Goal: Complete application form: Complete application form

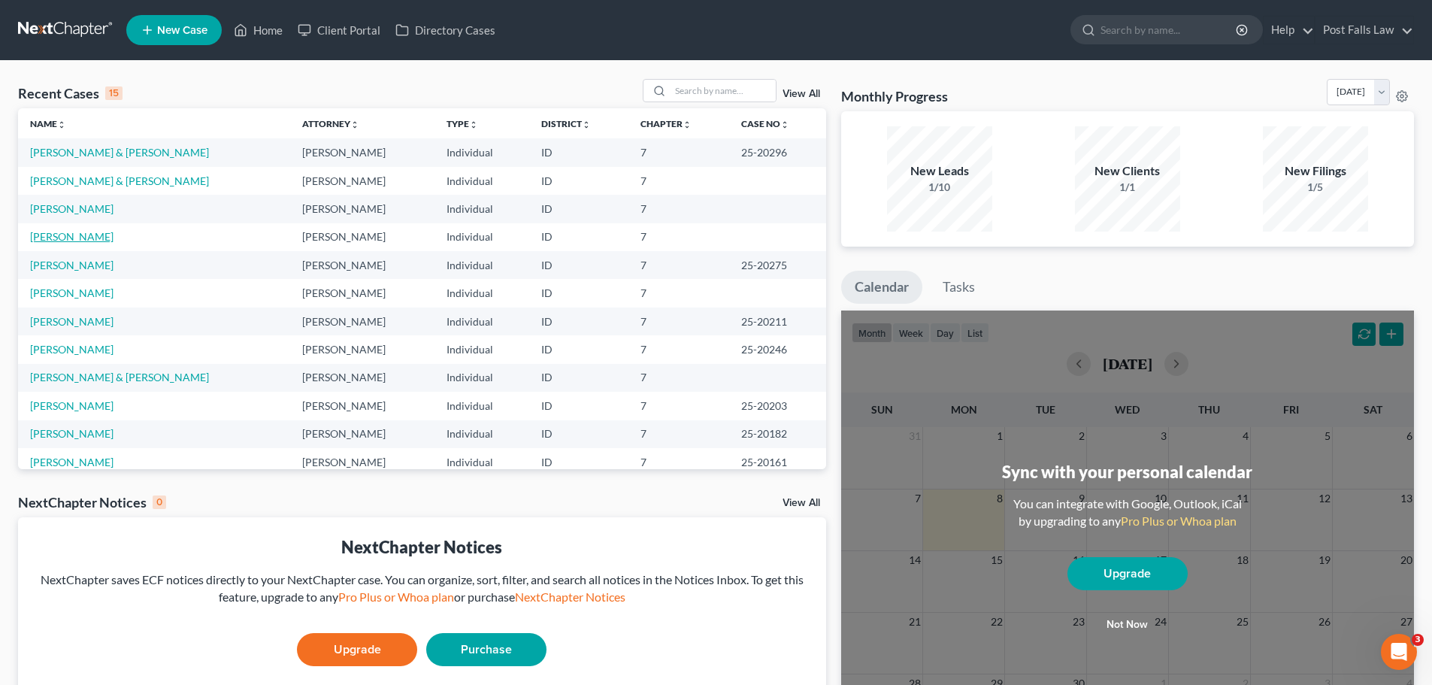
click at [77, 239] on link "[PERSON_NAME]" at bounding box center [71, 236] width 83 height 13
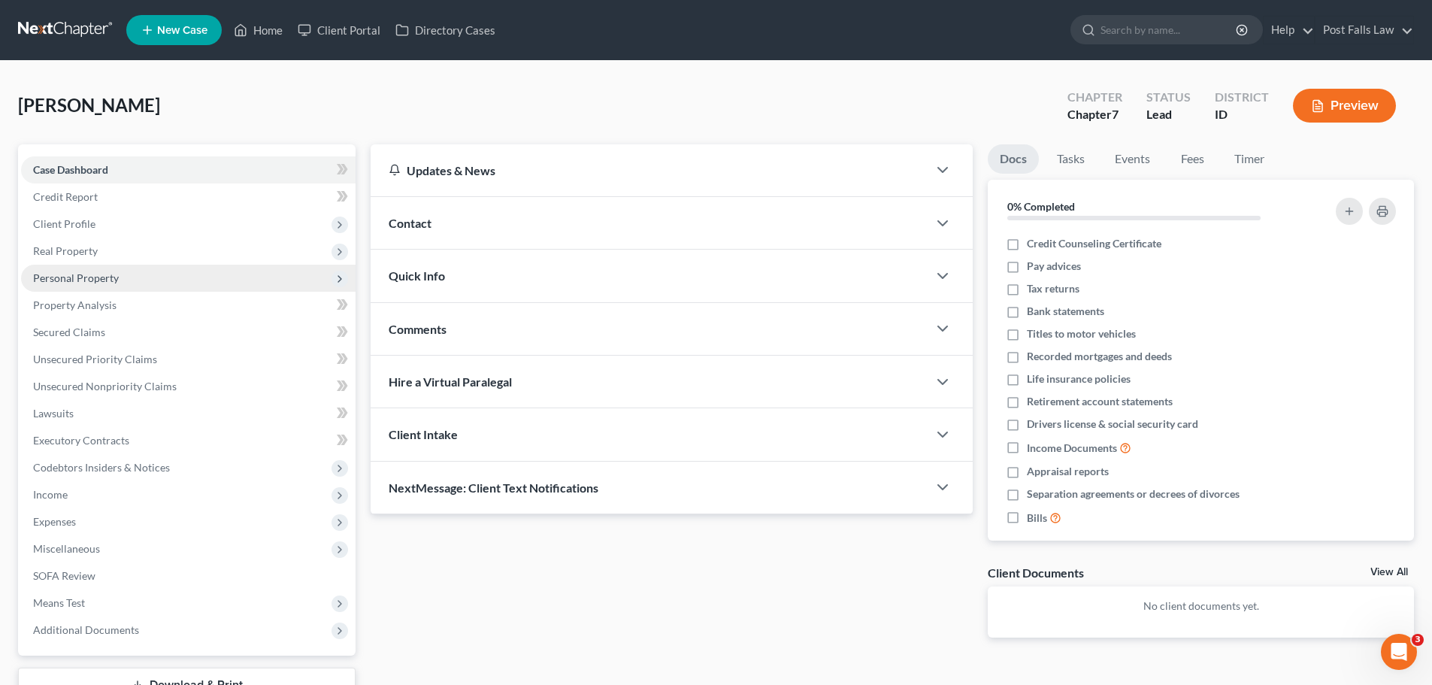
click at [78, 279] on span "Personal Property" at bounding box center [76, 277] width 86 height 13
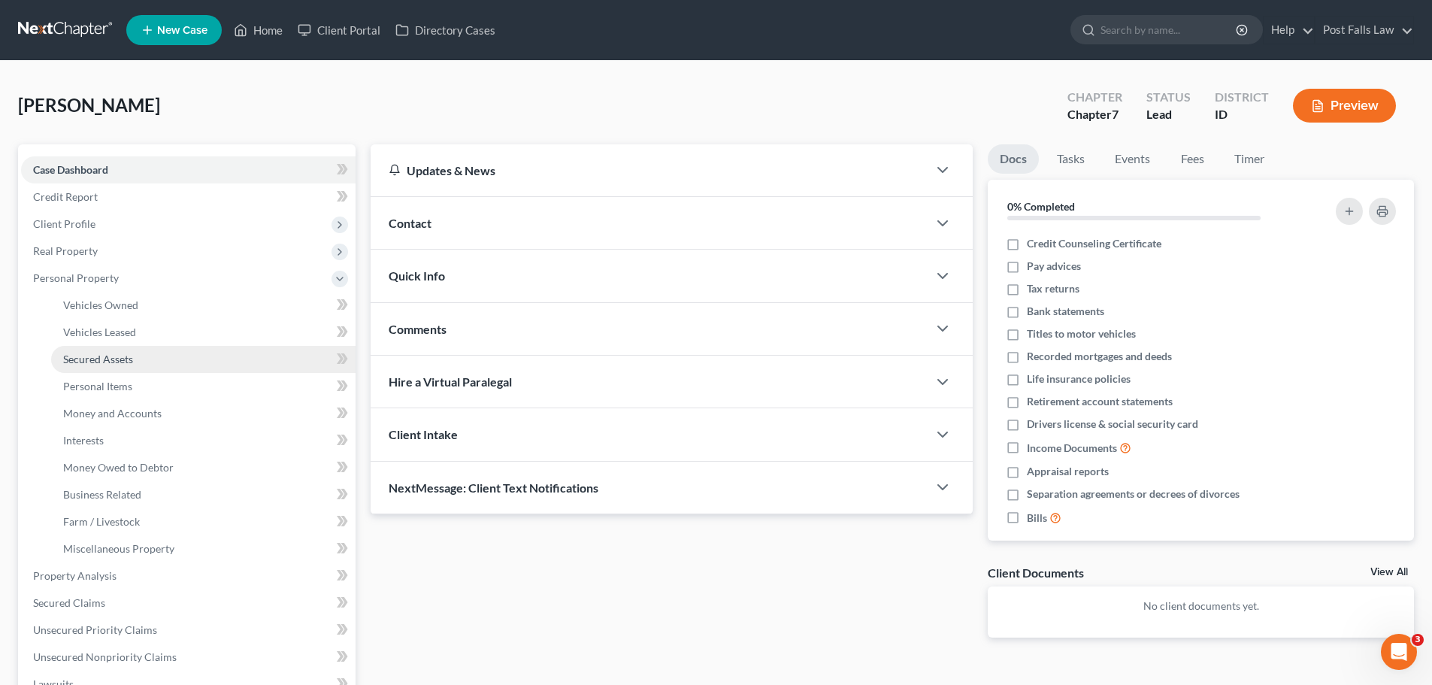
click at [110, 358] on span "Secured Assets" at bounding box center [98, 359] width 70 height 13
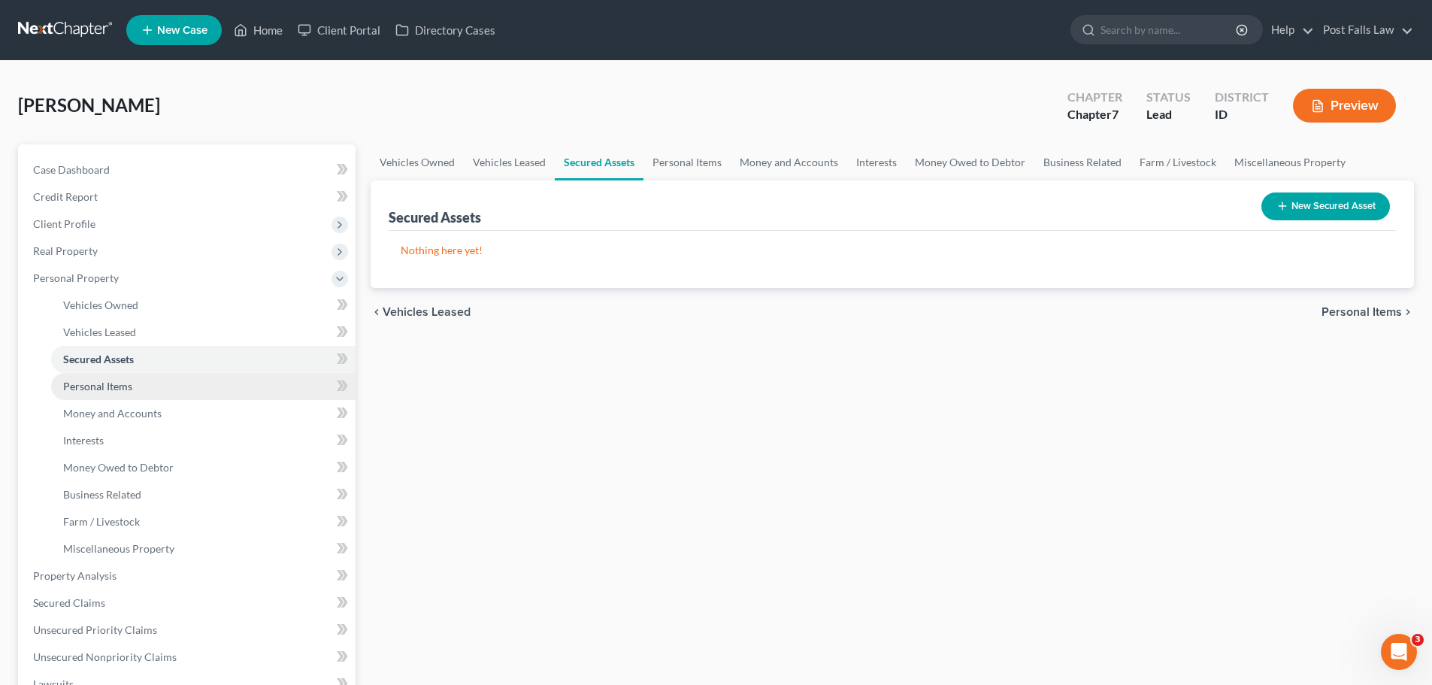
click at [107, 391] on span "Personal Items" at bounding box center [97, 386] width 69 height 13
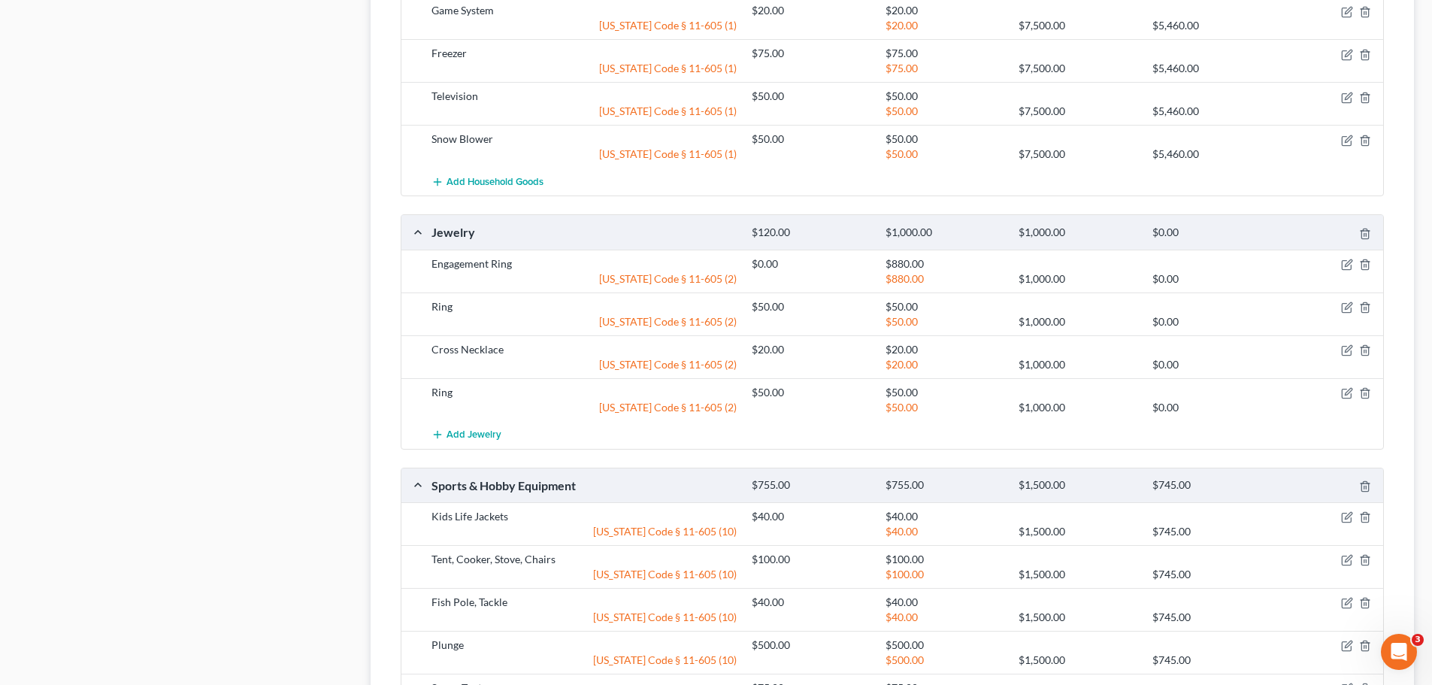
scroll to position [1053, 0]
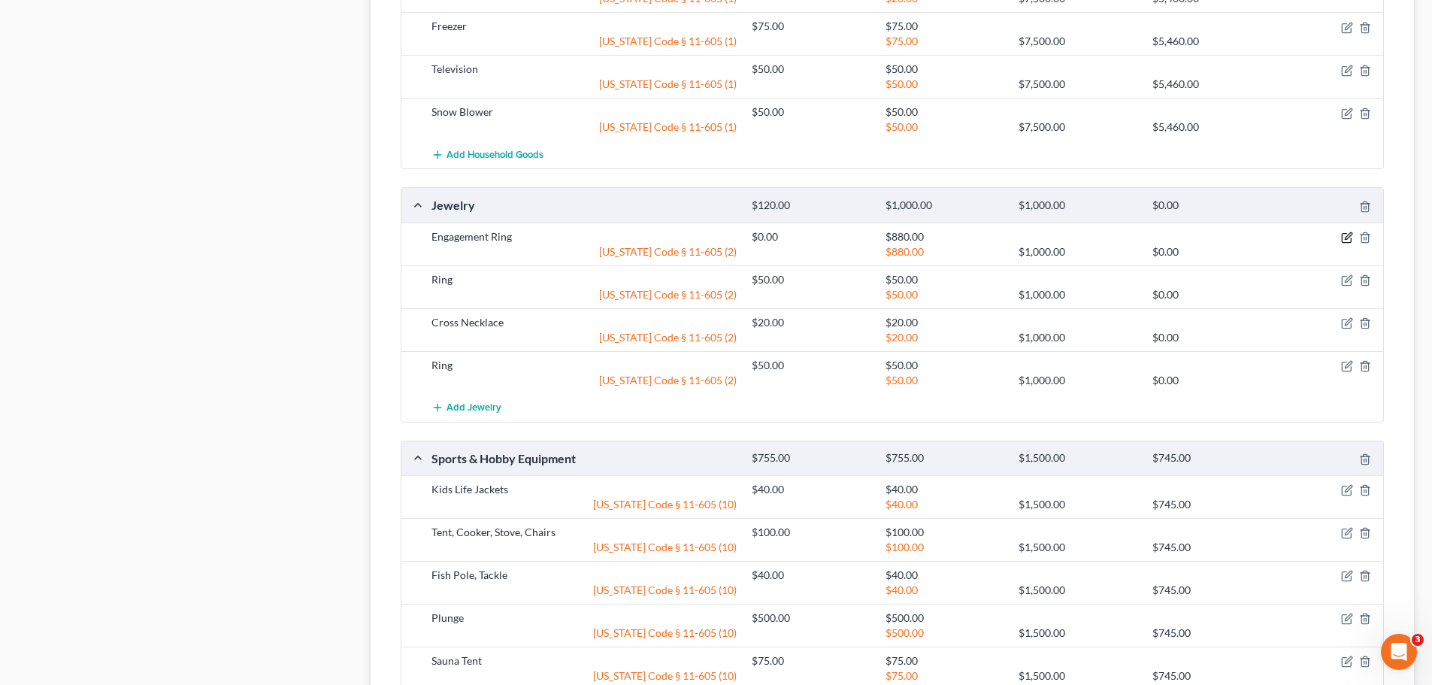
click at [1347, 238] on icon "button" at bounding box center [1348, 238] width 12 height 12
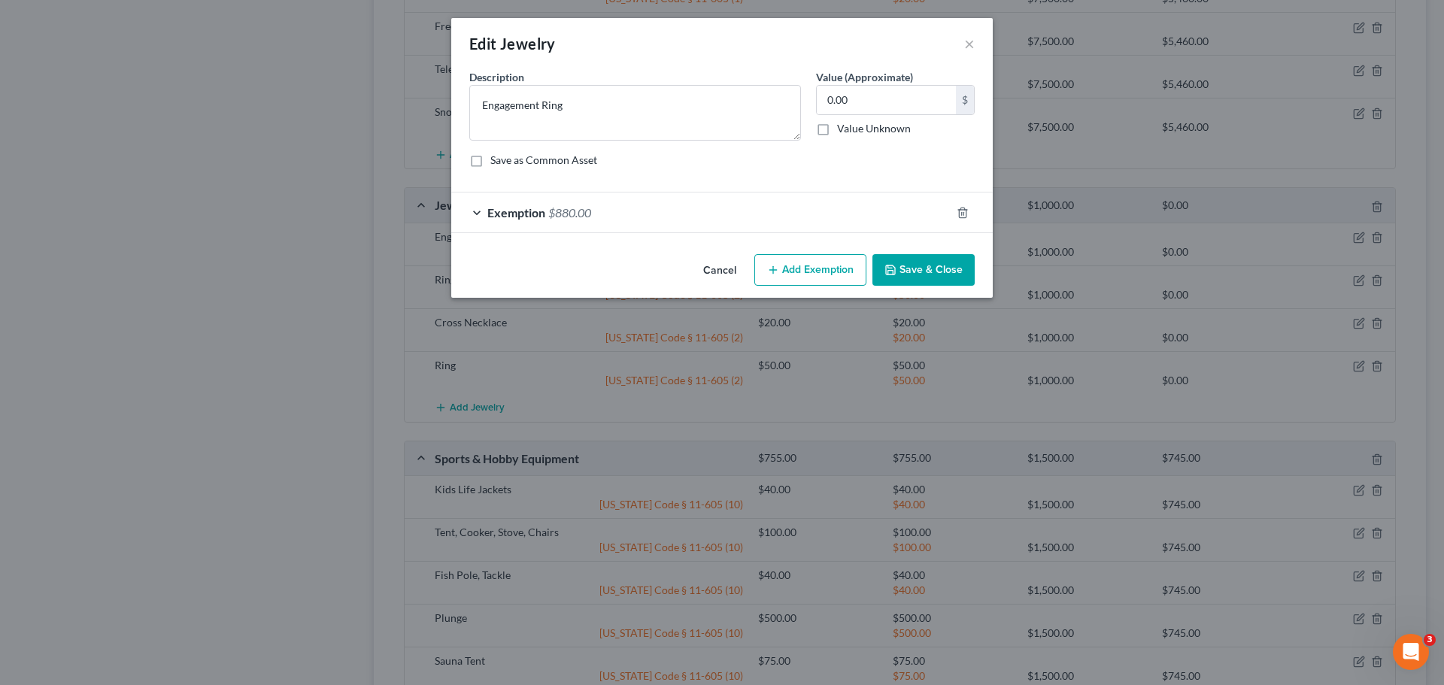
click at [722, 272] on button "Cancel" at bounding box center [719, 271] width 57 height 30
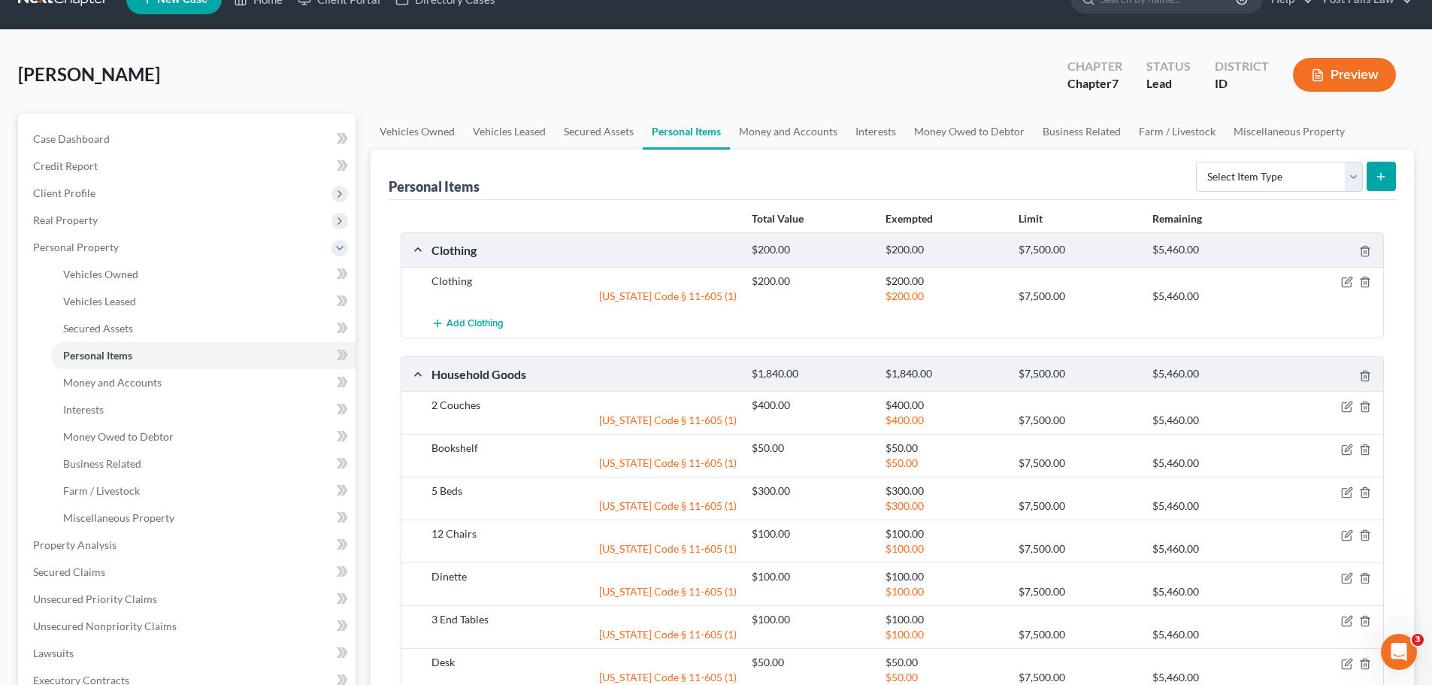
scroll to position [24, 0]
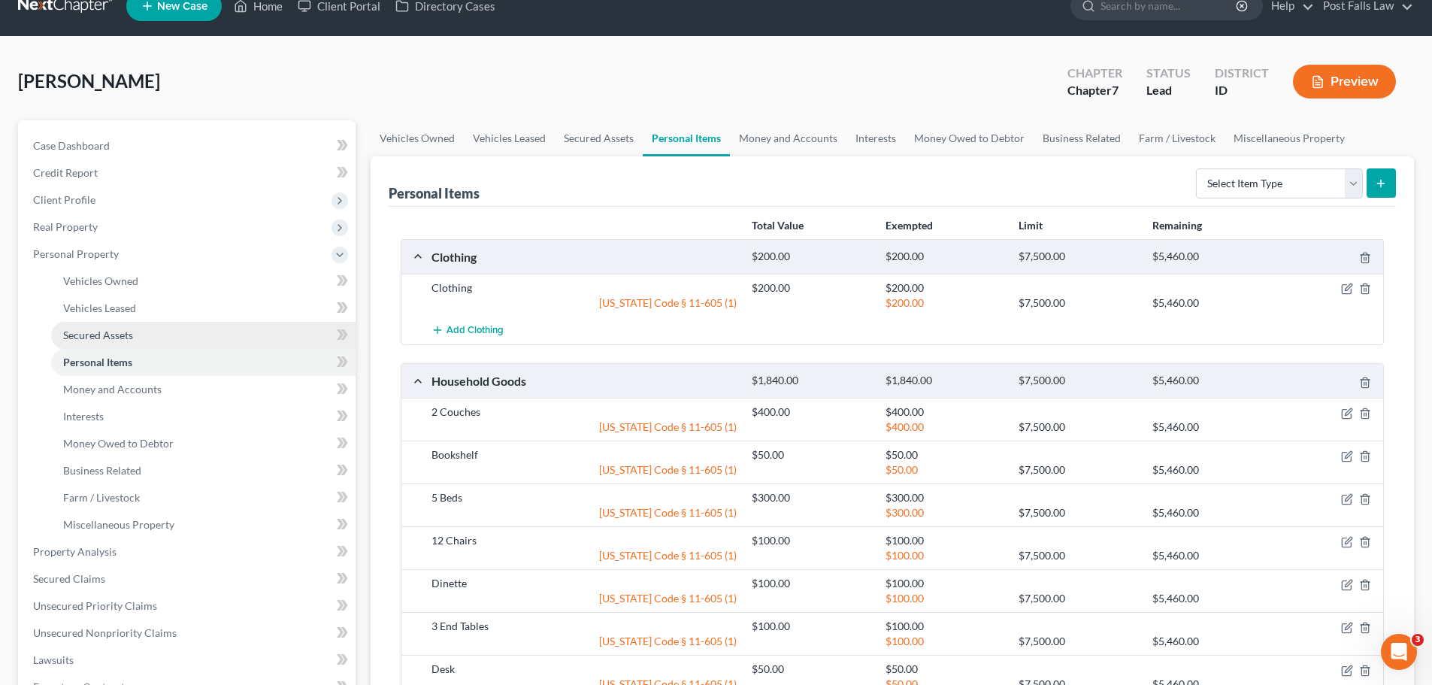
click at [107, 336] on span "Secured Assets" at bounding box center [98, 335] width 70 height 13
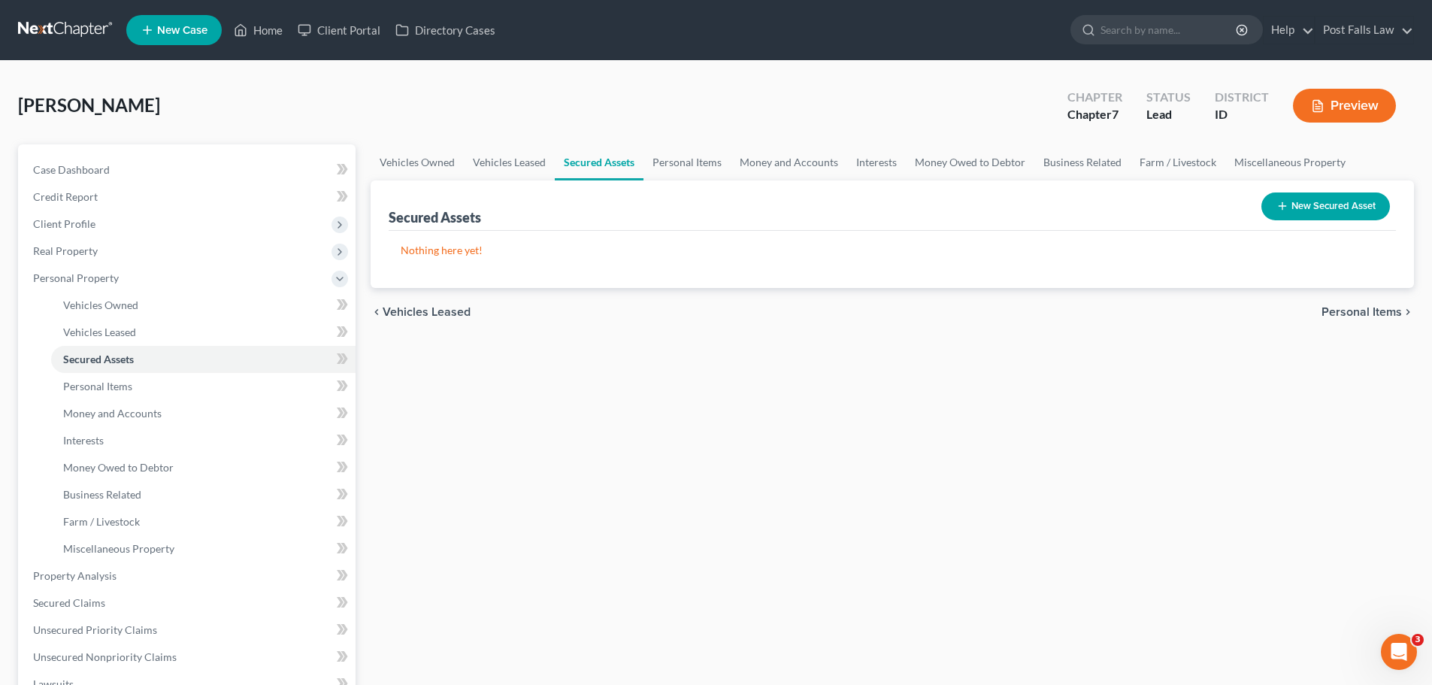
click at [1314, 205] on button "New Secured Asset" at bounding box center [1326, 207] width 129 height 28
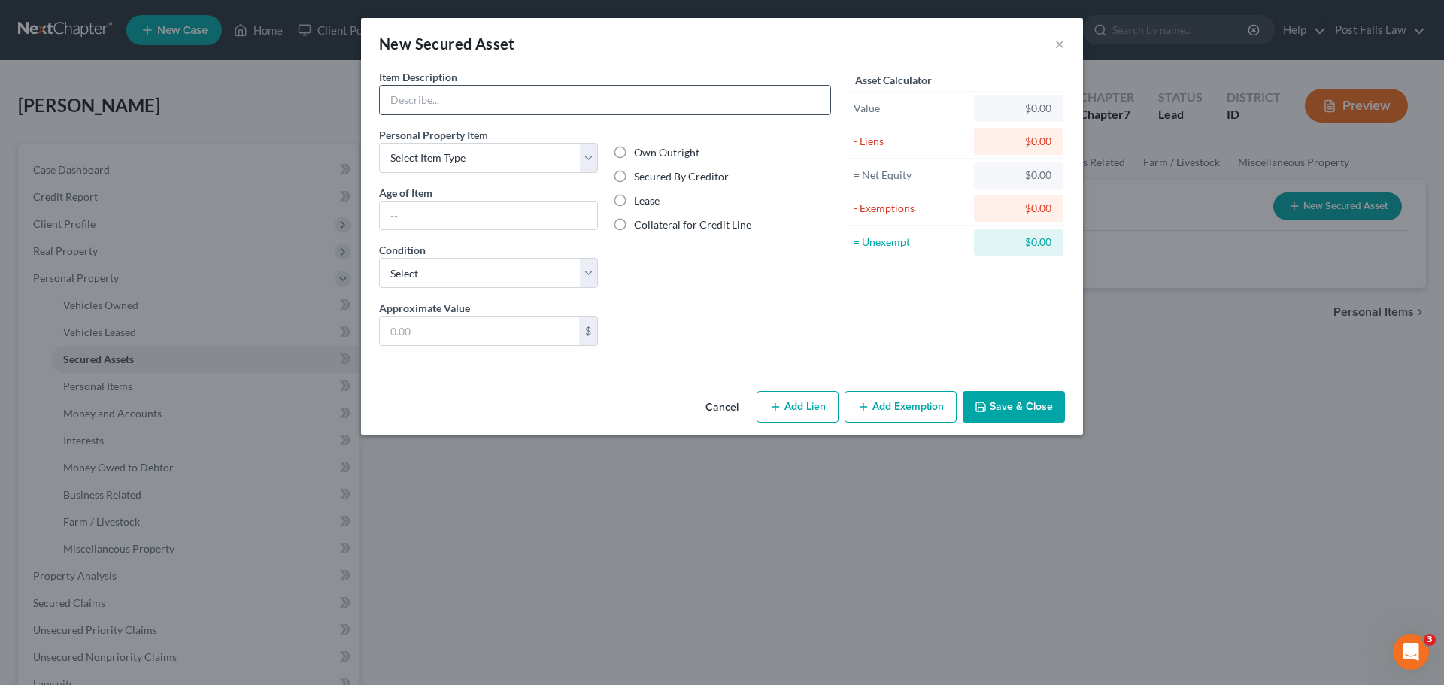
click at [412, 104] on input "text" at bounding box center [605, 100] width 450 height 29
type input "Engagement Ring"
drag, startPoint x: 556, startPoint y: 150, endPoint x: 567, endPoint y: 153, distance: 11.7
click at [558, 150] on select "Select Item Type Clothing Collectibles Of Value Electronics Firearms Household …" at bounding box center [488, 158] width 219 height 30
select select "jewelry"
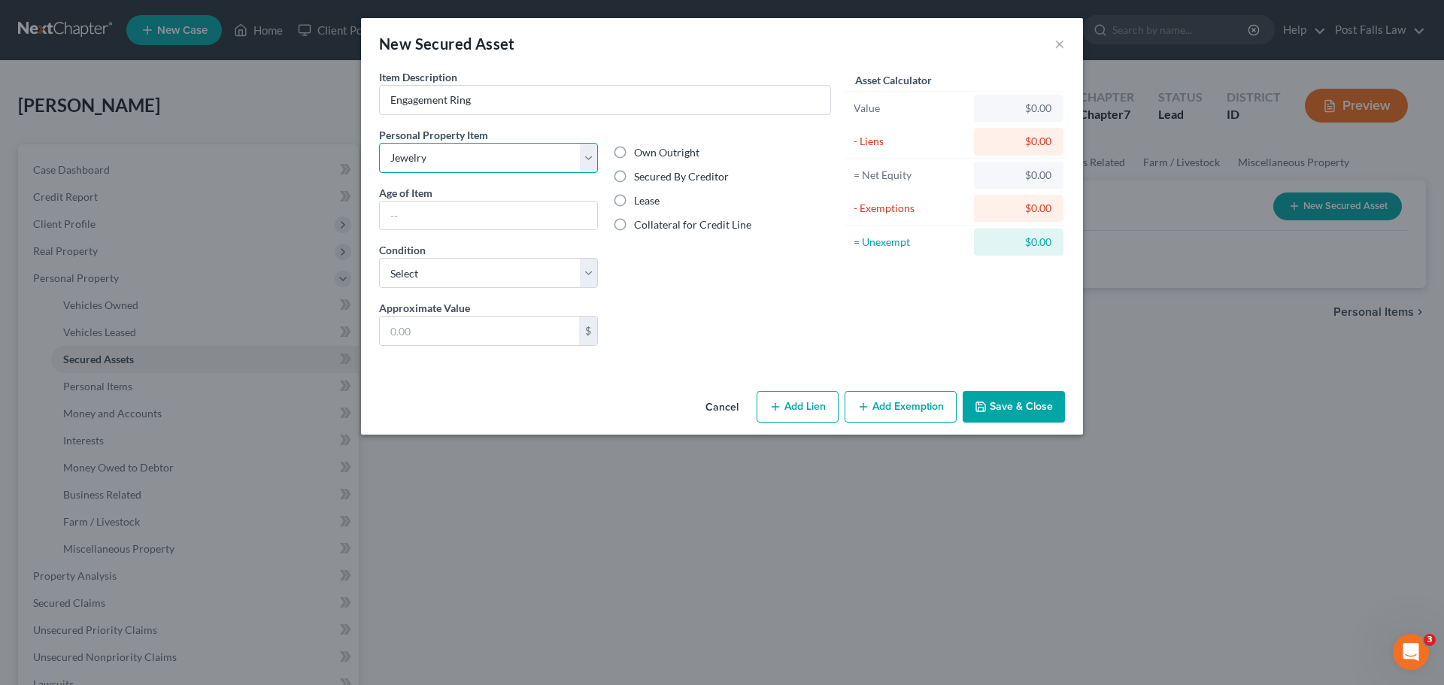
click at [379, 143] on select "Select Item Type Clothing Collectibles Of Value Electronics Firearms Household …" at bounding box center [488, 158] width 219 height 30
click at [454, 279] on select "Select Excellent Very Good Good Fair Poor" at bounding box center [488, 273] width 219 height 30
select select "0"
click at [379, 258] on select "Select Excellent Very Good Good Fair Poor" at bounding box center [488, 273] width 219 height 30
click at [433, 329] on input "text" at bounding box center [479, 331] width 199 height 29
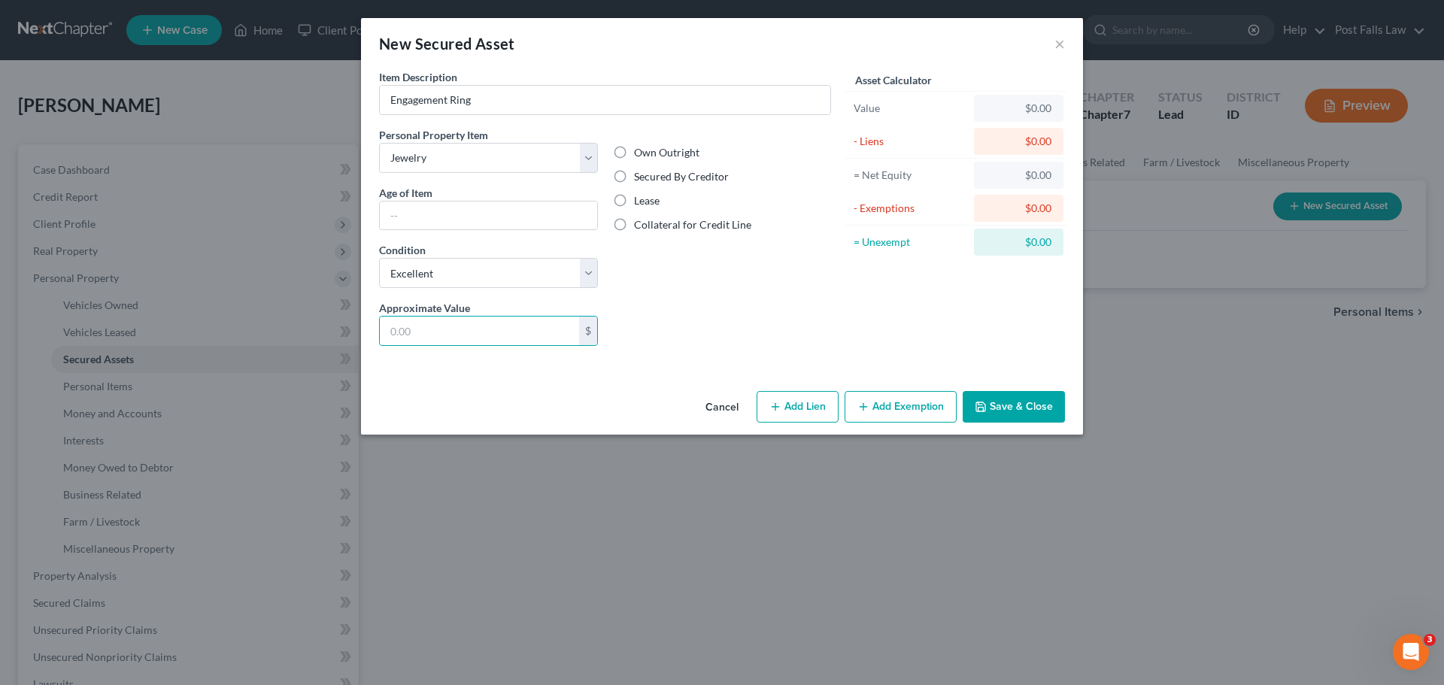
click at [634, 180] on label "Secured By Creditor" at bounding box center [681, 176] width 95 height 15
click at [640, 179] on input "Secured By Creditor" at bounding box center [645, 174] width 10 height 10
radio input "true"
click at [507, 335] on input "text" at bounding box center [479, 331] width 199 height 29
click at [779, 405] on icon "button" at bounding box center [775, 407] width 12 height 12
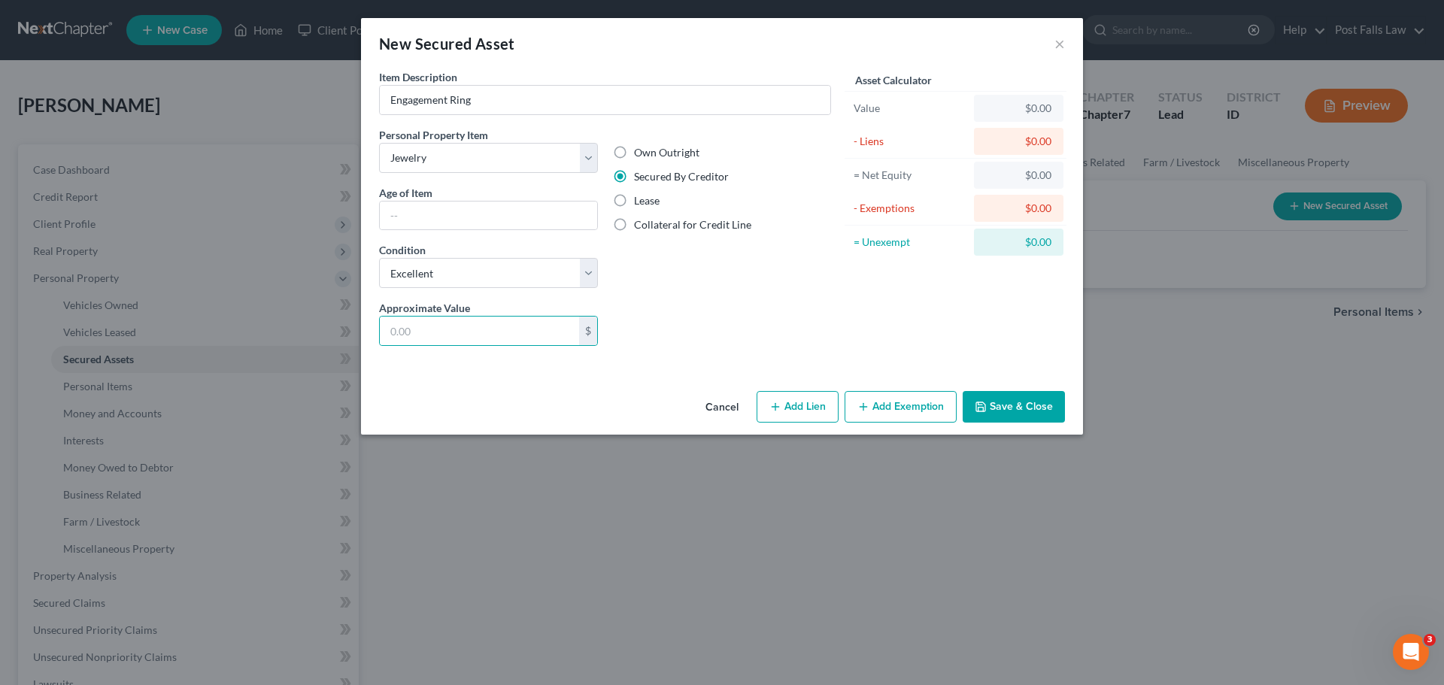
select select "0"
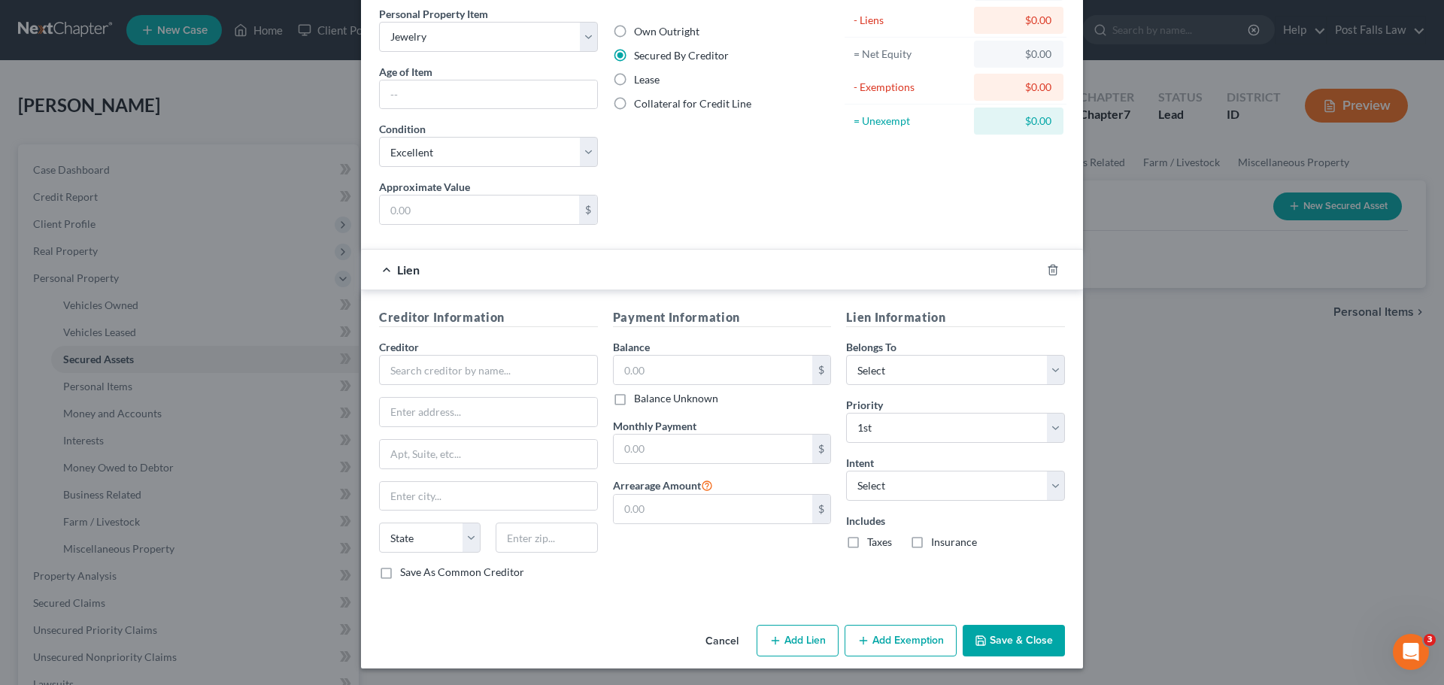
scroll to position [123, 0]
click at [1051, 272] on icon "button" at bounding box center [1053, 268] width 12 height 12
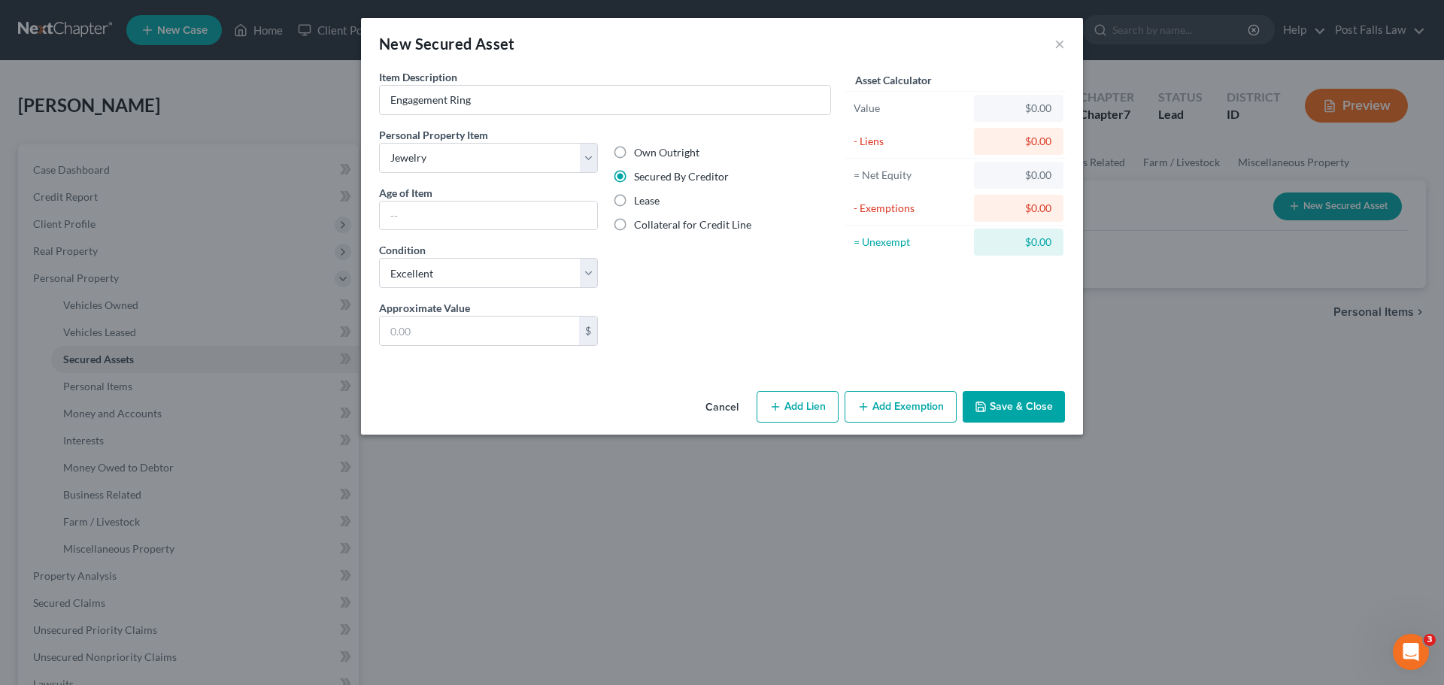
scroll to position [0, 0]
click at [814, 408] on button "Add Lien" at bounding box center [797, 407] width 82 height 32
select select "0"
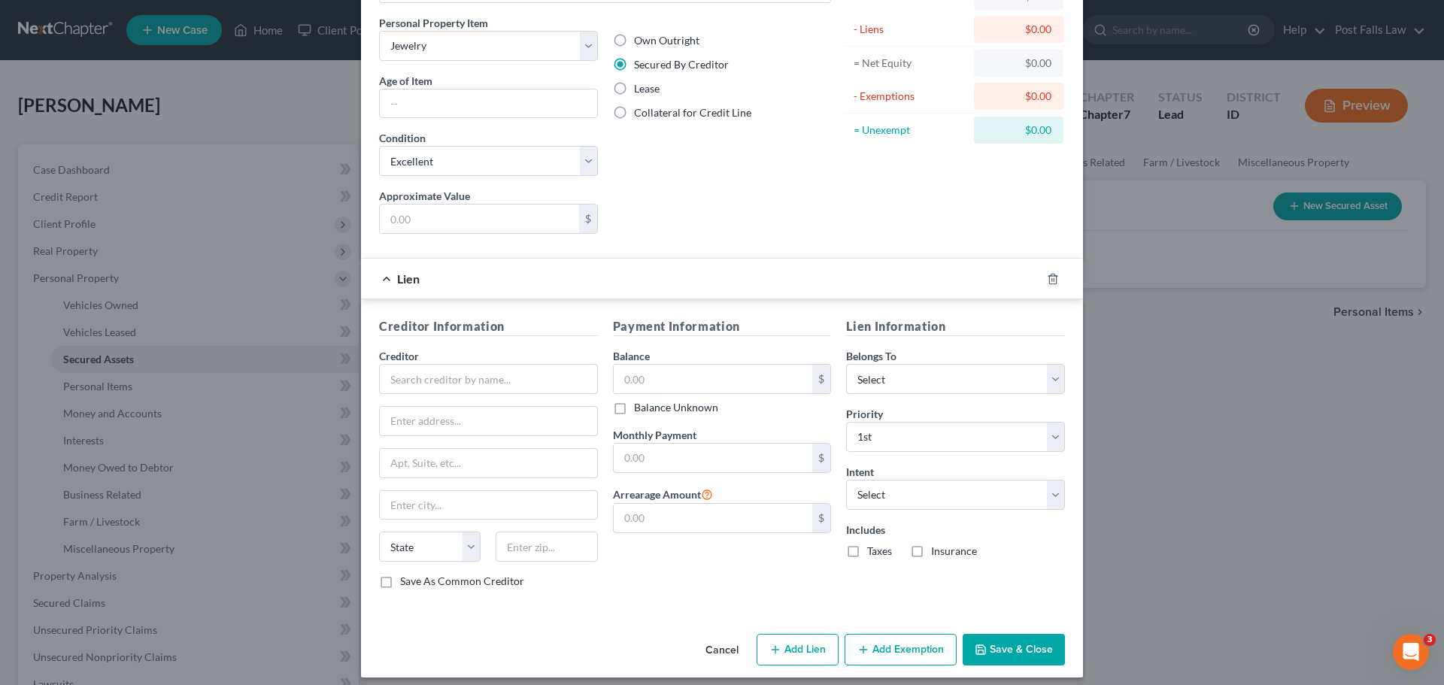
scroll to position [123, 0]
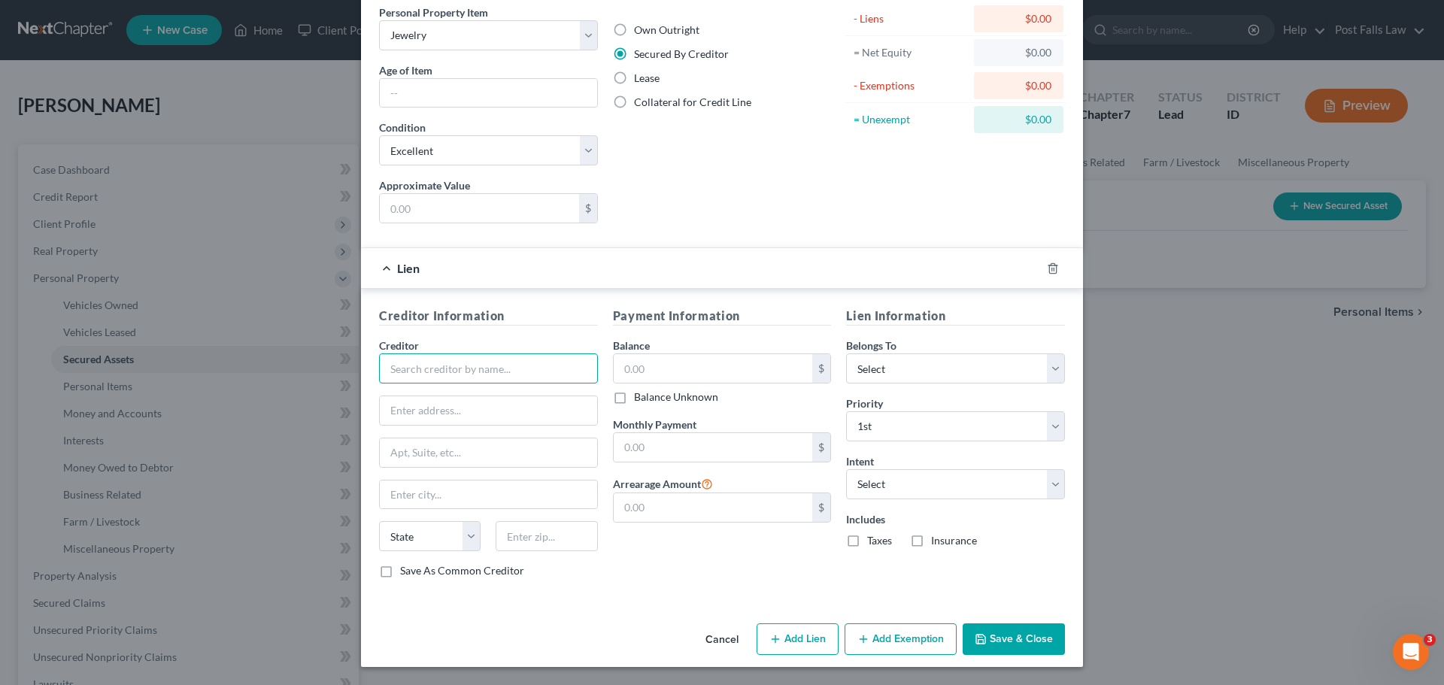
click at [393, 356] on input "text" at bounding box center [488, 368] width 219 height 30
type input "Admin Recovery LLC"
type input "[STREET_ADDRESS]"
type input "Ste 118"
type input "[GEOGRAPHIC_DATA]"
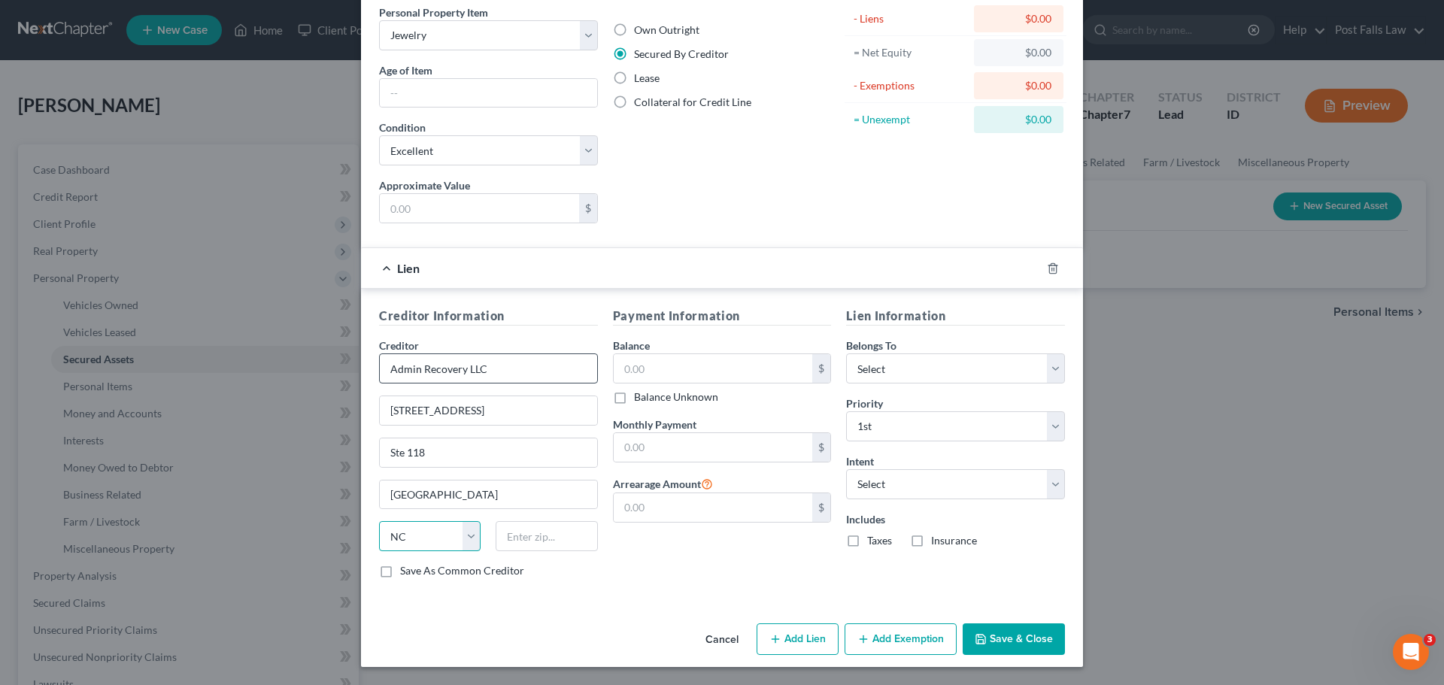
select select "35"
type input "14221"
click at [665, 365] on input "text" at bounding box center [713, 368] width 199 height 29
type input "Buffalo"
type input "5,789.01"
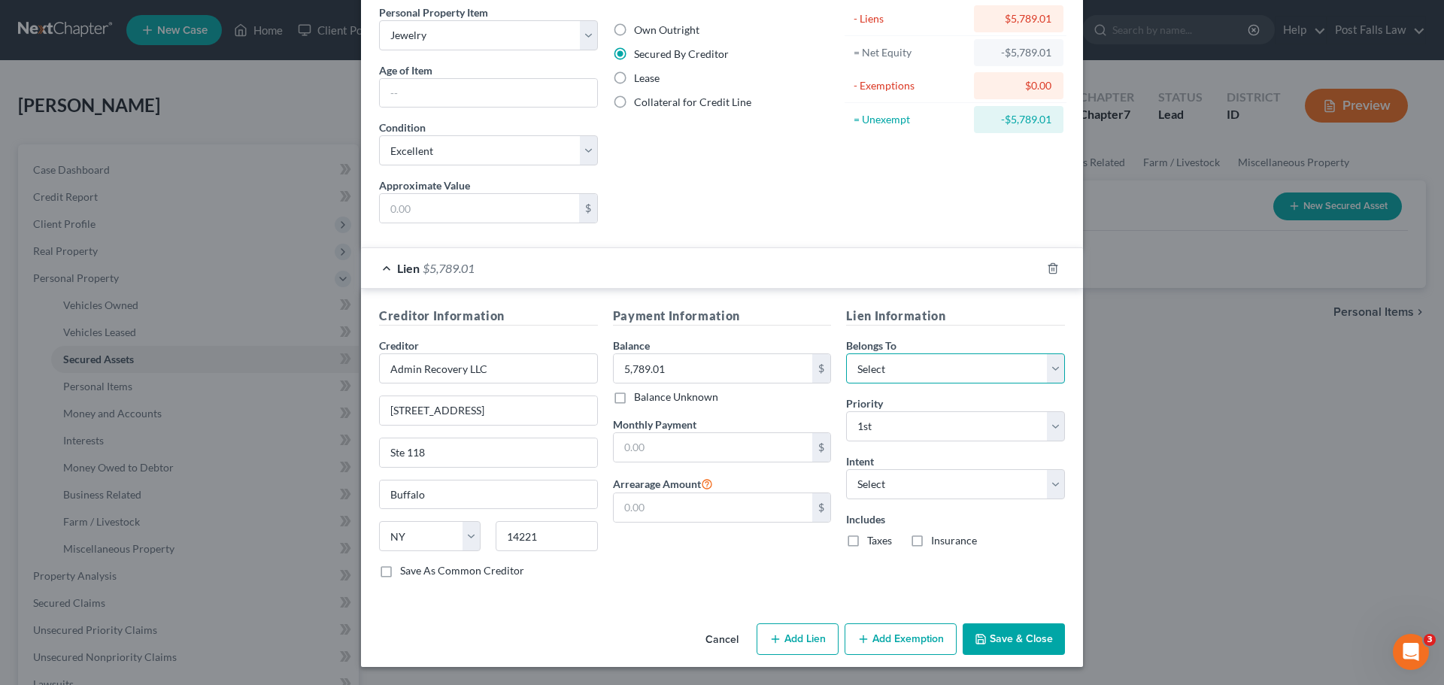
click at [1048, 374] on select "Select Debtor 1 Only Debtor 2 Only Debtor 1 And Debtor 2 Only At Least One Of T…" at bounding box center [955, 368] width 219 height 30
select select "0"
click at [846, 353] on select "Select Debtor 1 Only Debtor 2 Only Debtor 1 And Debtor 2 Only At Least One Of T…" at bounding box center [955, 368] width 219 height 30
click at [719, 456] on input "text" at bounding box center [713, 447] width 199 height 29
click at [1046, 484] on select "Select Surrender Redeem Reaffirm Avoid Other" at bounding box center [955, 484] width 219 height 30
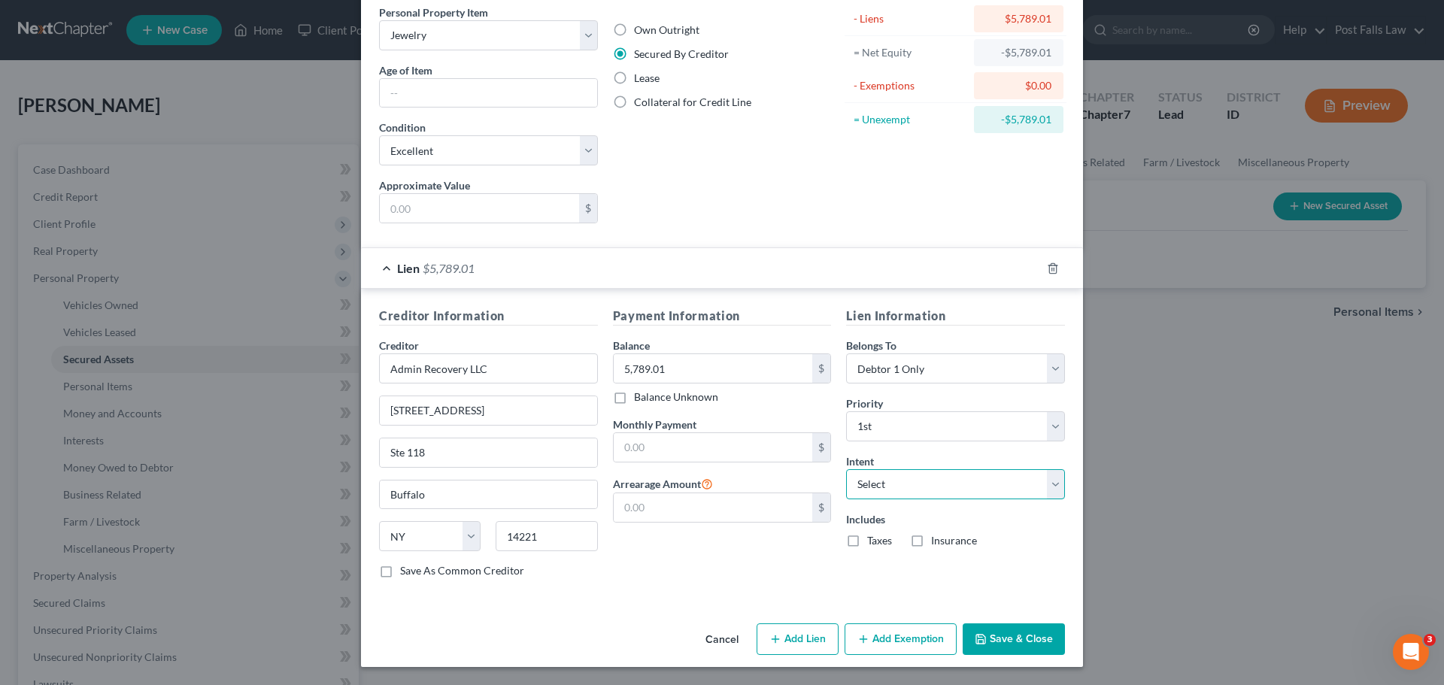
select select "4"
click at [846, 469] on select "Select Surrender Redeem Reaffirm Avoid Other" at bounding box center [955, 484] width 219 height 30
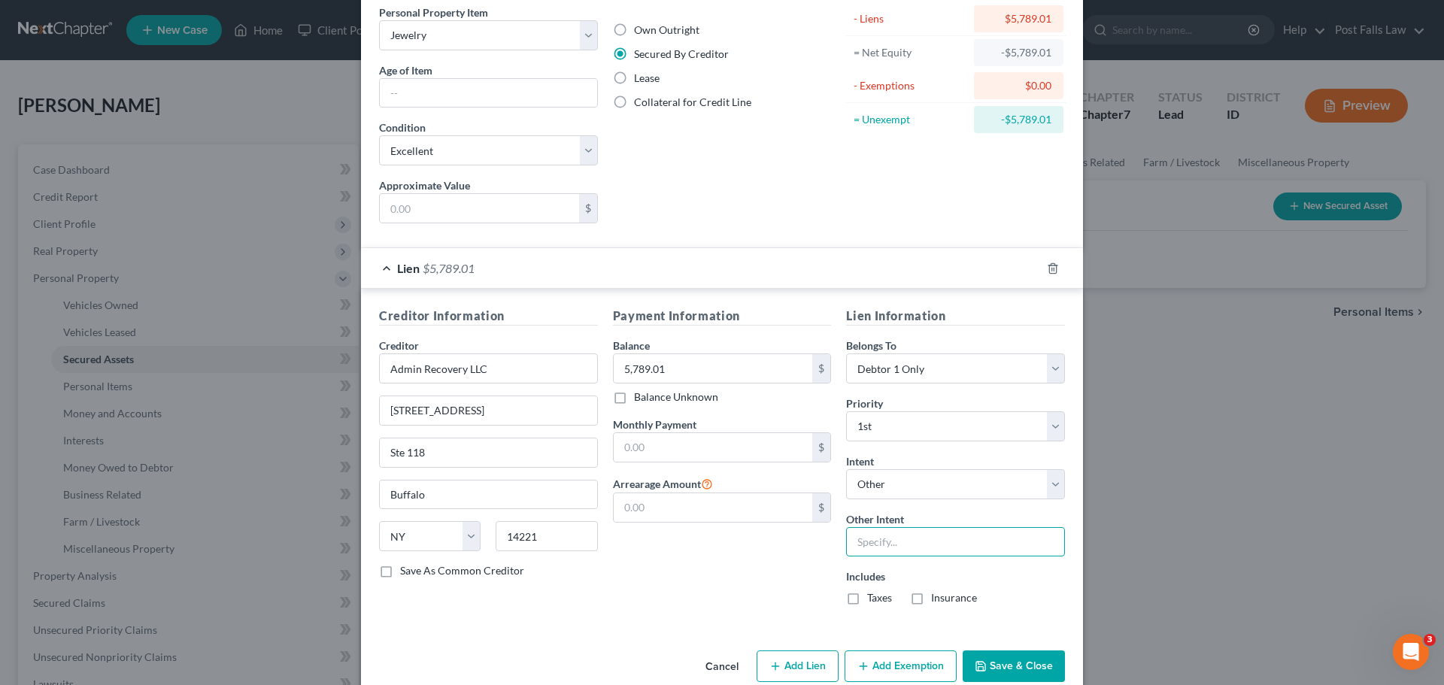
click at [878, 544] on input "text" at bounding box center [955, 542] width 219 height 30
type input "Pay"
click at [653, 450] on input "text" at bounding box center [713, 447] width 199 height 29
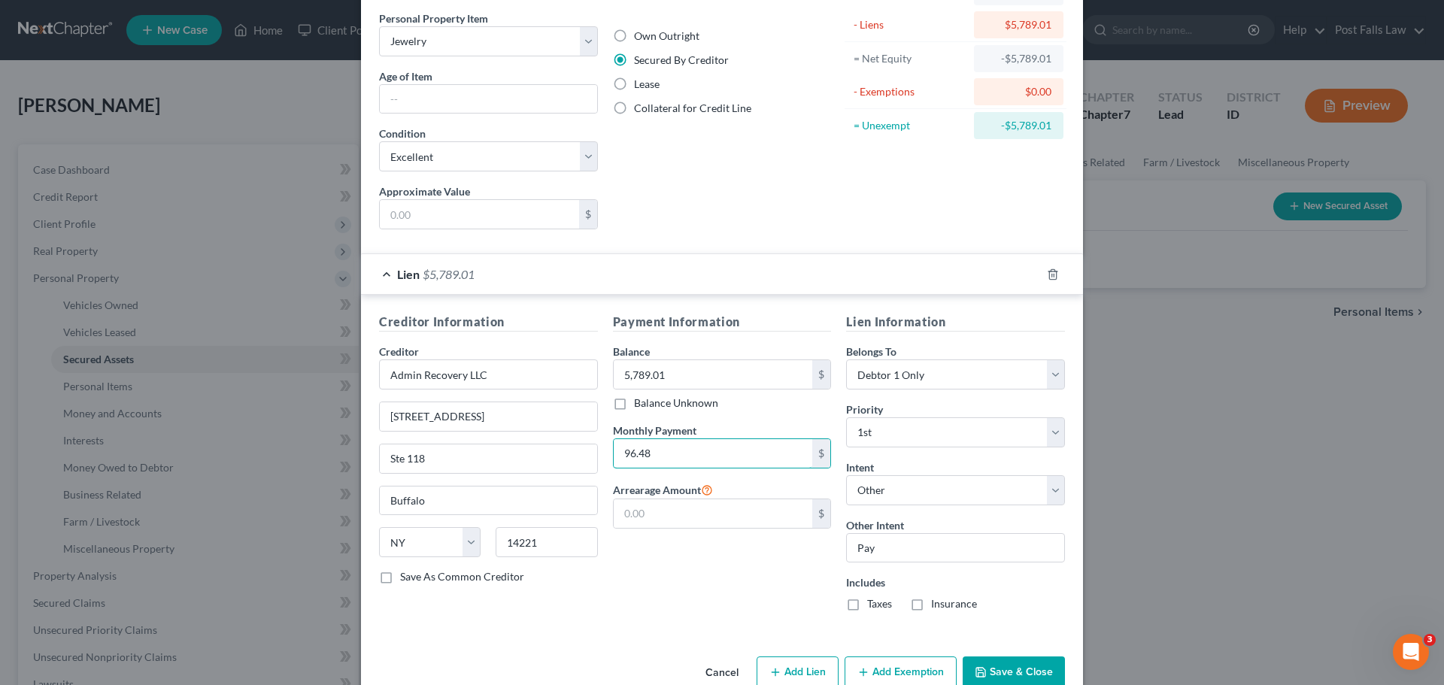
scroll to position [150, 0]
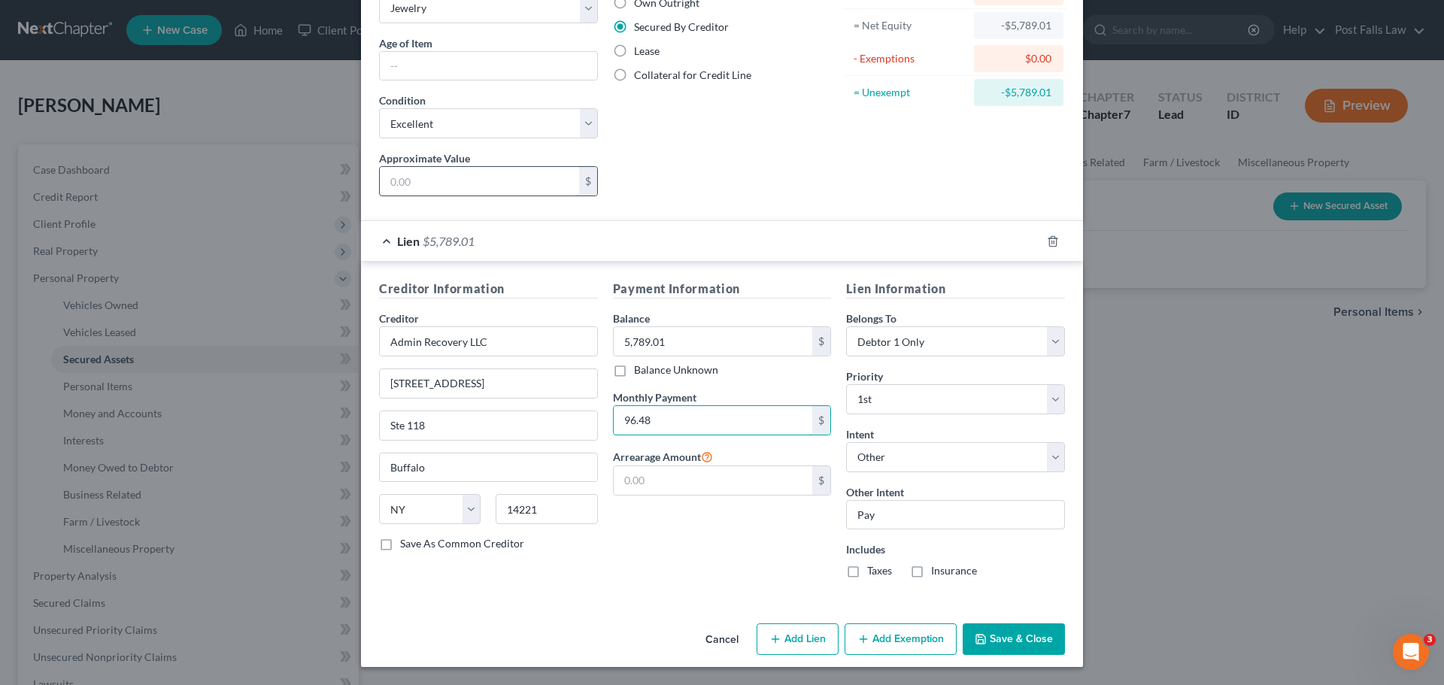
type input "96.48"
click at [432, 183] on input "text" at bounding box center [479, 181] width 199 height 29
type input "880.00"
click at [1037, 644] on button "Save & Close" at bounding box center [1014, 639] width 102 height 32
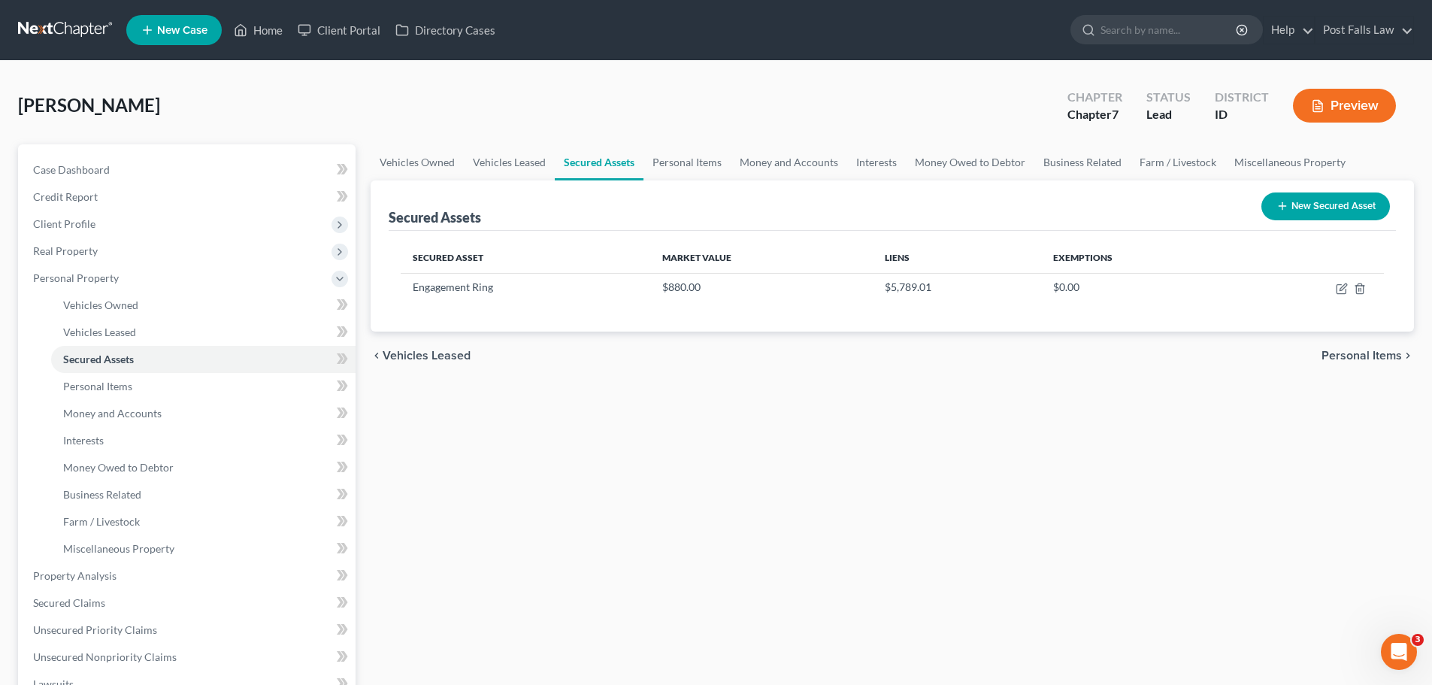
click at [1284, 213] on button "New Secured Asset" at bounding box center [1326, 207] width 129 height 28
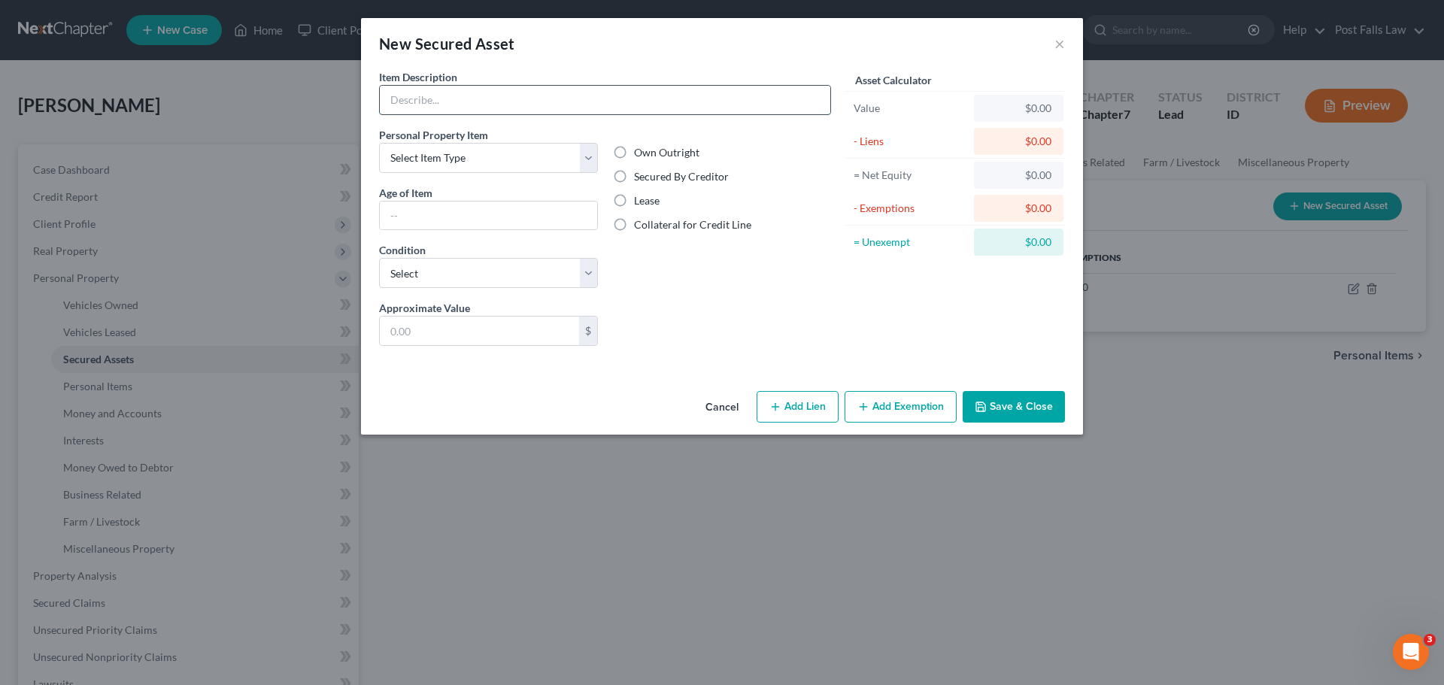
click at [489, 95] on input "text" at bounding box center [605, 100] width 450 height 29
click at [586, 157] on select "Select Item Type Clothing Collectibles Of Value Electronics Firearms Household …" at bounding box center [488, 158] width 219 height 30
select select "household_goods"
click at [379, 143] on select "Select Item Type Clothing Collectibles Of Value Electronics Firearms Household …" at bounding box center [488, 158] width 219 height 30
click at [634, 180] on label "Secured By Creditor" at bounding box center [681, 176] width 95 height 15
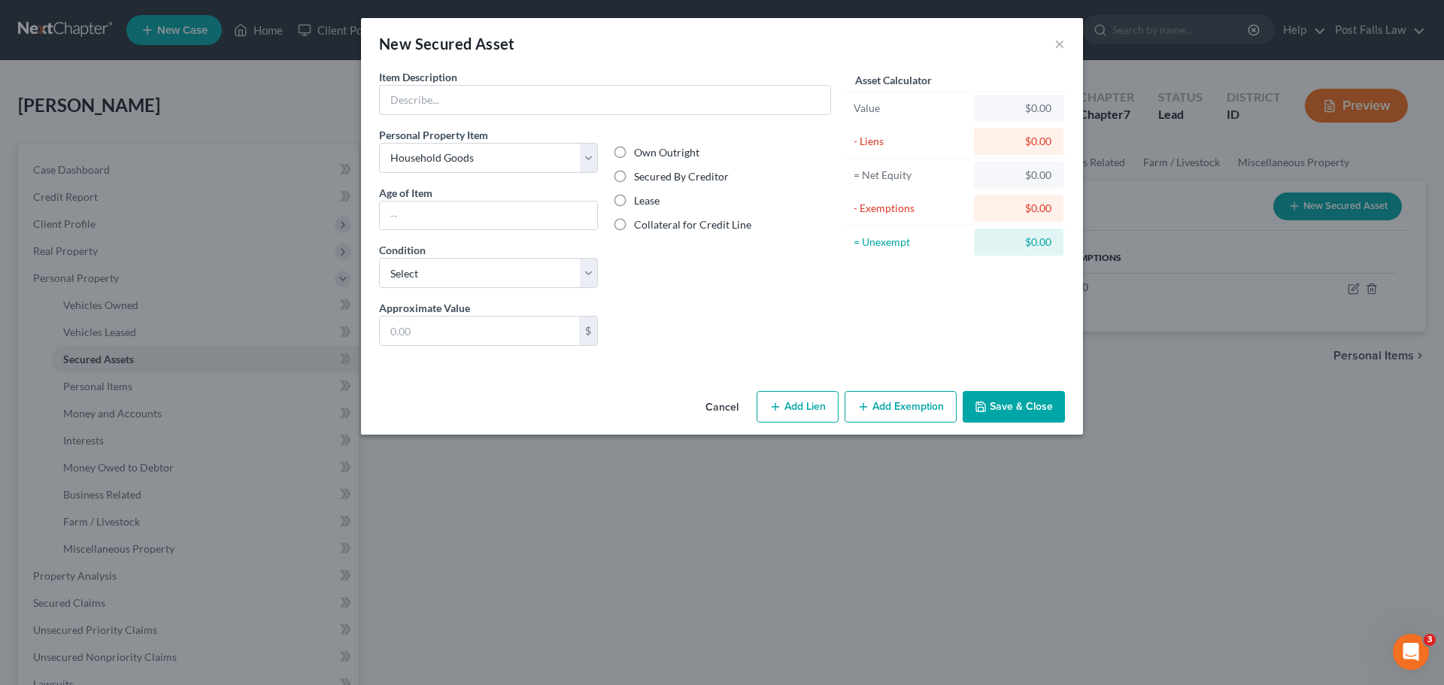
click at [640, 179] on input "Secured By Creditor" at bounding box center [645, 174] width 10 height 10
radio input "true"
click at [424, 272] on select "Select Excellent Very Good Good Fair Poor" at bounding box center [488, 273] width 219 height 30
select select "2"
click at [379, 258] on select "Select Excellent Very Good Good Fair Poor" at bounding box center [488, 273] width 219 height 30
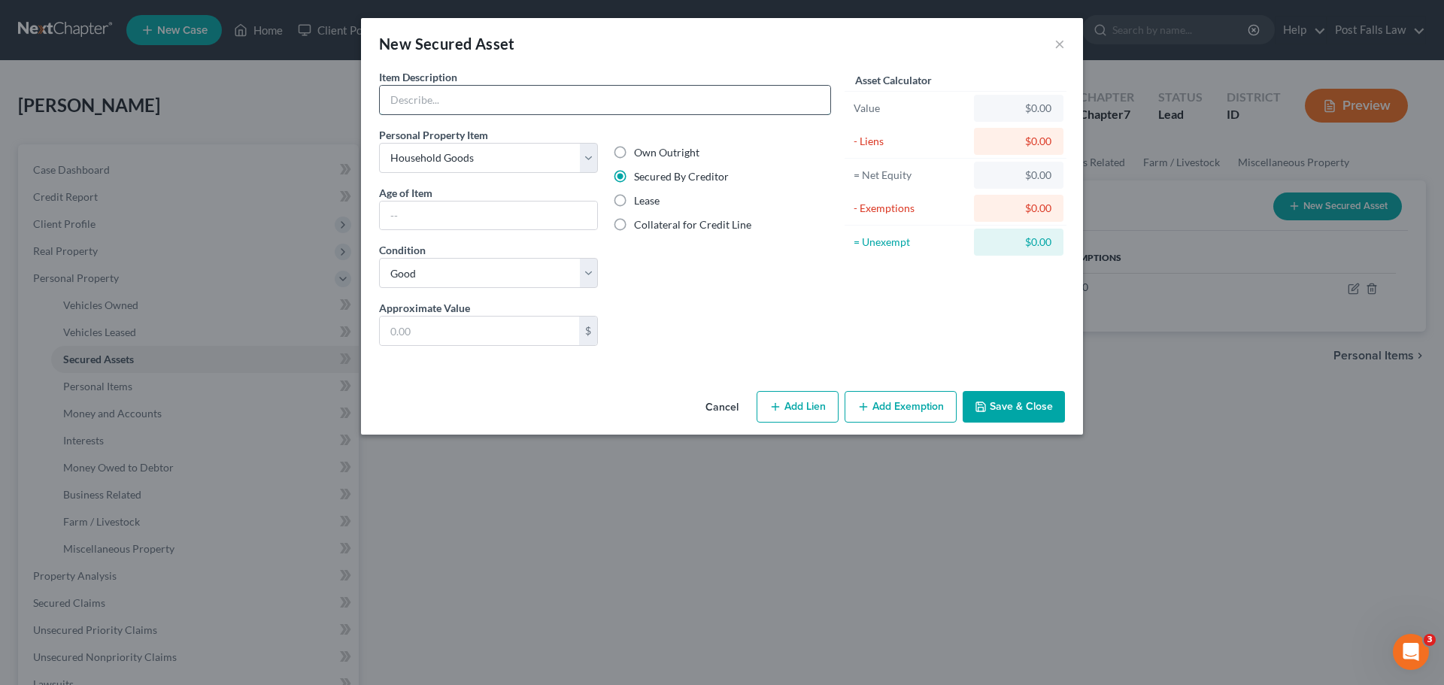
click at [438, 110] on input "text" at bounding box center [605, 100] width 450 height 29
type input "Furniture (2 Couches, 3 End Tables, 5 Beds, Bookshelf, 12 Chairs, 1 Dinette, 1 …"
click at [427, 335] on input "text" at bounding box center [479, 331] width 199 height 29
click at [508, 330] on input "text" at bounding box center [479, 331] width 199 height 29
type input "1,200.00"
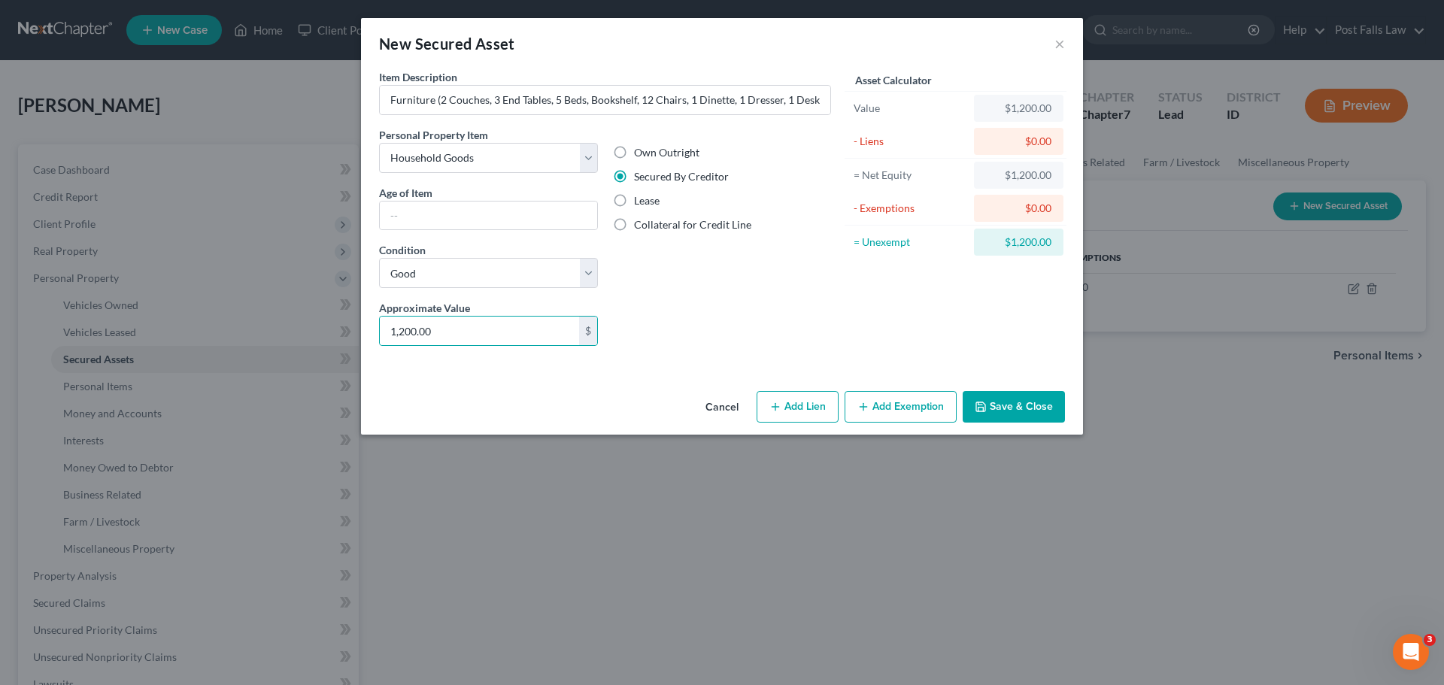
click at [823, 394] on button "Add Lien" at bounding box center [797, 407] width 82 height 32
select select "0"
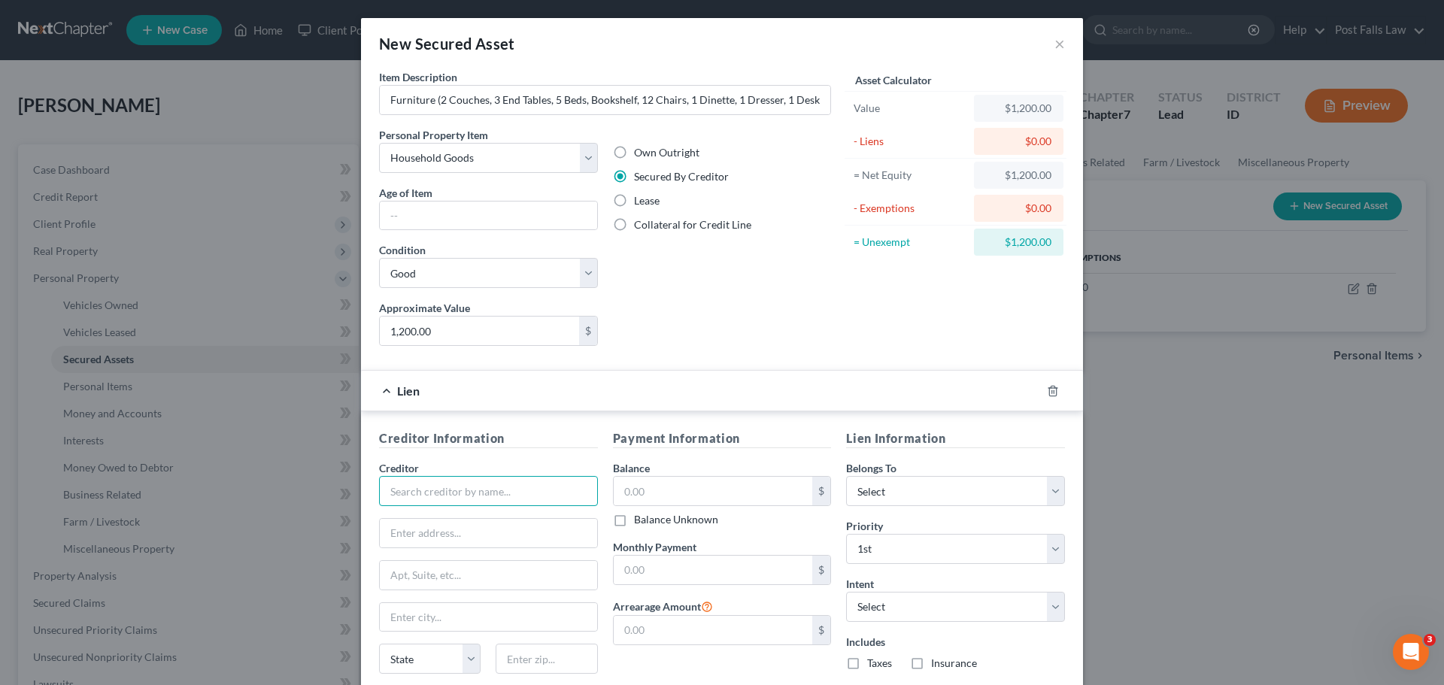
click at [412, 500] on input "text" at bounding box center [488, 491] width 219 height 30
type input "Cosign Furniture"
type input "[STREET_ADDRESS]"
type input "[GEOGRAPHIC_DATA]"
select select "50"
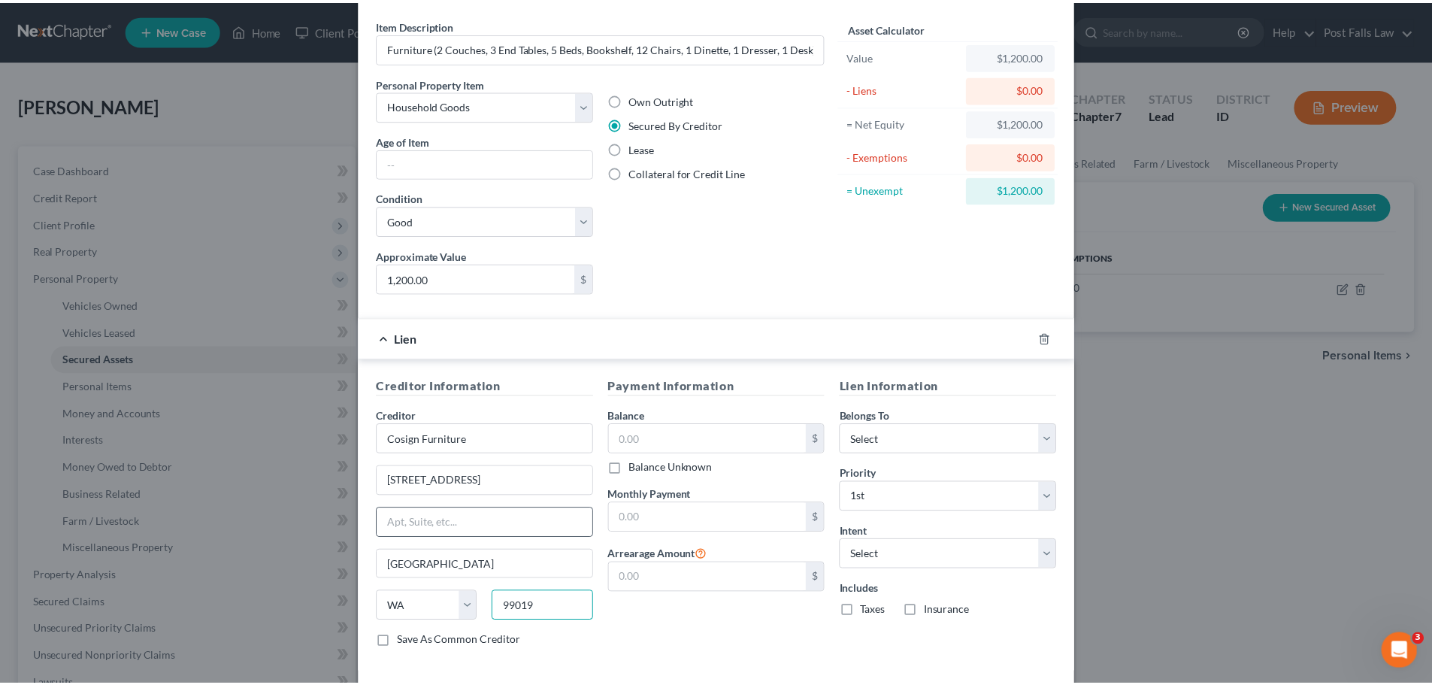
scroll to position [123, 0]
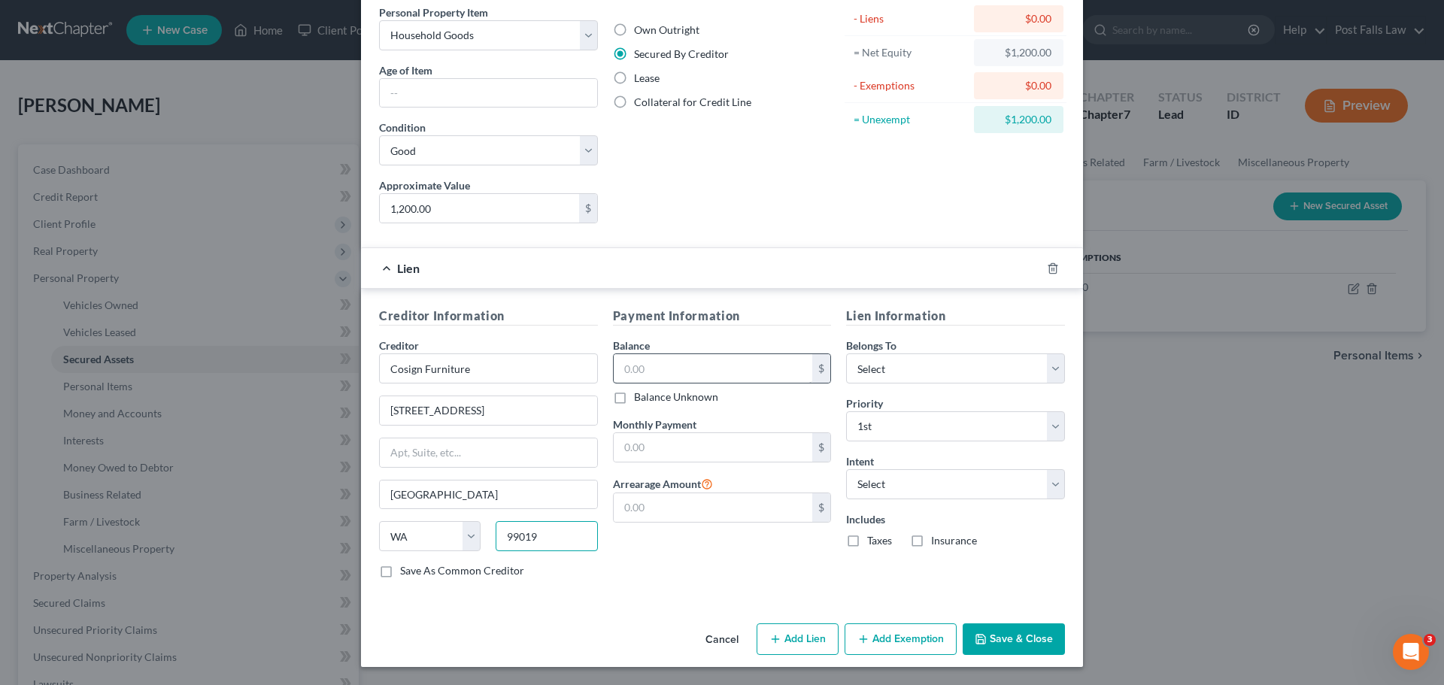
type input "99019"
click at [633, 362] on input "text" at bounding box center [713, 368] width 199 height 29
type input "7,600.00"
click at [1045, 363] on select "Select Debtor 1 Only Debtor 2 Only Debtor 1 And Debtor 2 Only At Least One Of T…" at bounding box center [955, 368] width 219 height 30
select select "0"
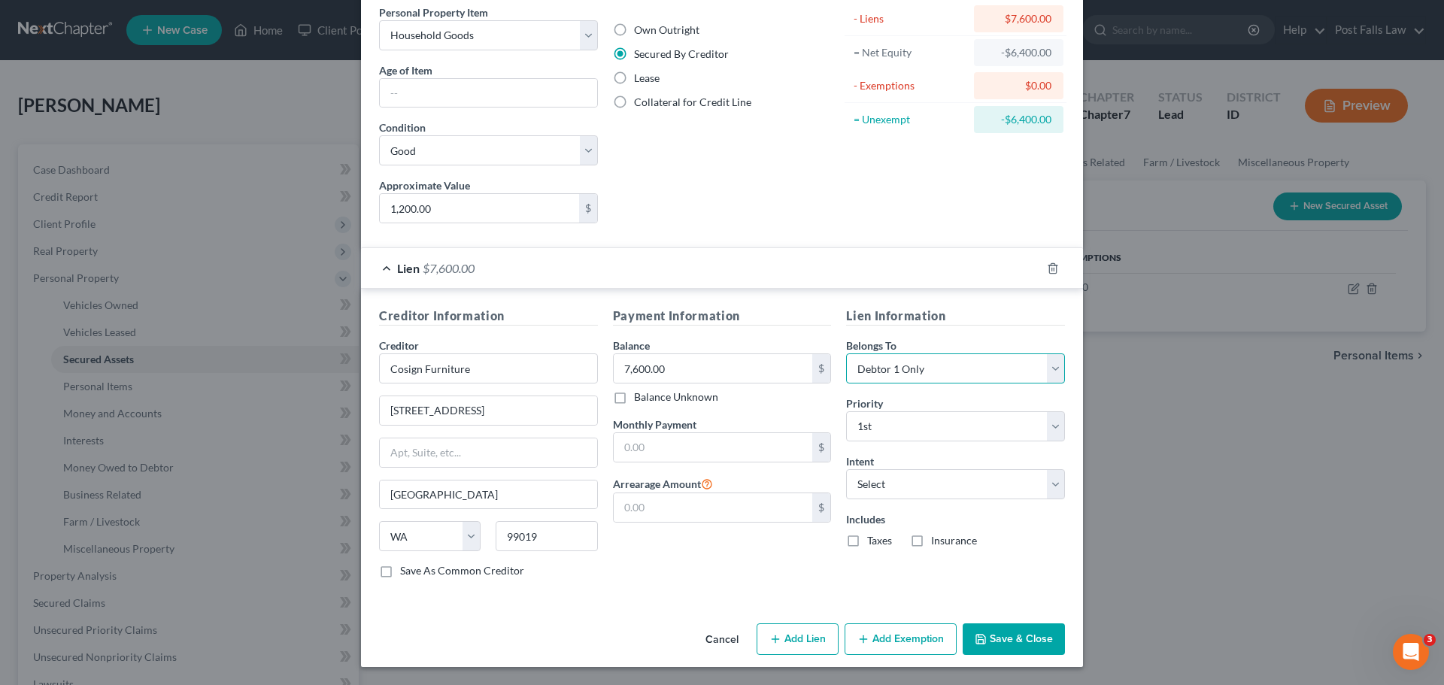
click at [846, 353] on select "Select Debtor 1 Only Debtor 2 Only Debtor 1 And Debtor 2 Only At Least One Of T…" at bounding box center [955, 368] width 219 height 30
click at [1050, 486] on select "Select Surrender Redeem Reaffirm Avoid Other" at bounding box center [955, 484] width 219 height 30
select select "4"
click at [846, 469] on select "Select Surrender Redeem Reaffirm Avoid Other" at bounding box center [955, 484] width 219 height 30
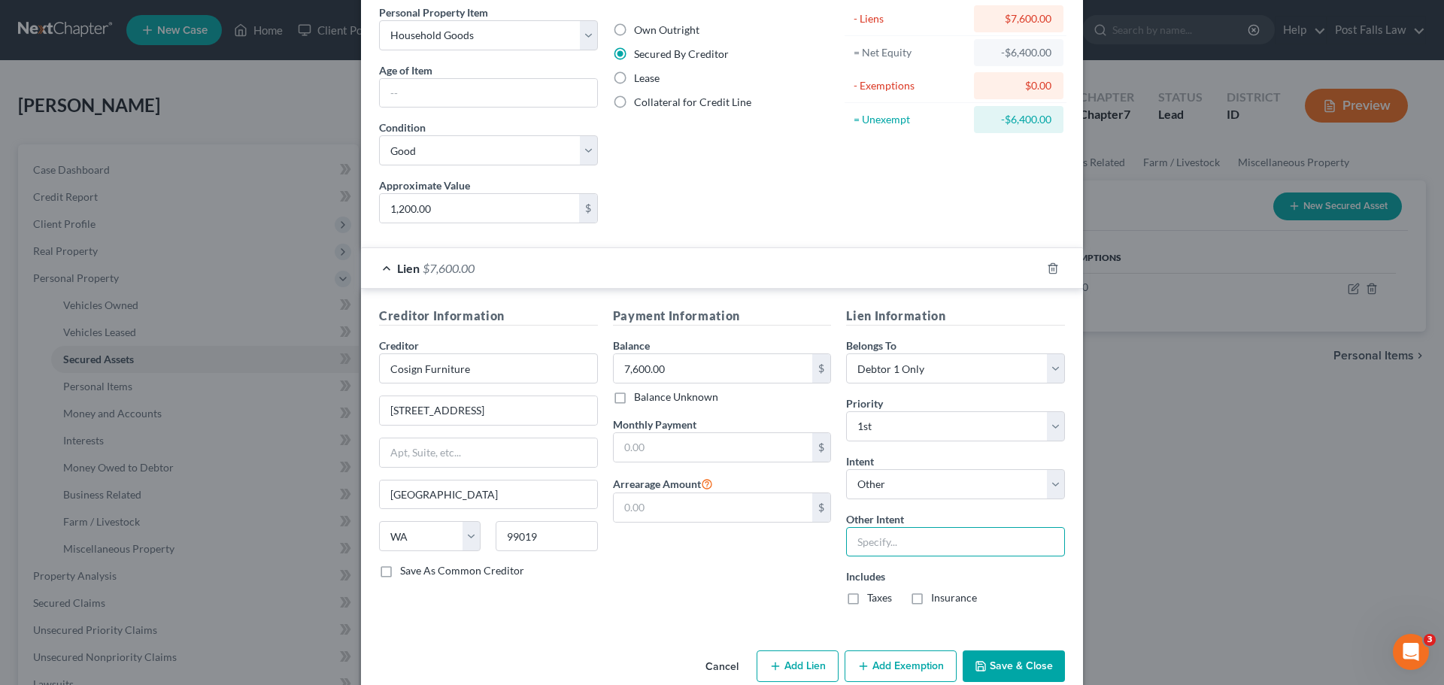
click at [907, 549] on input "text" at bounding box center [955, 542] width 219 height 30
type input "Pay"
click at [697, 444] on input "text" at bounding box center [713, 447] width 199 height 29
type input "230.81"
click at [996, 661] on button "Save & Close" at bounding box center [1014, 666] width 102 height 32
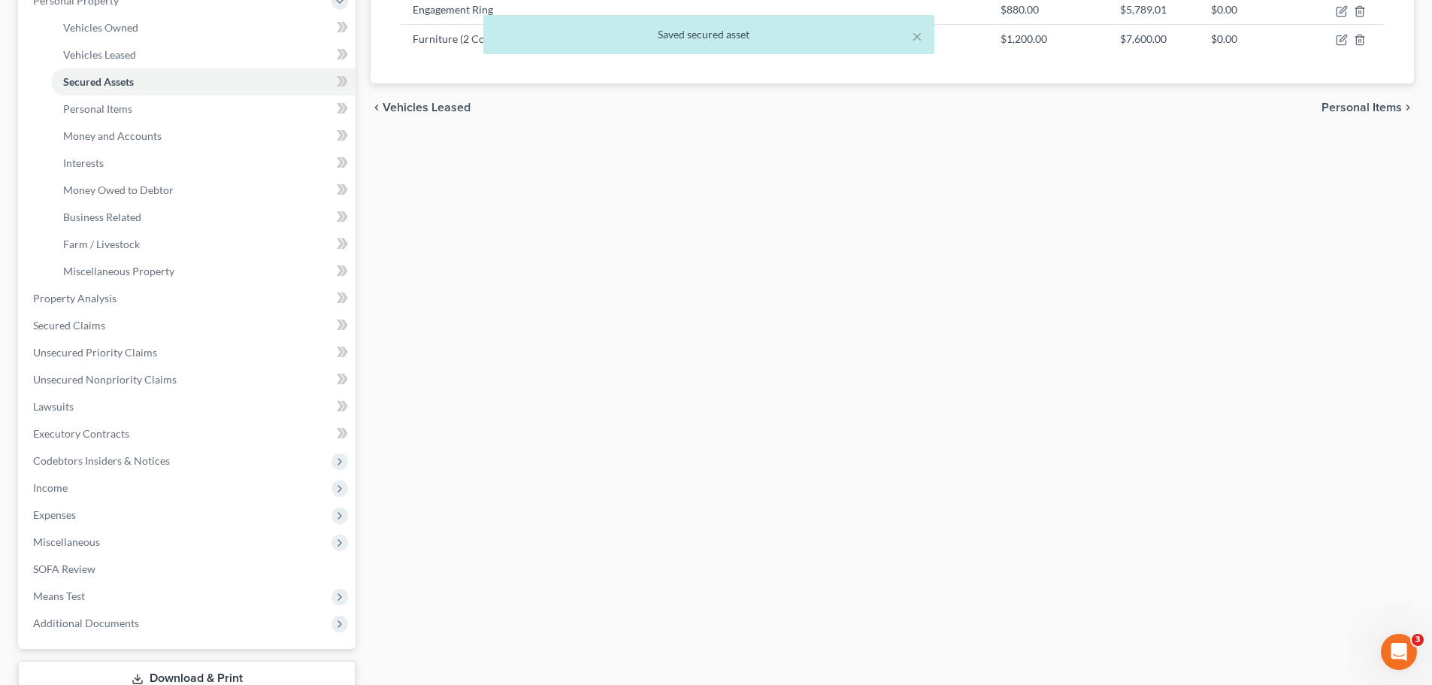
scroll to position [376, 0]
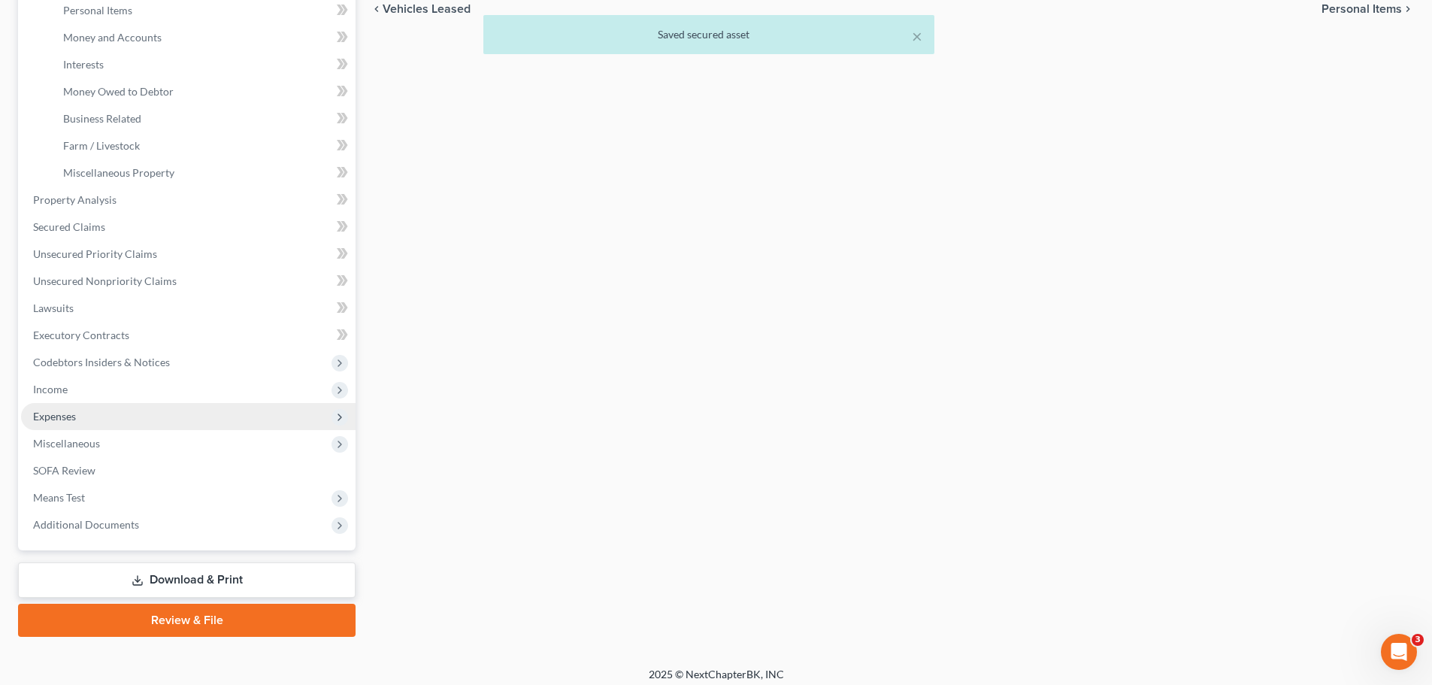
click at [67, 421] on span "Expenses" at bounding box center [54, 416] width 43 height 13
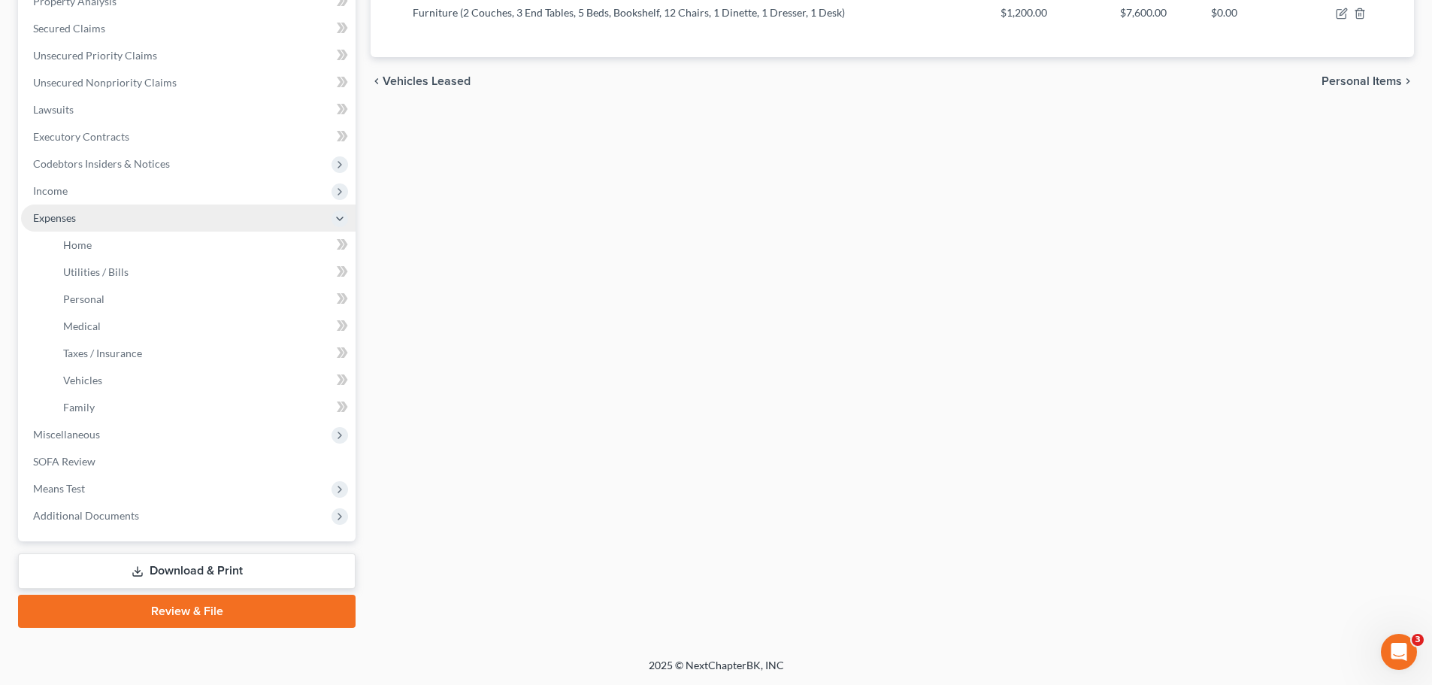
scroll to position [304, 0]
click at [70, 246] on span "Home" at bounding box center [77, 244] width 29 height 13
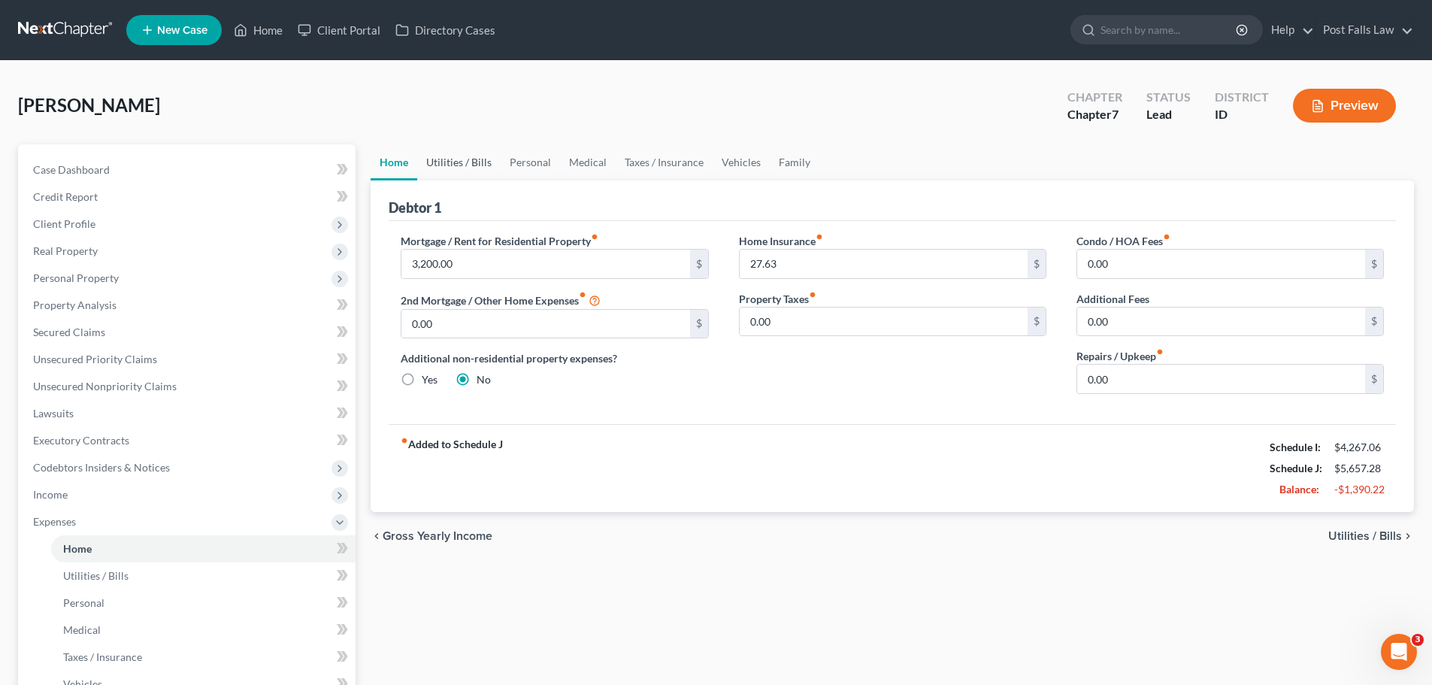
click at [463, 158] on link "Utilities / Bills" at bounding box center [458, 162] width 83 height 36
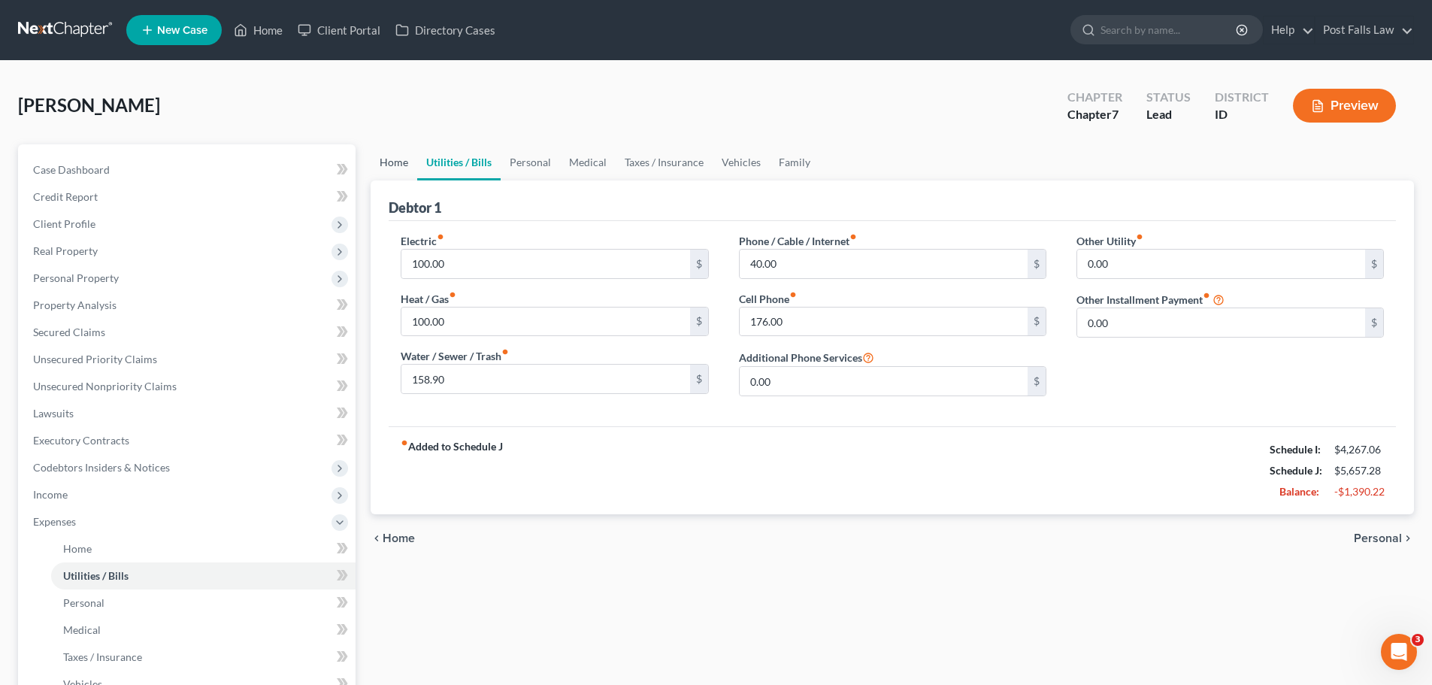
click at [395, 157] on link "Home" at bounding box center [394, 162] width 47 height 36
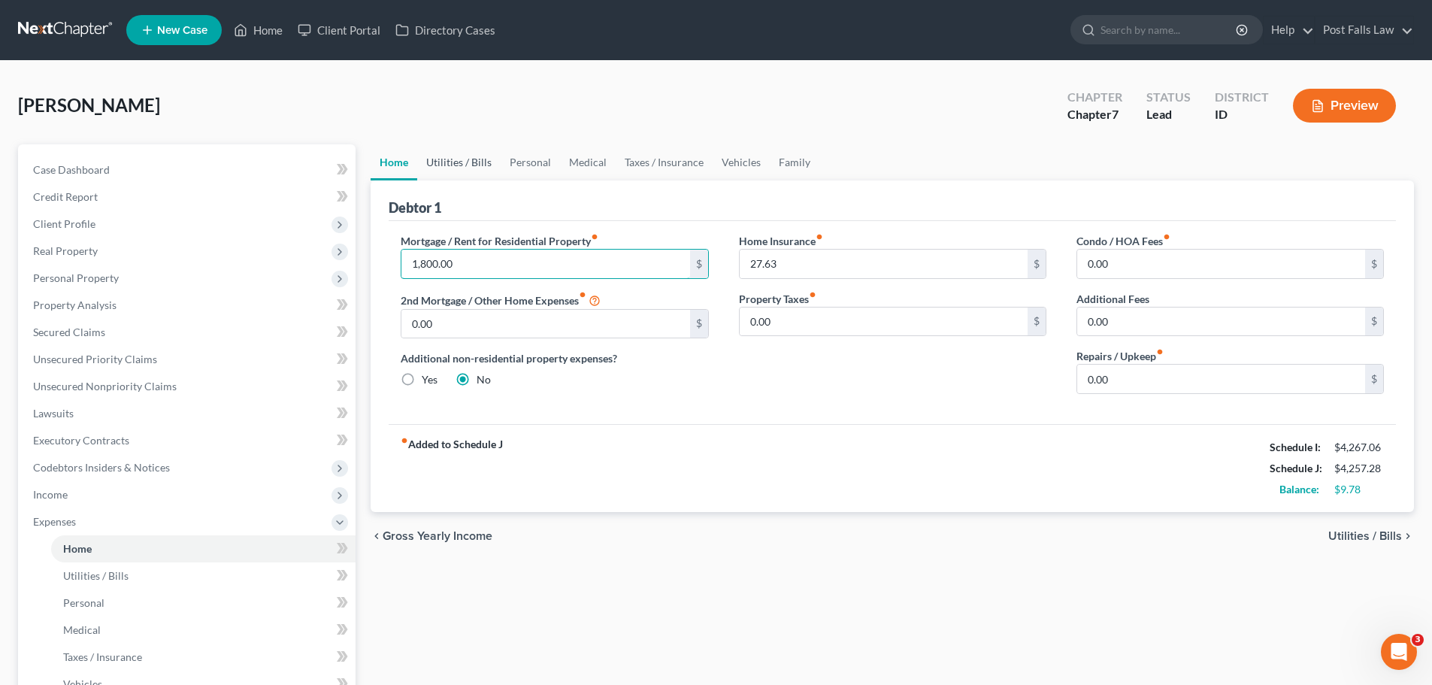
type input "1,800.00"
click at [471, 161] on link "Utilities / Bills" at bounding box center [458, 162] width 83 height 36
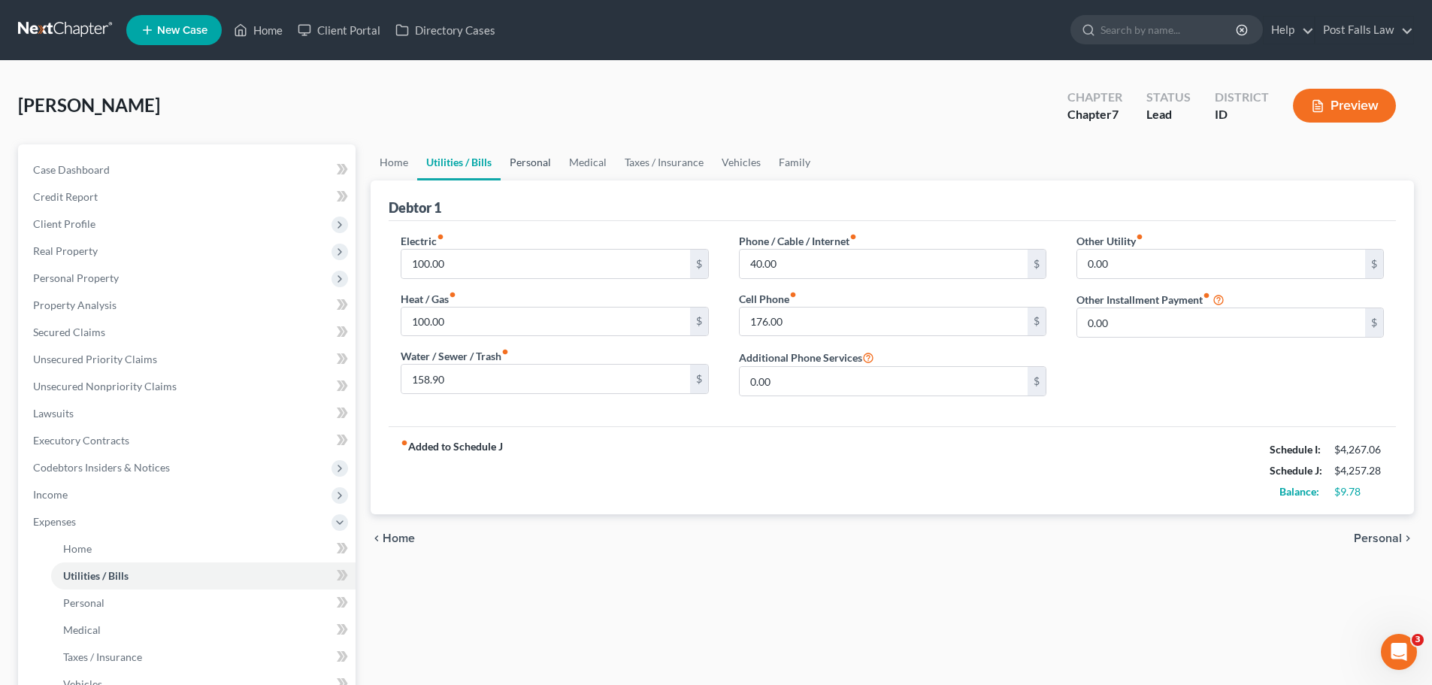
click at [516, 165] on link "Personal" at bounding box center [530, 162] width 59 height 36
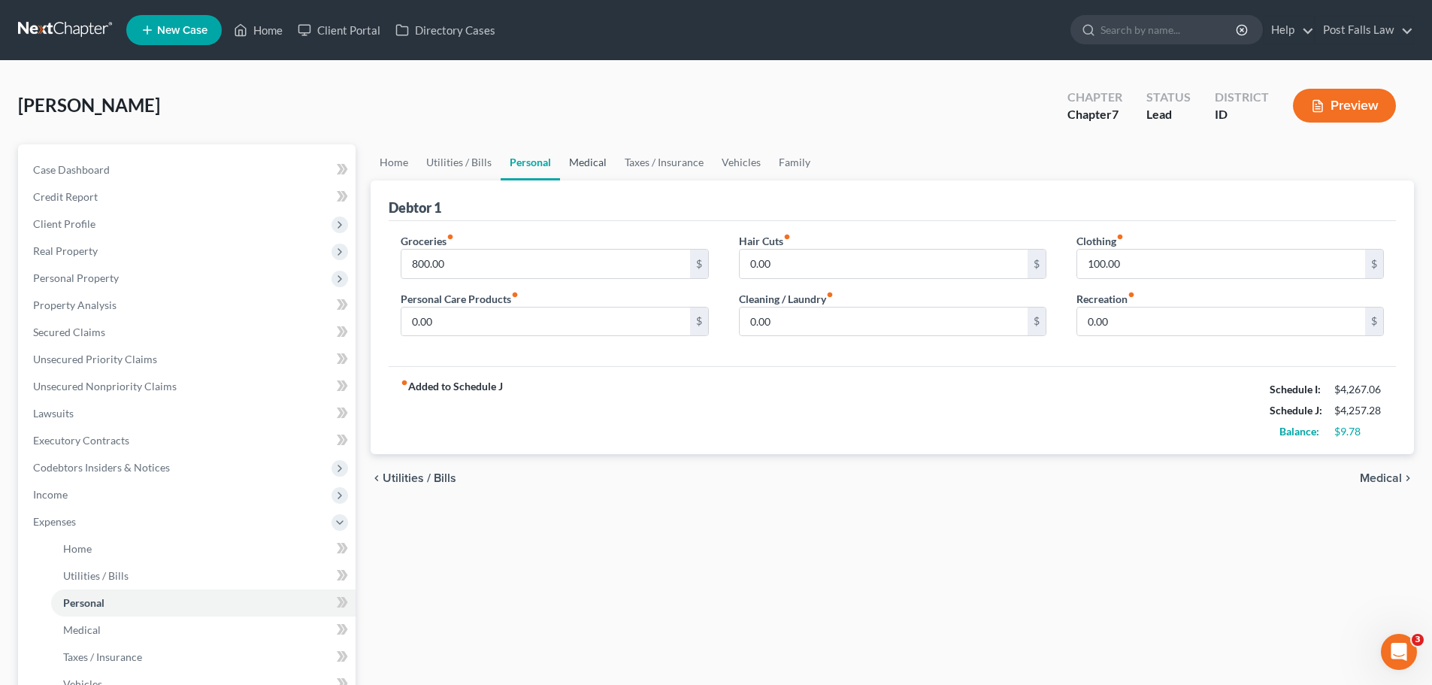
click at [581, 156] on link "Medical" at bounding box center [588, 162] width 56 height 36
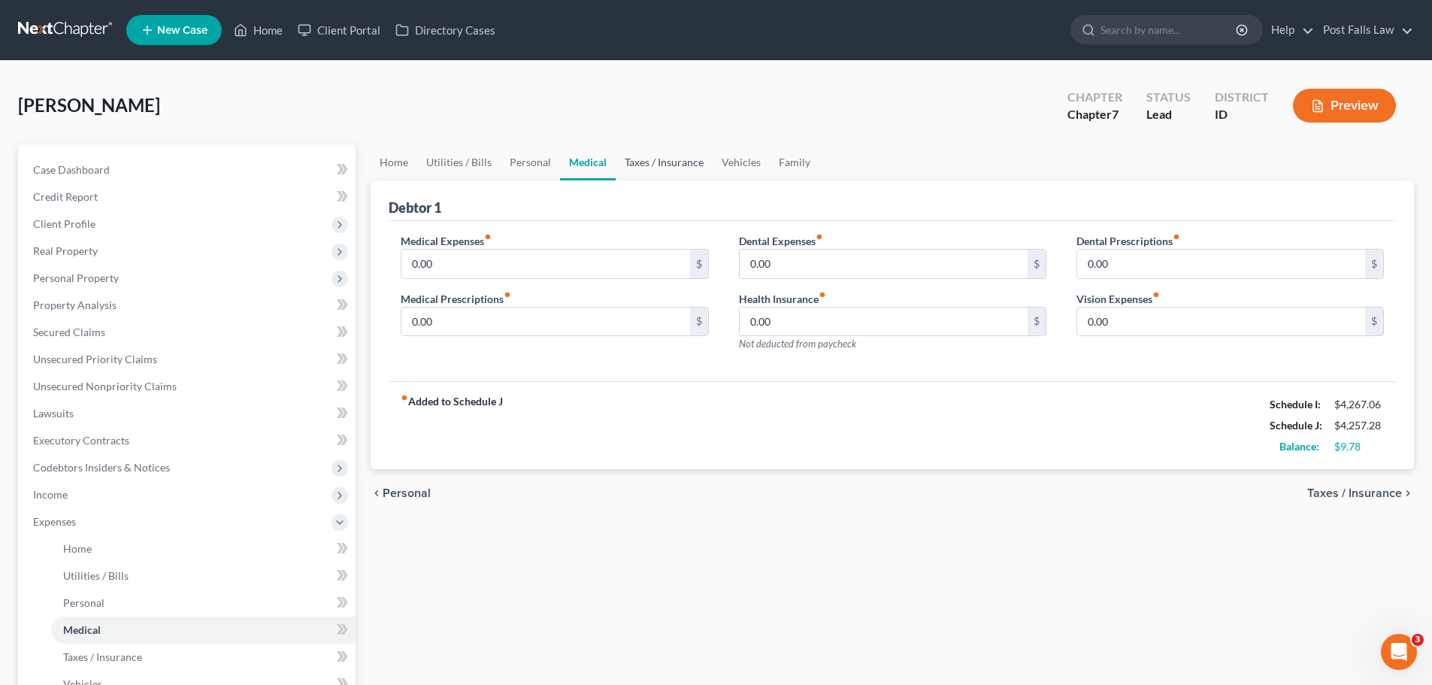
click at [643, 167] on link "Taxes / Insurance" at bounding box center [664, 162] width 97 height 36
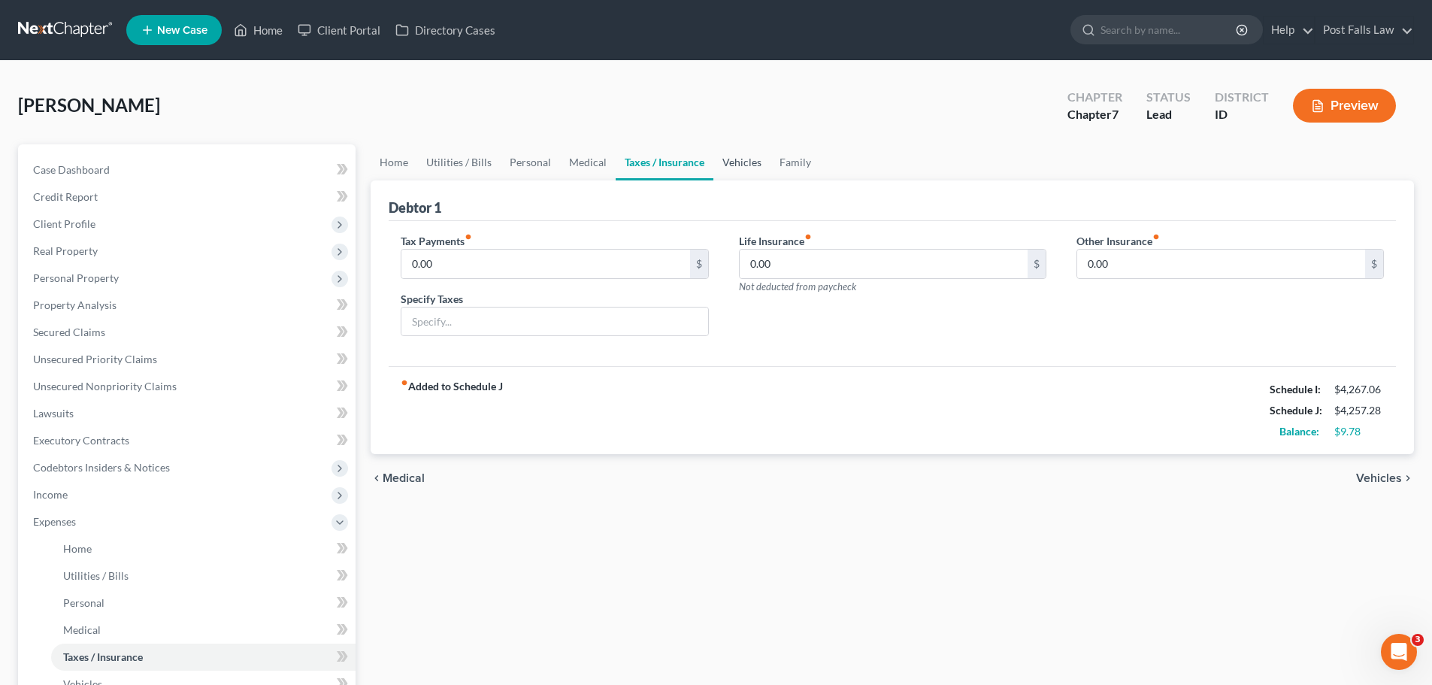
click at [740, 161] on link "Vehicles" at bounding box center [742, 162] width 57 height 36
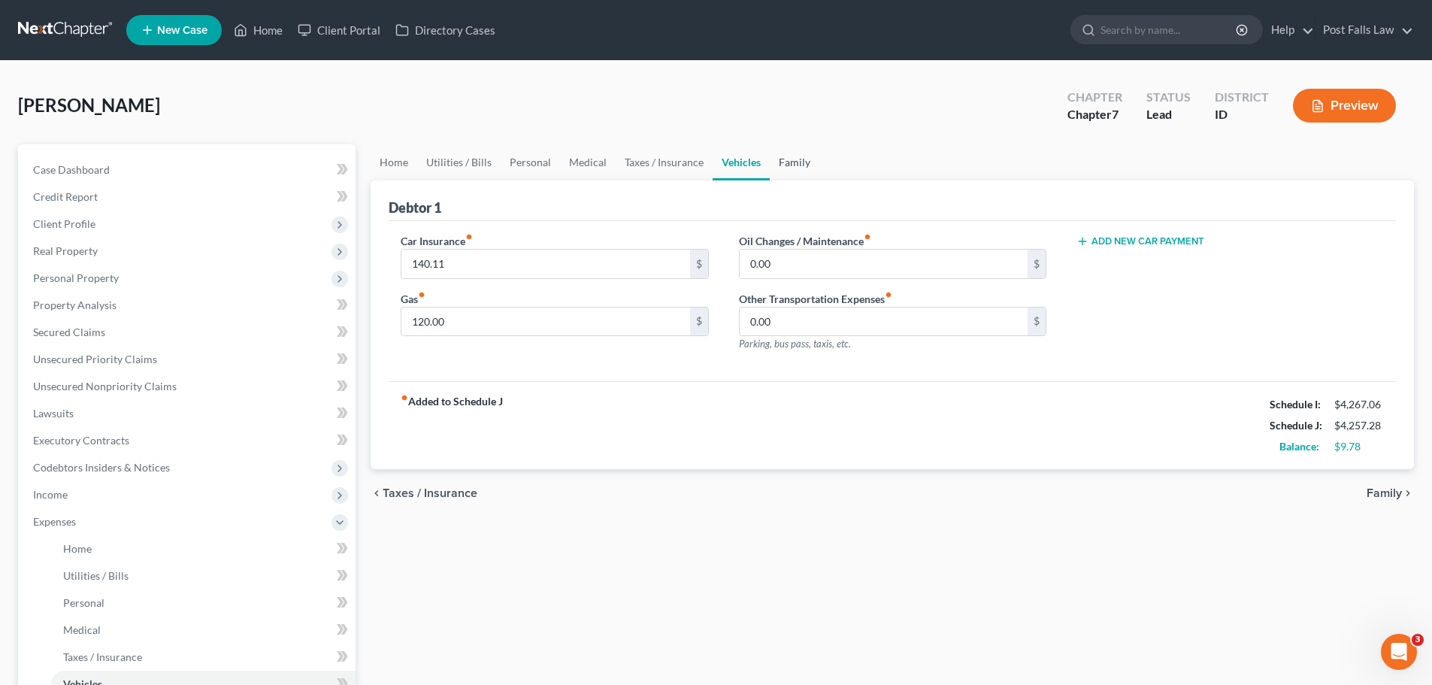
click at [785, 162] on link "Family" at bounding box center [795, 162] width 50 height 36
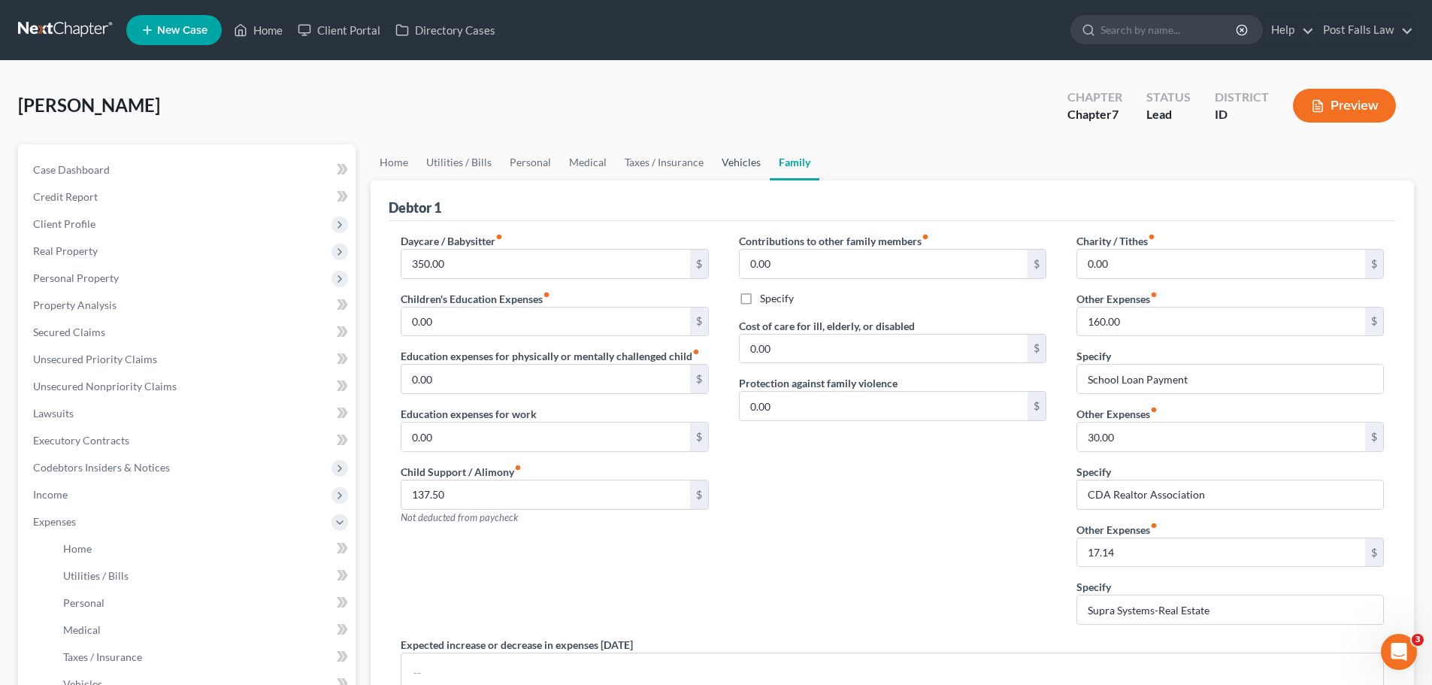
click at [713, 164] on link "Vehicles" at bounding box center [741, 162] width 57 height 36
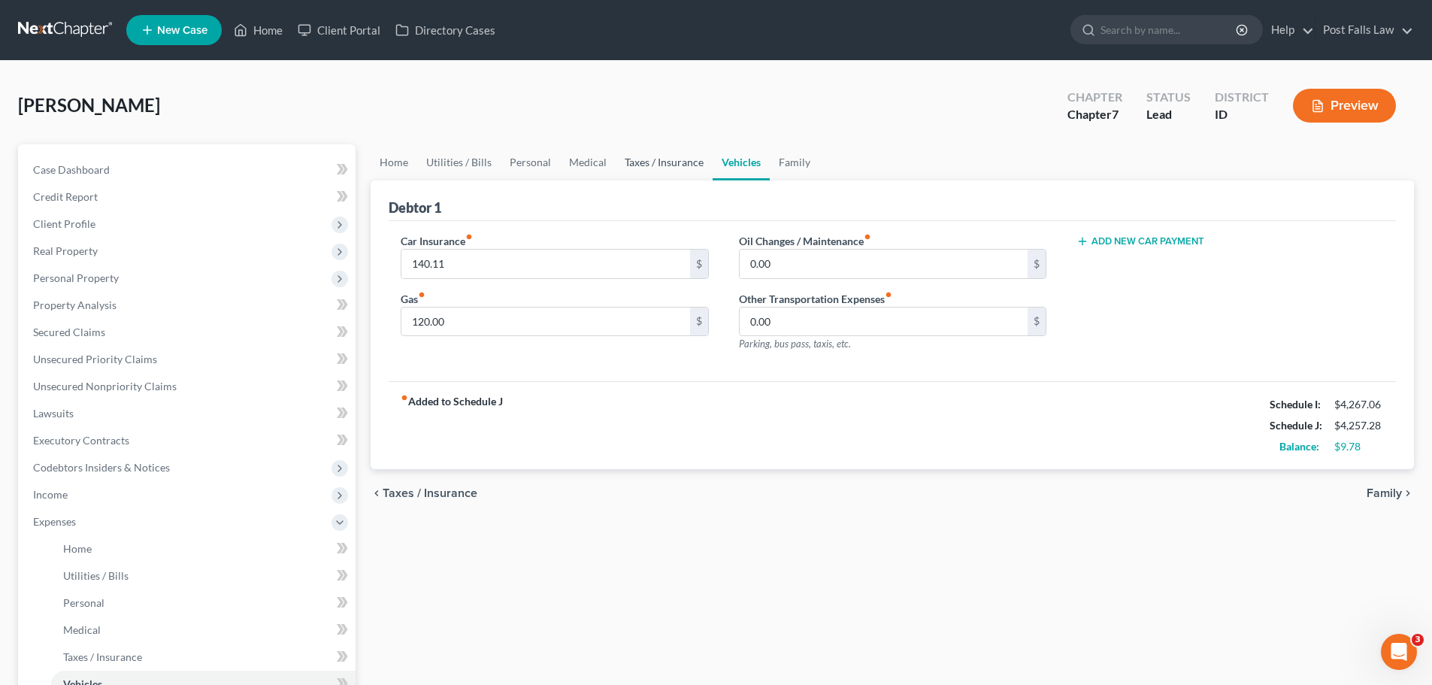
click at [678, 162] on link "Taxes / Insurance" at bounding box center [664, 162] width 97 height 36
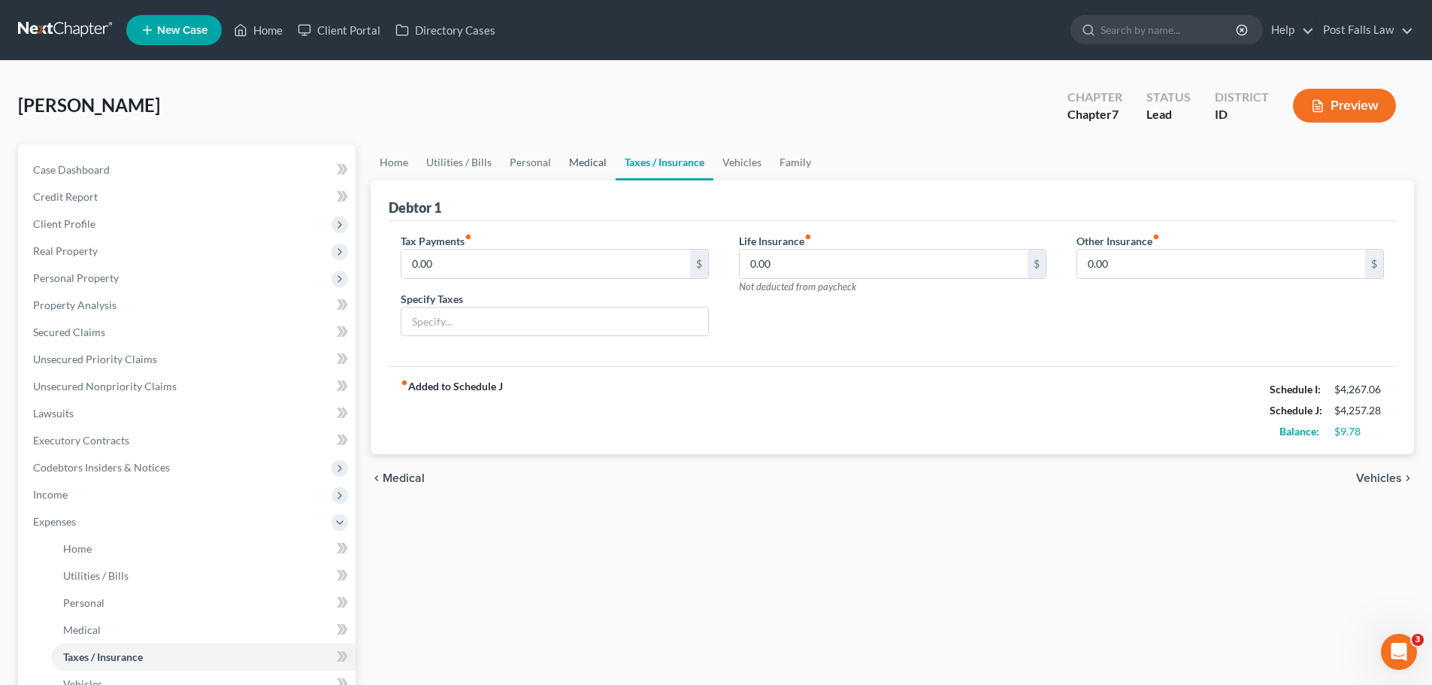
click at [575, 165] on link "Medical" at bounding box center [588, 162] width 56 height 36
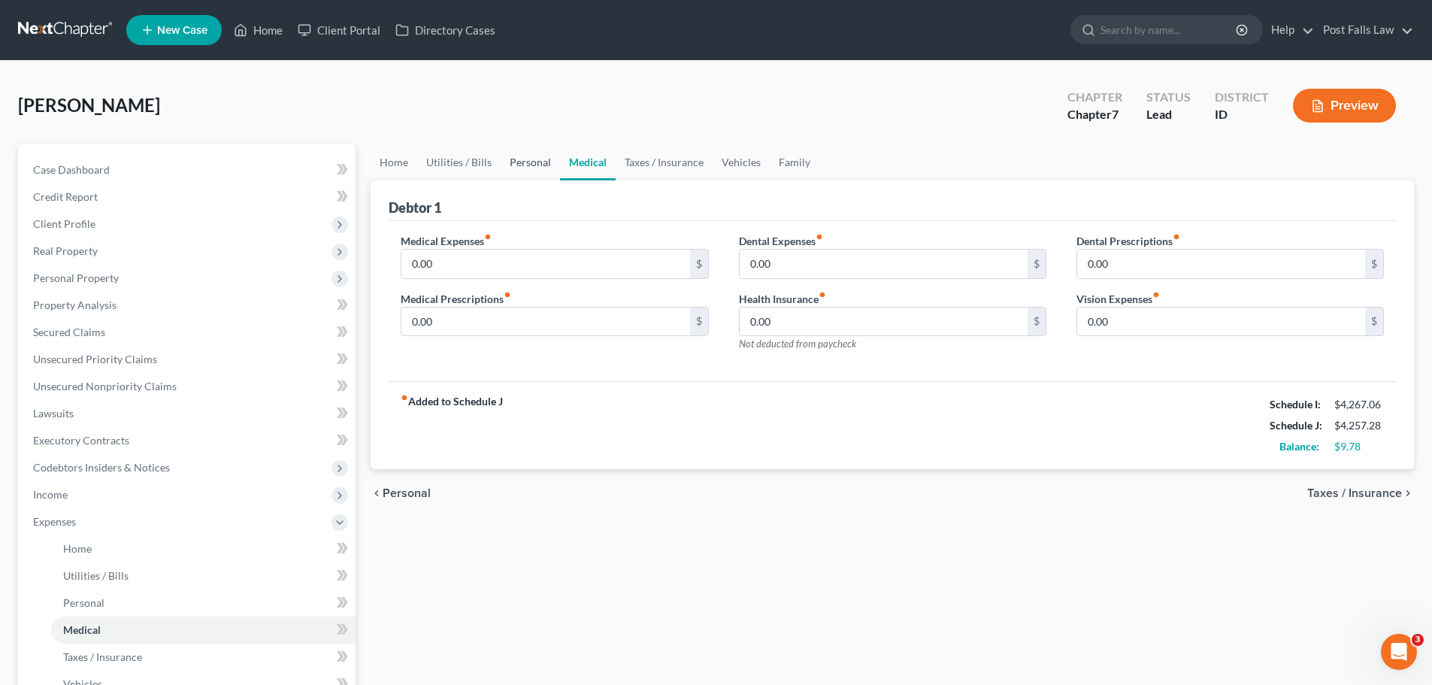
click at [520, 172] on link "Personal" at bounding box center [530, 162] width 59 height 36
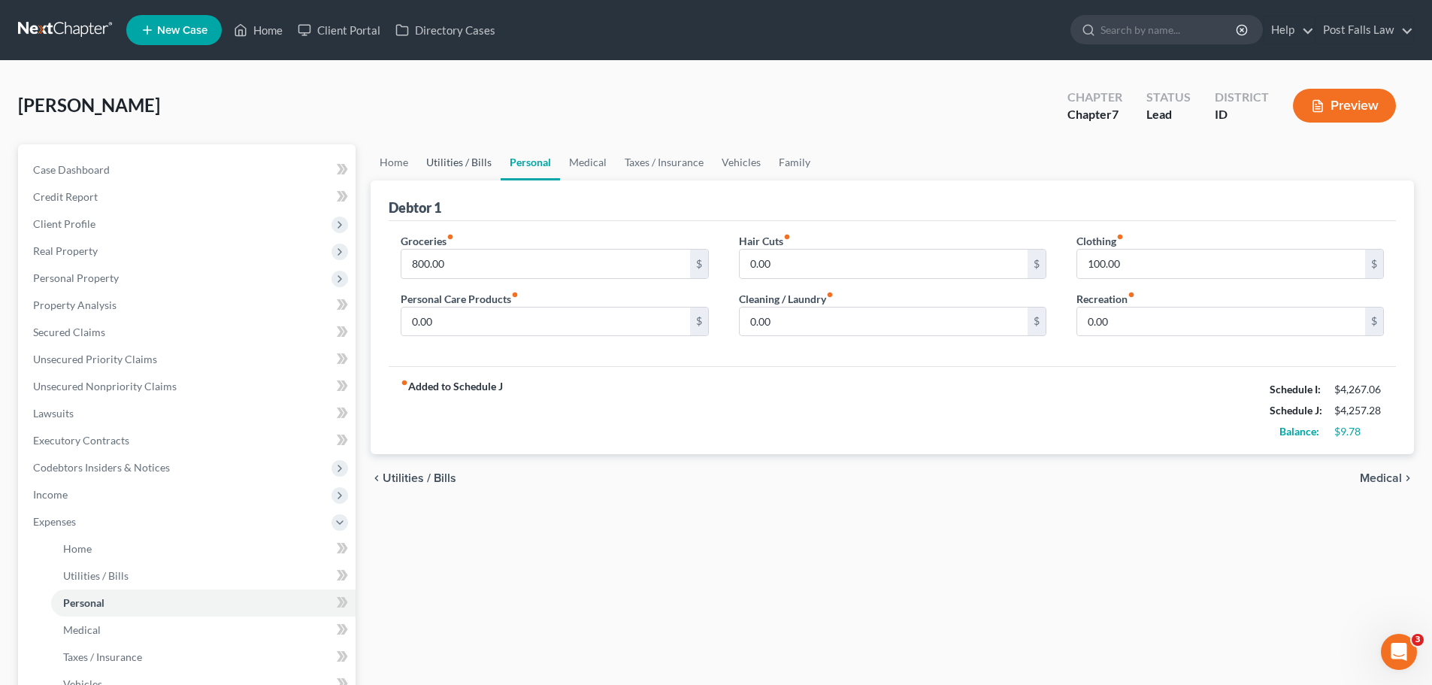
click at [453, 159] on link "Utilities / Bills" at bounding box center [458, 162] width 83 height 36
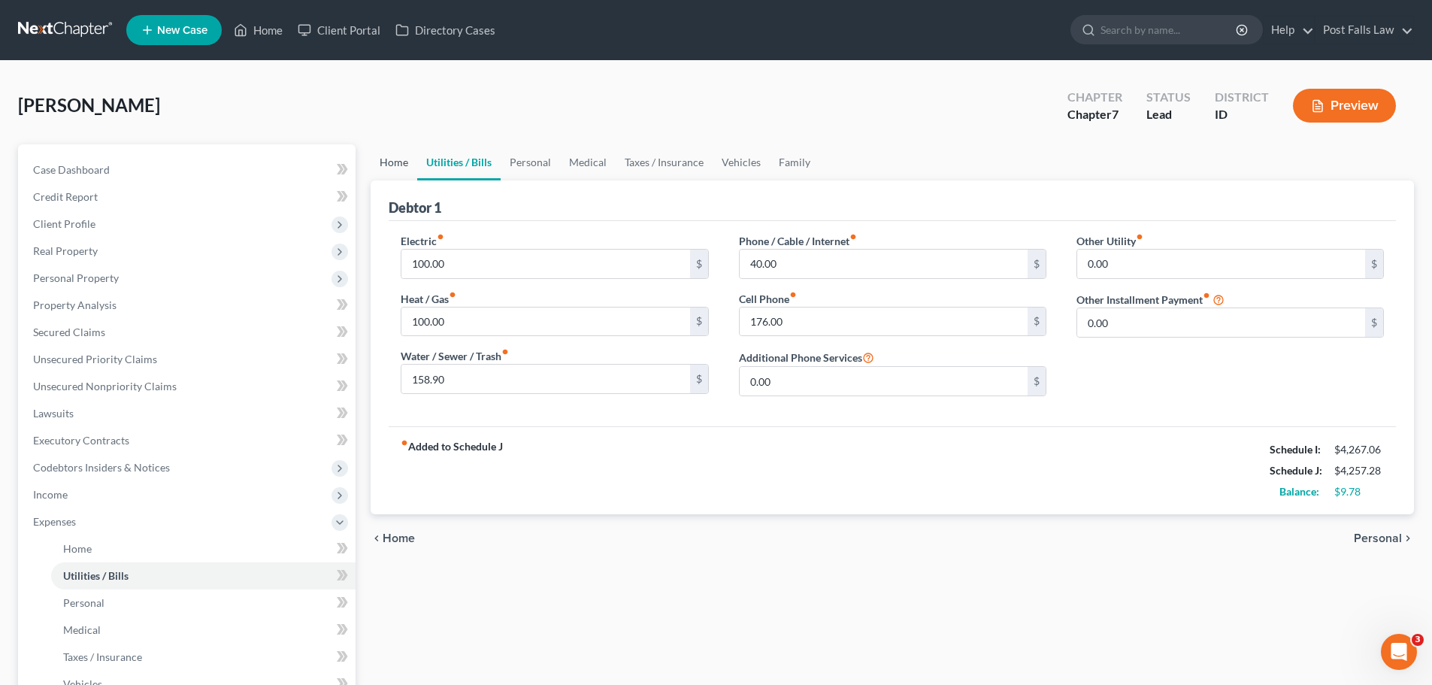
click at [398, 165] on link "Home" at bounding box center [394, 162] width 47 height 36
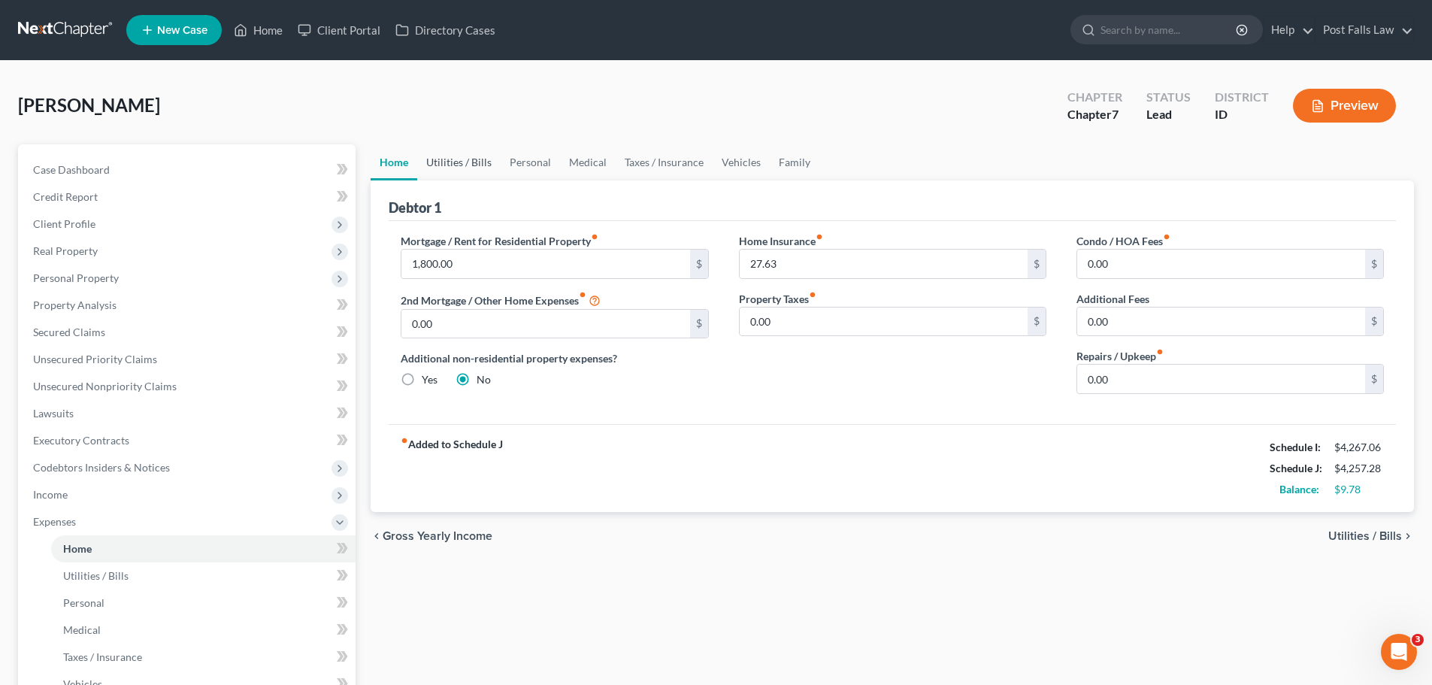
click at [451, 158] on link "Utilities / Bills" at bounding box center [458, 162] width 83 height 36
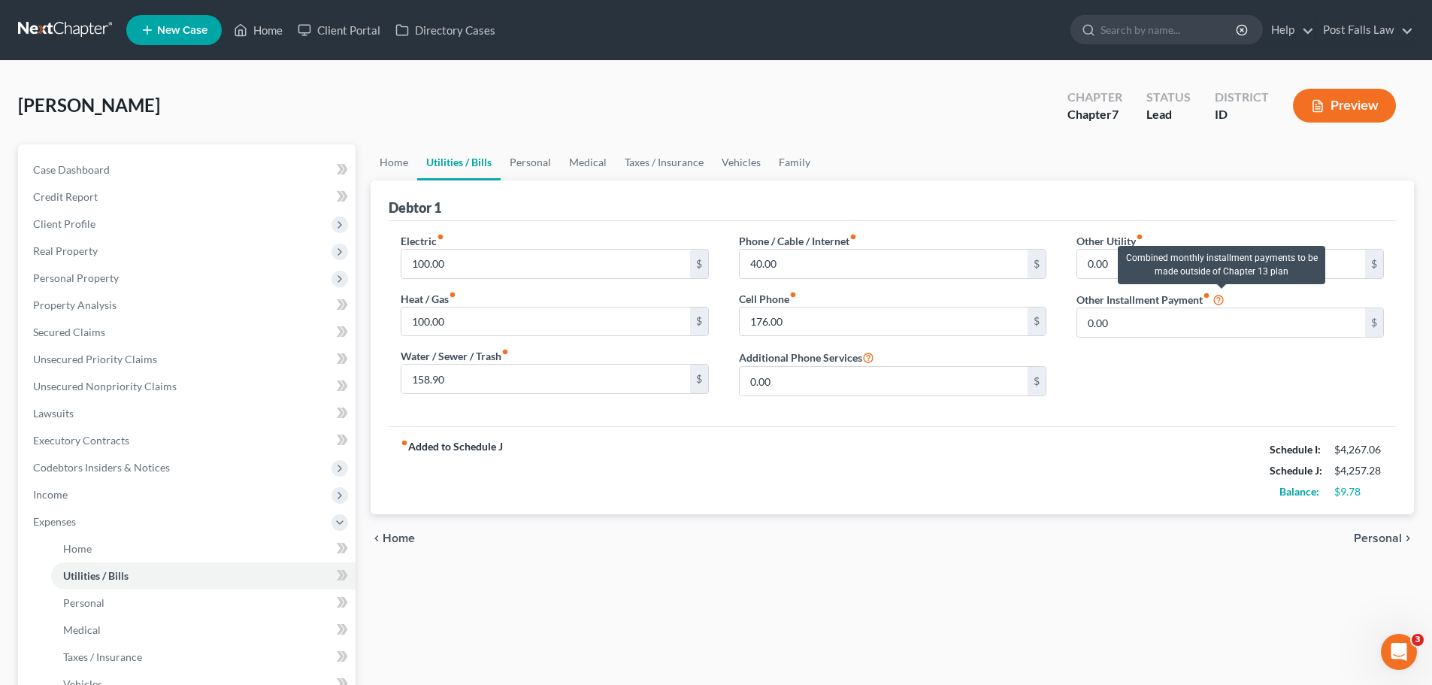
click at [1221, 300] on icon at bounding box center [1219, 299] width 12 height 14
click at [1222, 299] on icon at bounding box center [1219, 299] width 12 height 14
click at [1206, 320] on input "0.00" at bounding box center [1222, 322] width 288 height 29
click at [1161, 324] on input "0.00" at bounding box center [1222, 322] width 288 height 29
type input "0"
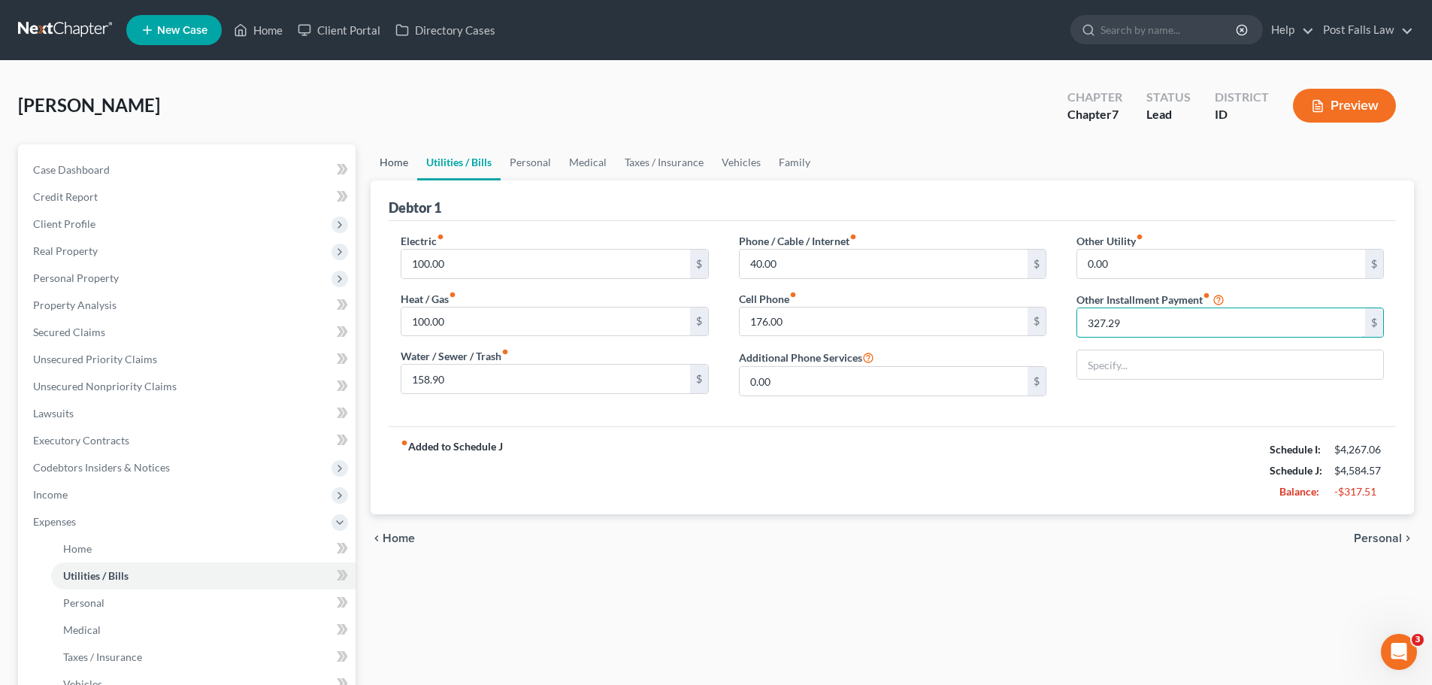
type input "327.29"
click at [411, 161] on link "Home" at bounding box center [394, 162] width 47 height 36
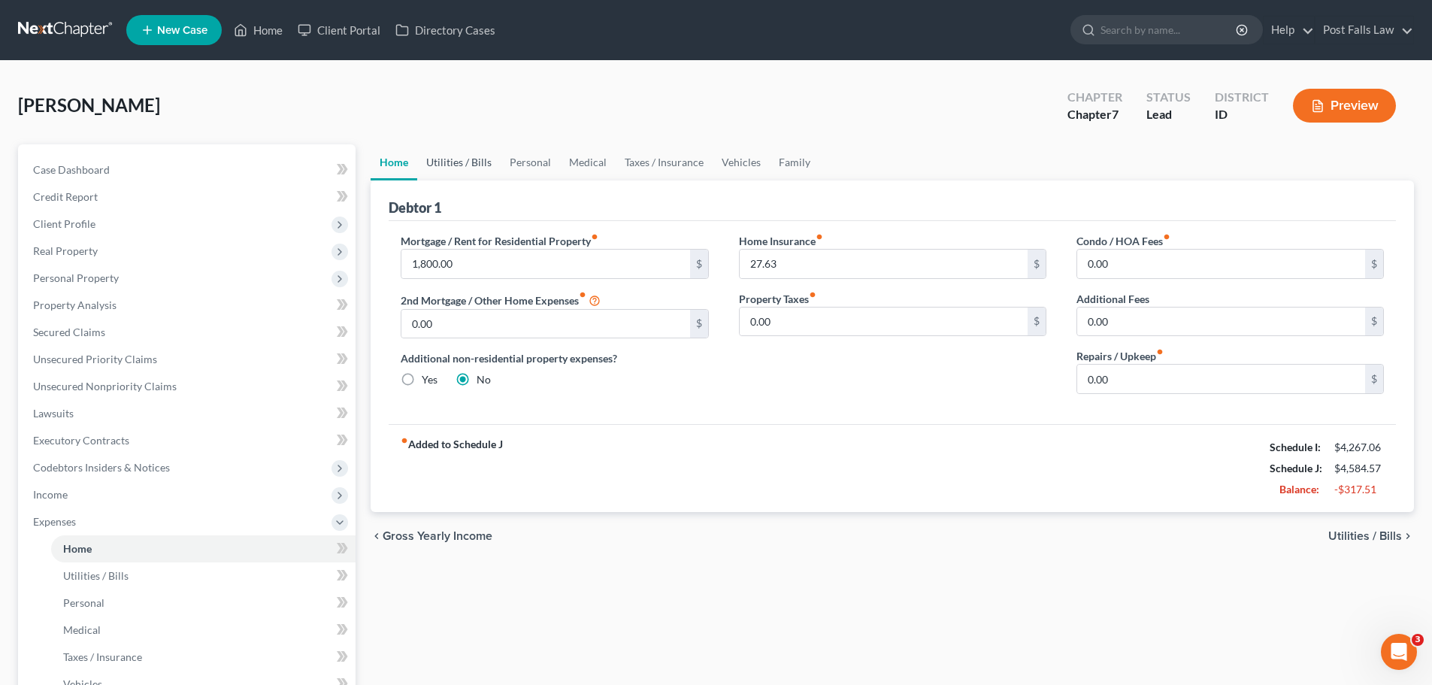
click at [450, 159] on link "Utilities / Bills" at bounding box center [458, 162] width 83 height 36
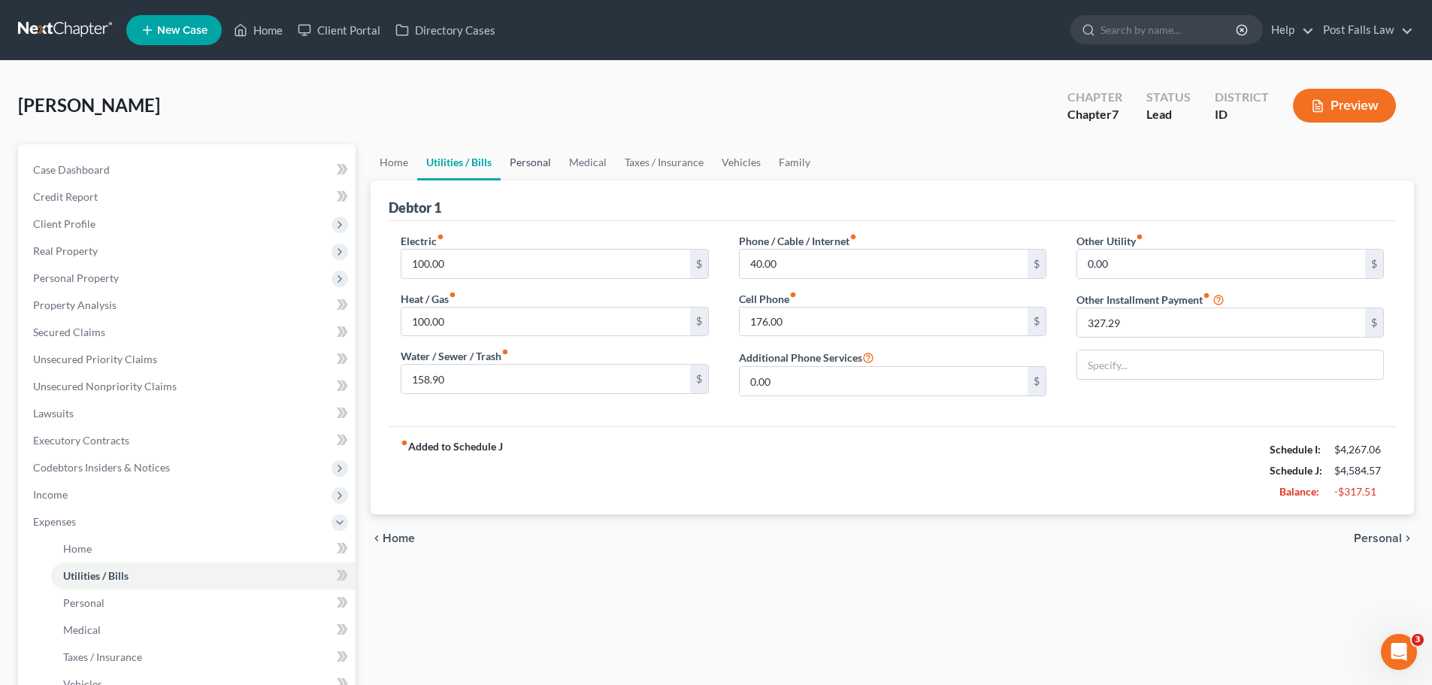
click at [506, 160] on link "Personal" at bounding box center [530, 162] width 59 height 36
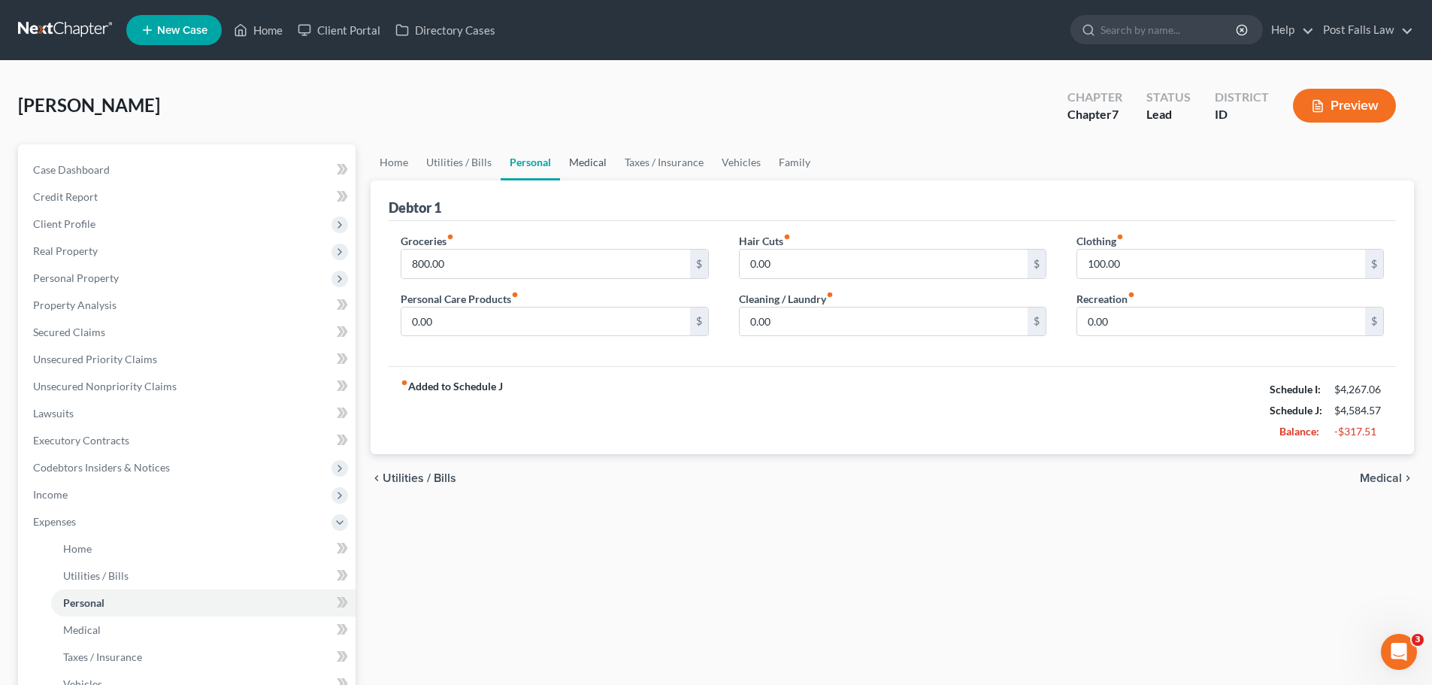
click at [585, 162] on link "Medical" at bounding box center [588, 162] width 56 height 36
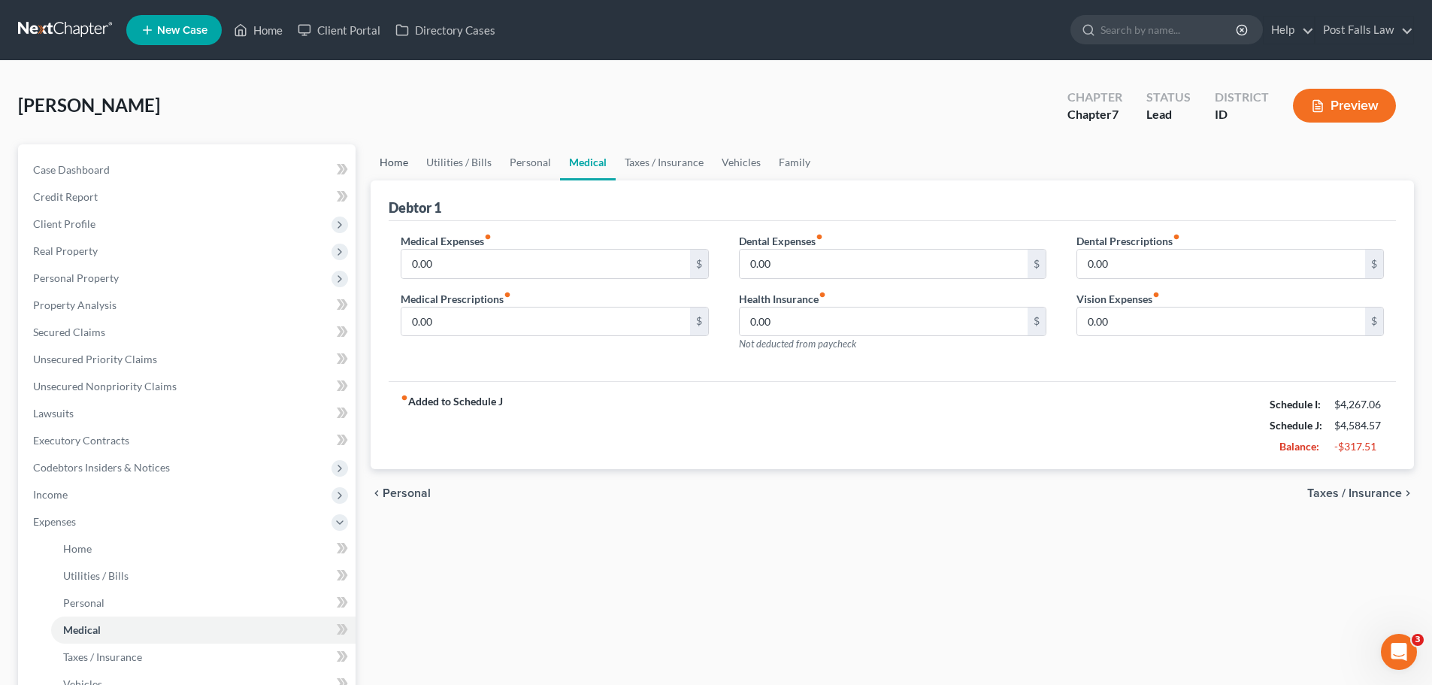
click at [385, 165] on link "Home" at bounding box center [394, 162] width 47 height 36
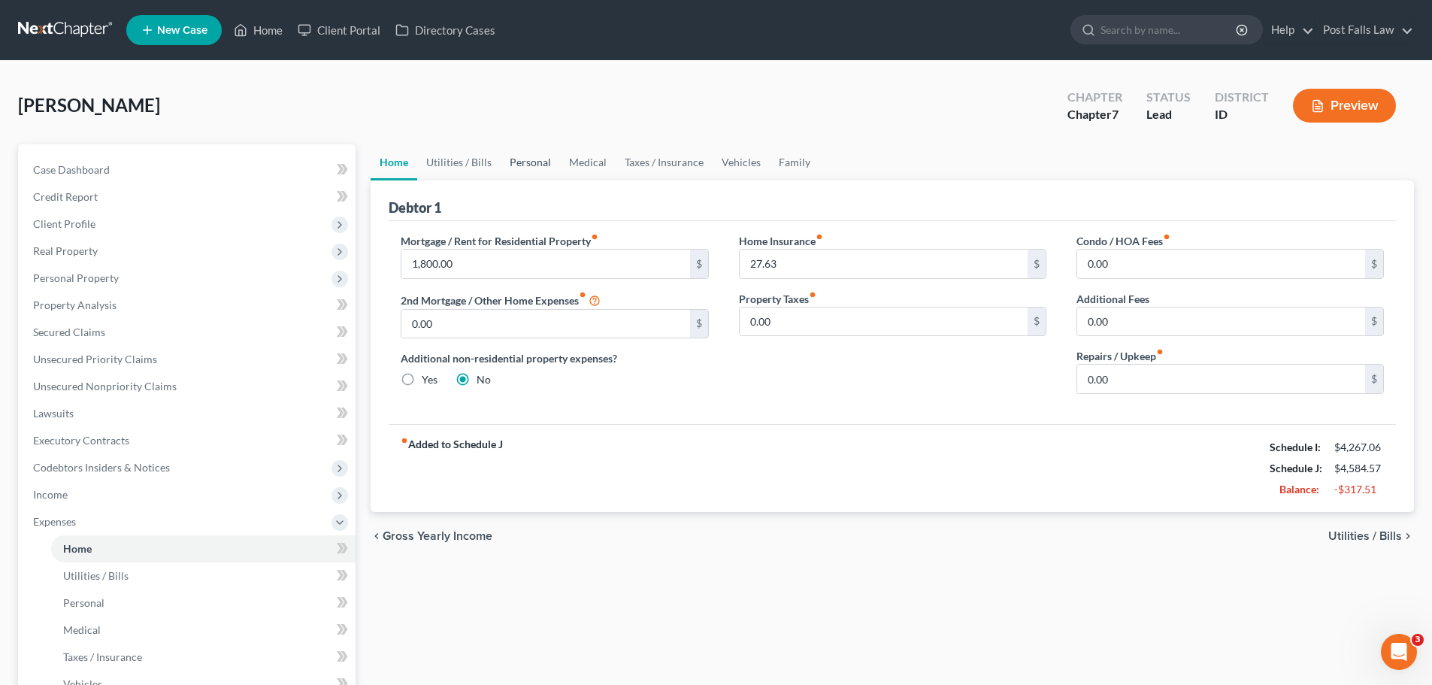
click at [532, 159] on link "Personal" at bounding box center [530, 162] width 59 height 36
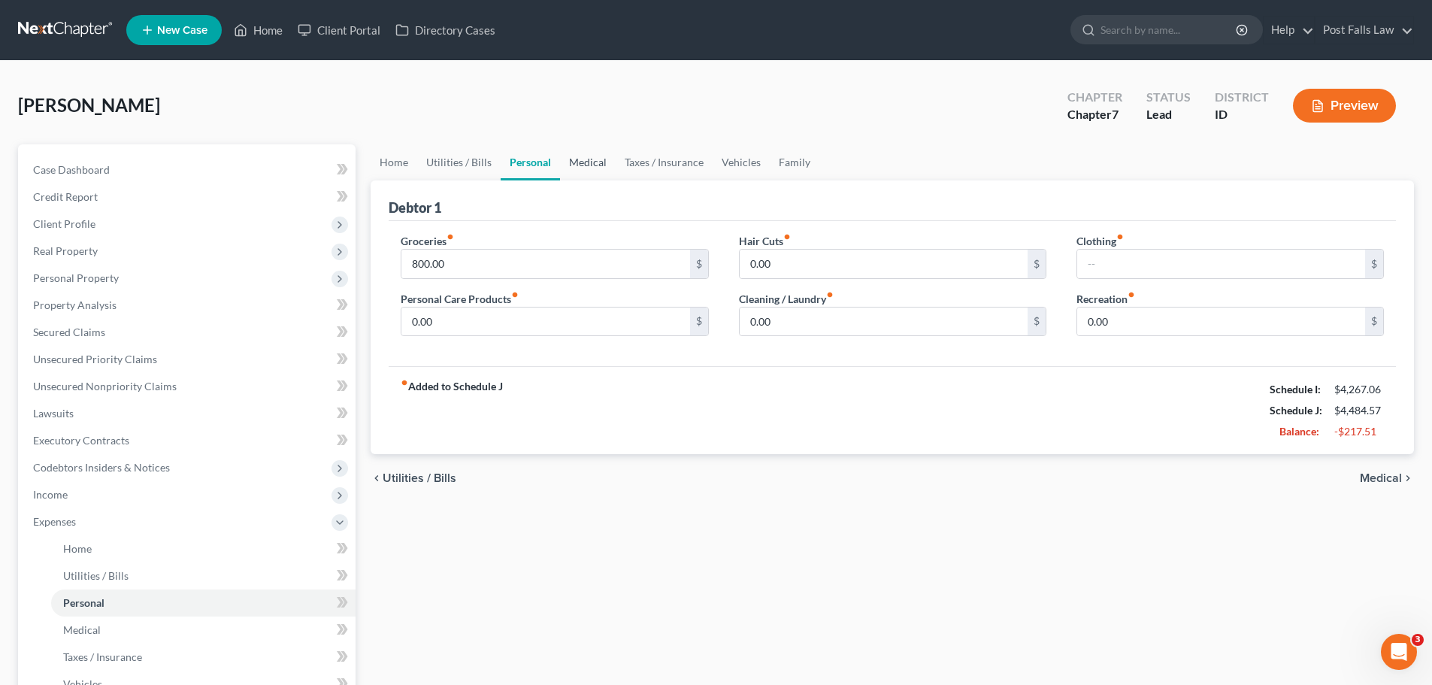
click at [591, 159] on link "Medical" at bounding box center [588, 162] width 56 height 36
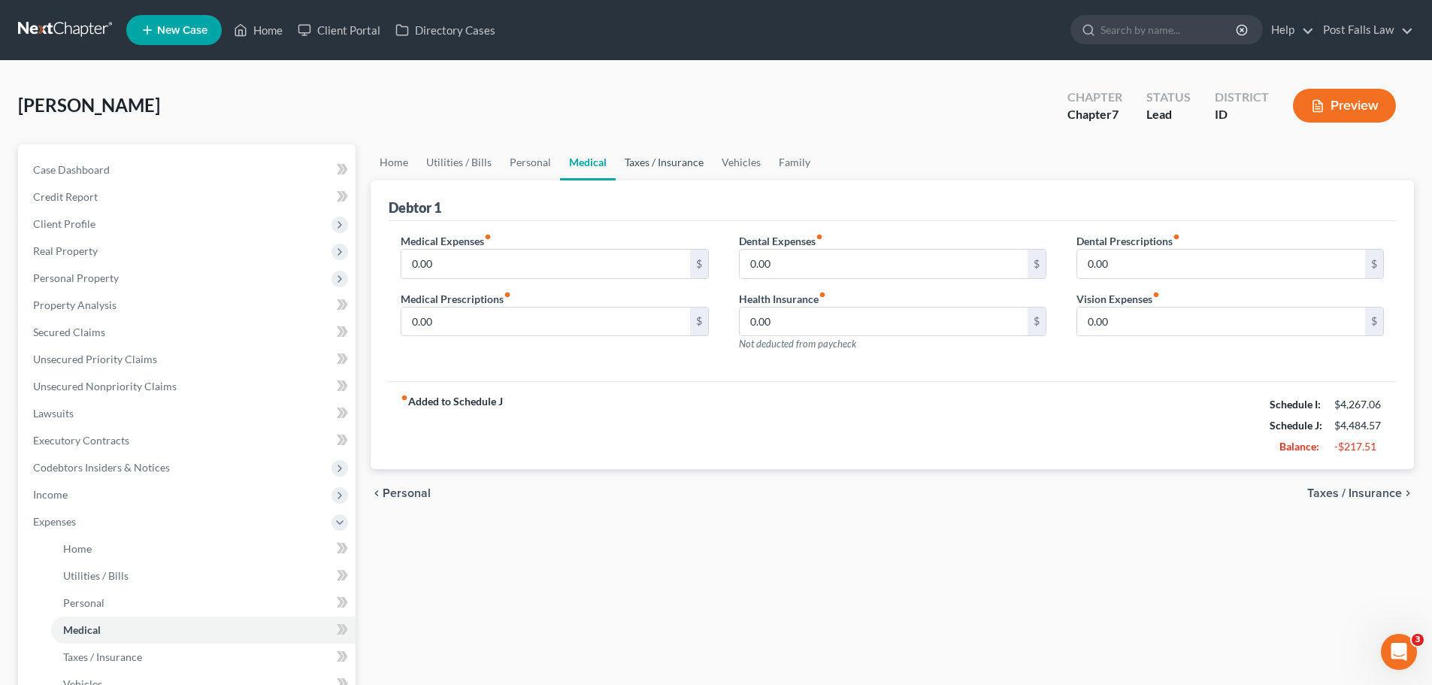
click at [656, 165] on link "Taxes / Insurance" at bounding box center [664, 162] width 97 height 36
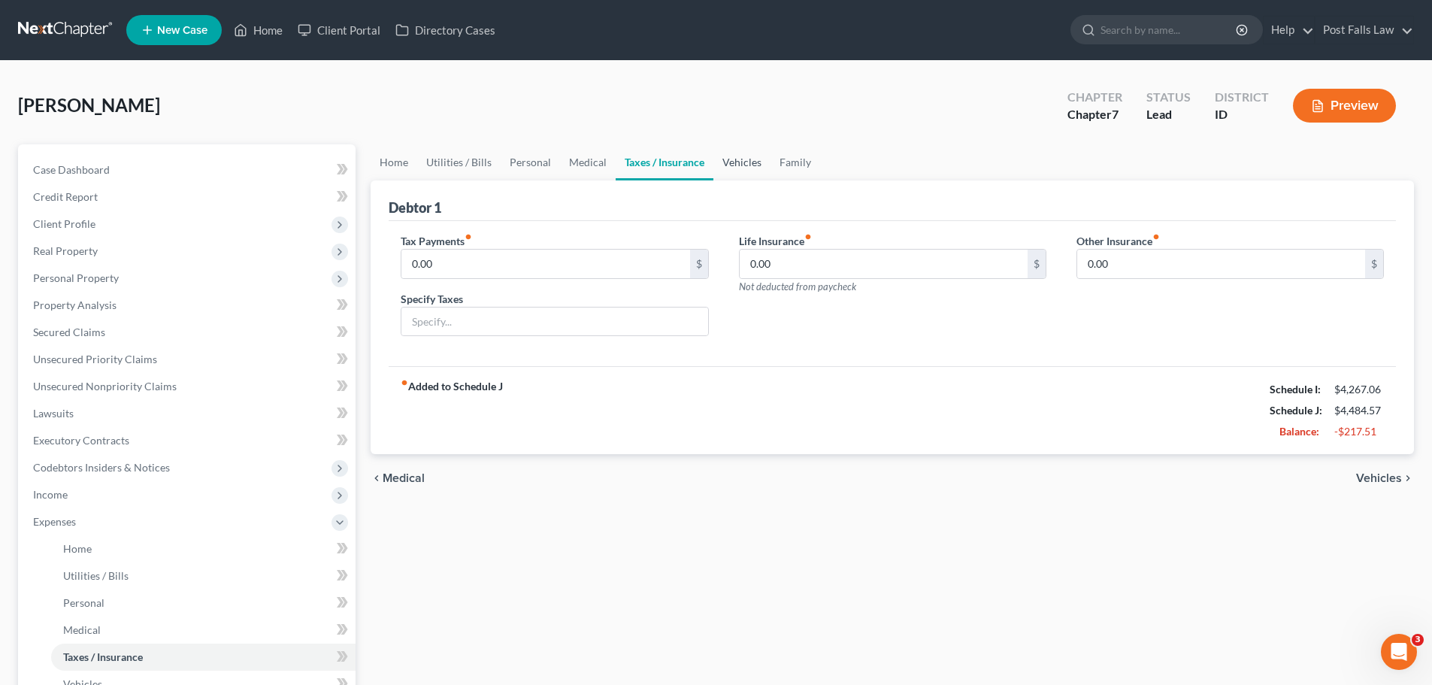
click at [738, 165] on link "Vehicles" at bounding box center [742, 162] width 57 height 36
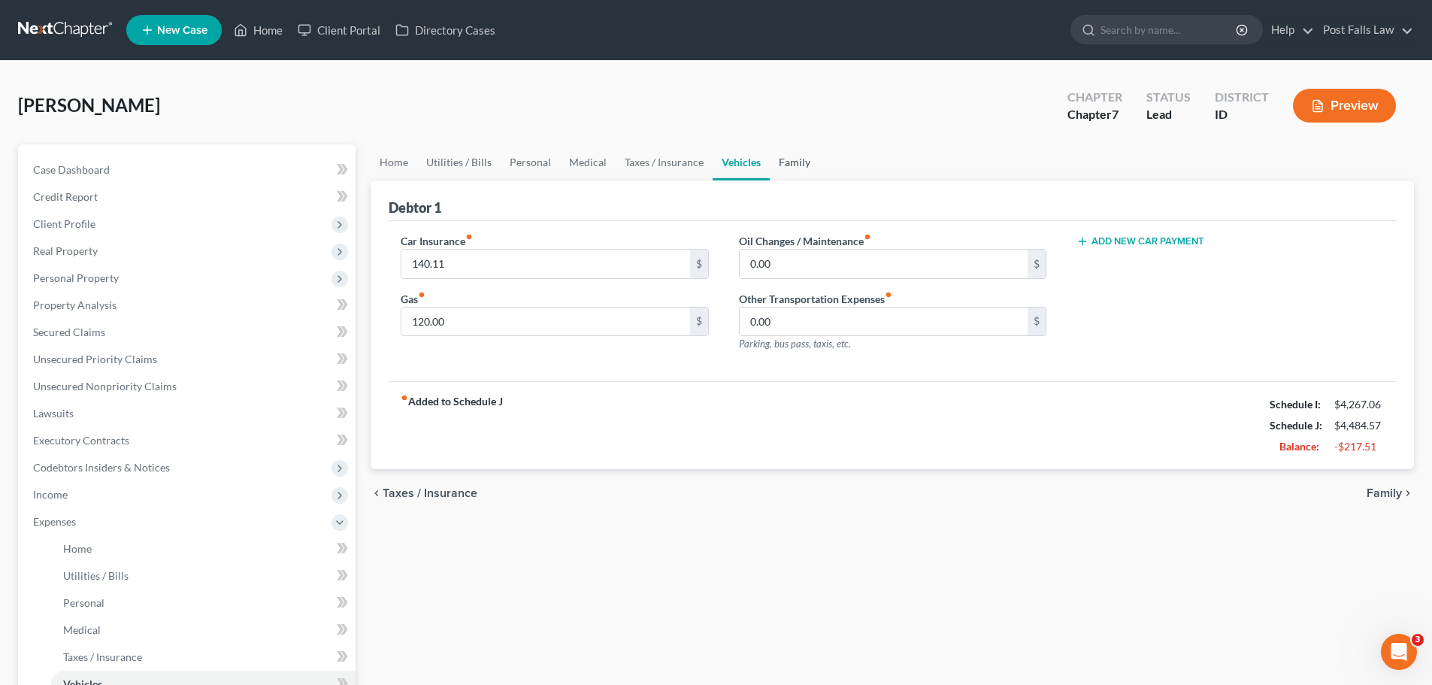
click at [774, 165] on link "Family" at bounding box center [795, 162] width 50 height 36
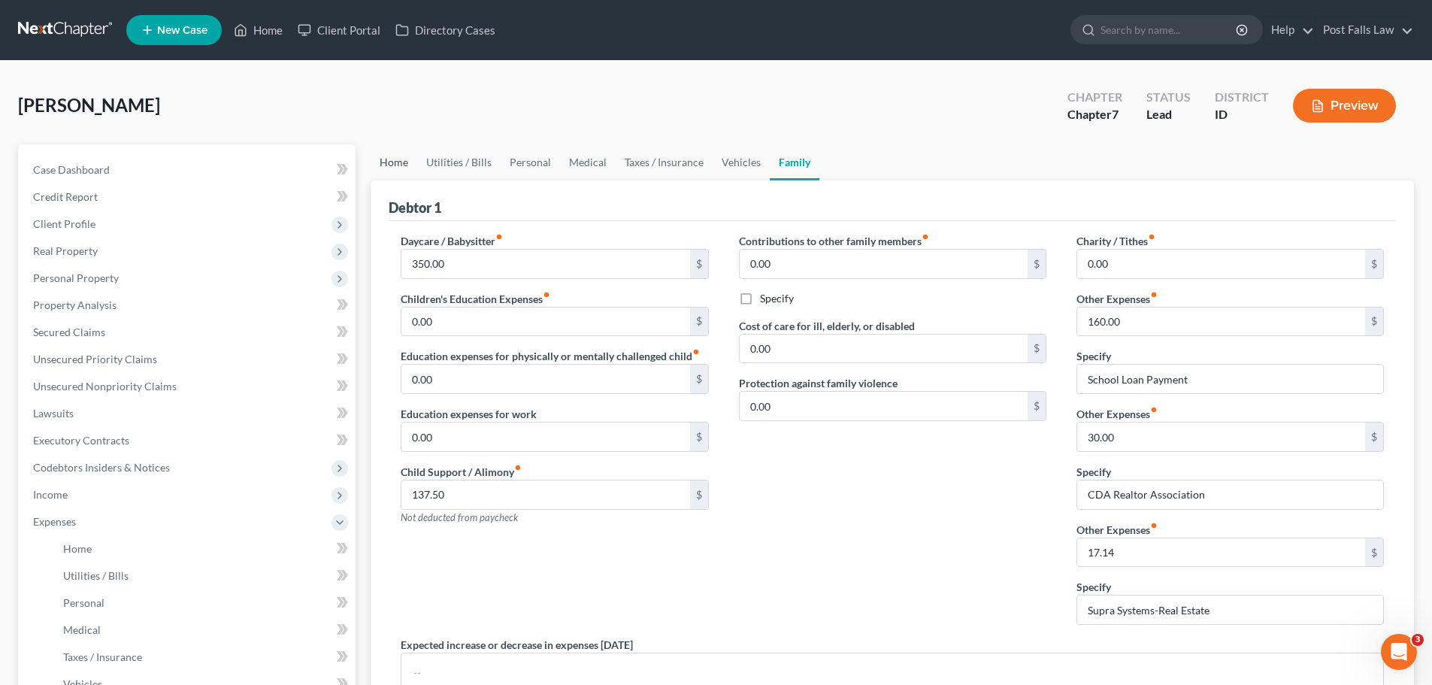
click at [388, 160] on link "Home" at bounding box center [394, 162] width 47 height 36
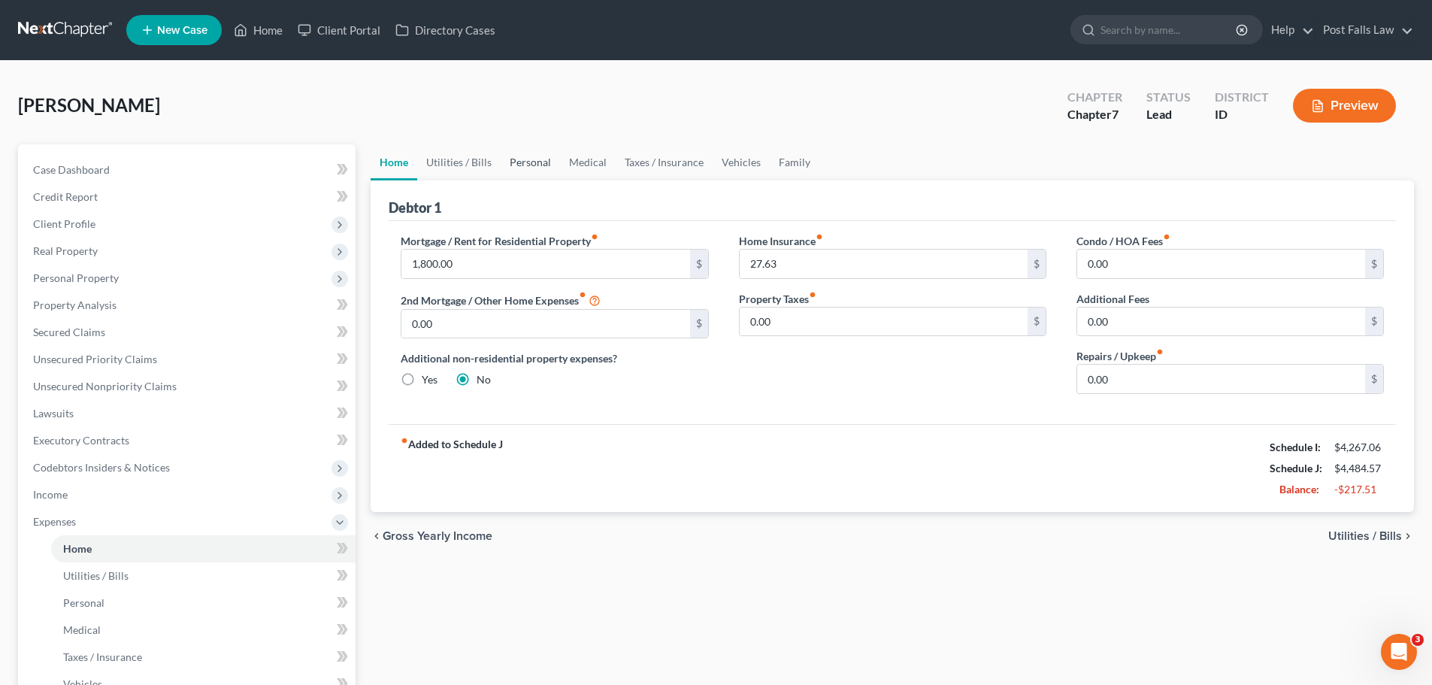
click at [530, 162] on link "Personal" at bounding box center [530, 162] width 59 height 36
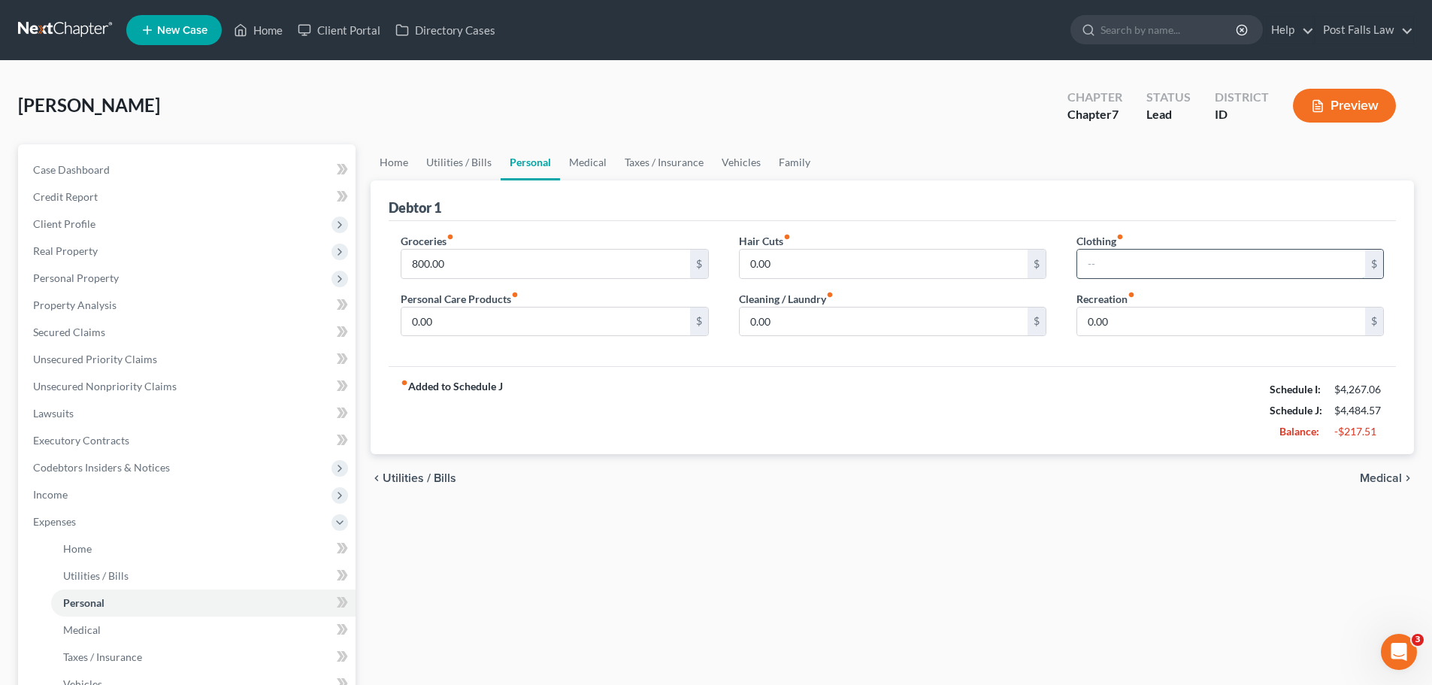
click at [1103, 265] on input "text" at bounding box center [1222, 264] width 288 height 29
type input "100.00"
click at [1034, 577] on div "Home Utilities / Bills Personal Medical Taxes / Insurance Vehicles Family Debto…" at bounding box center [892, 537] width 1059 height 787
click at [1343, 99] on button "Preview" at bounding box center [1344, 106] width 103 height 34
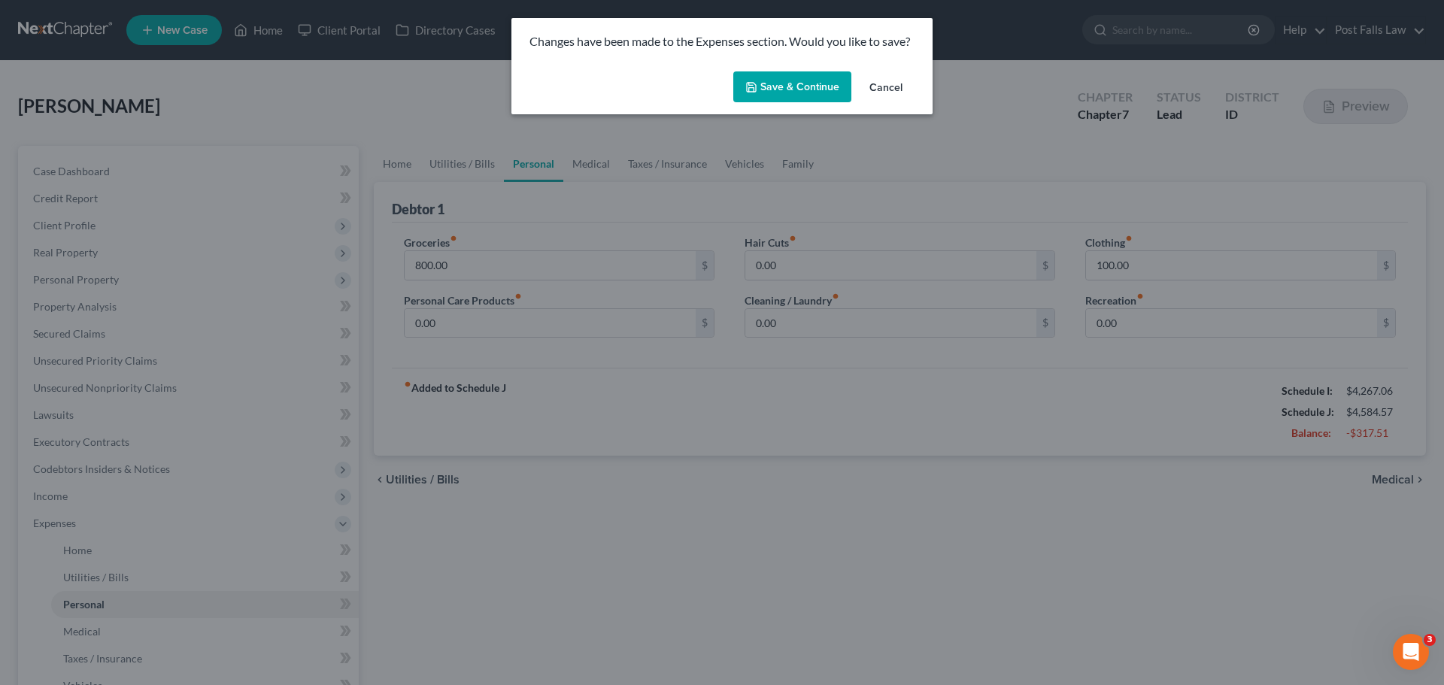
click at [776, 95] on button "Save & Continue" at bounding box center [792, 87] width 118 height 32
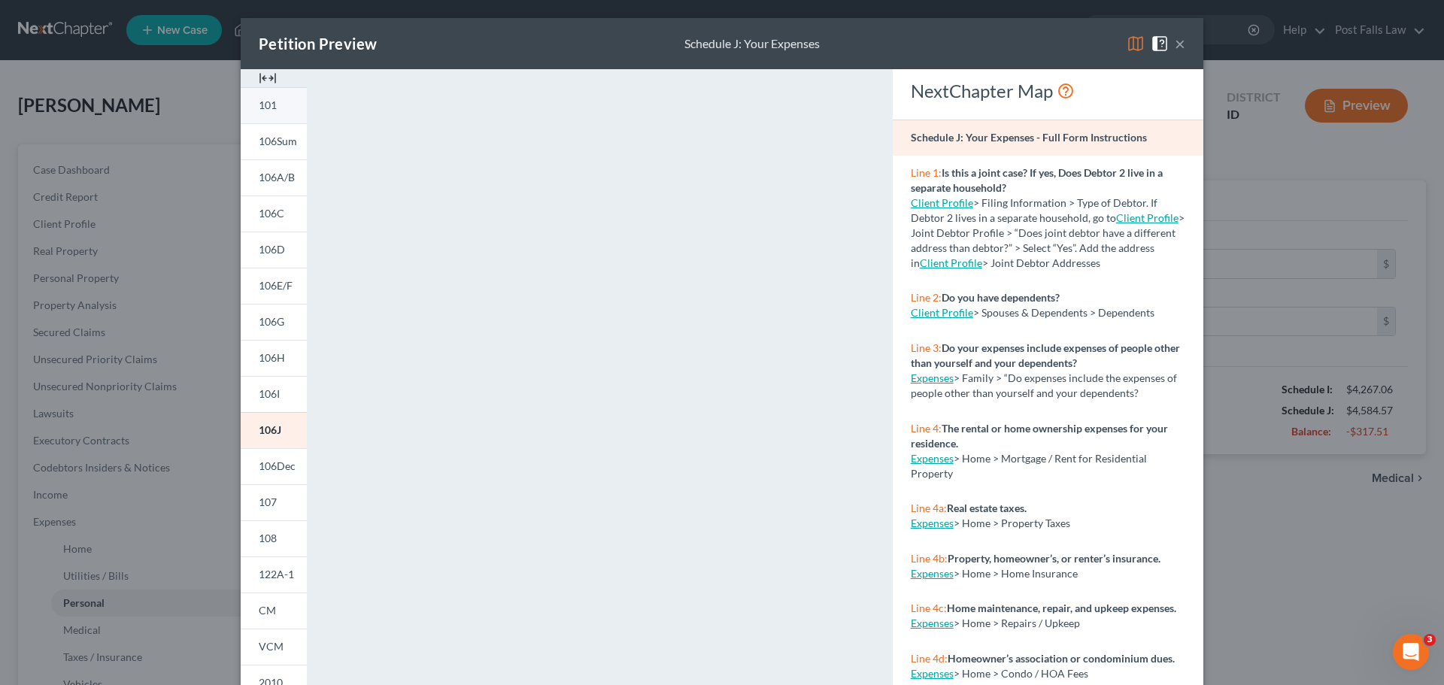
click at [271, 103] on span "101" at bounding box center [268, 105] width 18 height 13
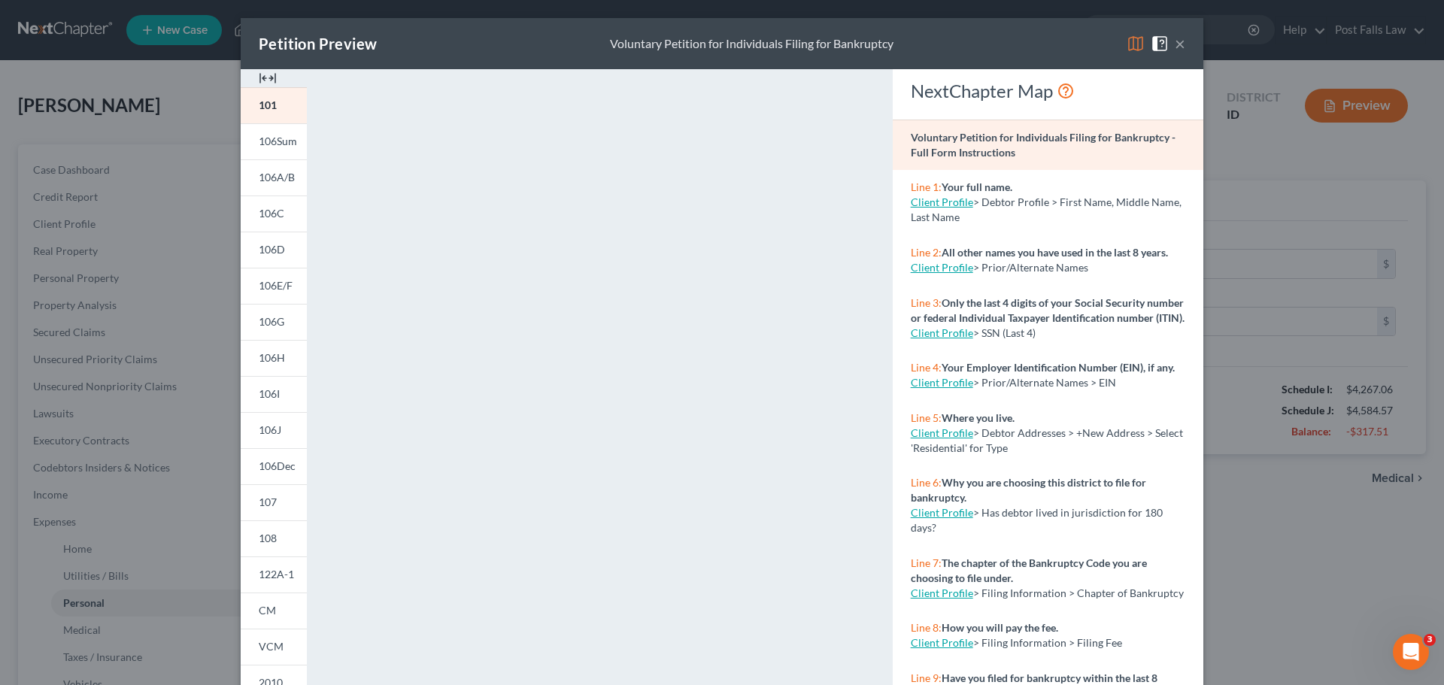
click at [259, 75] on img at bounding box center [268, 78] width 18 height 18
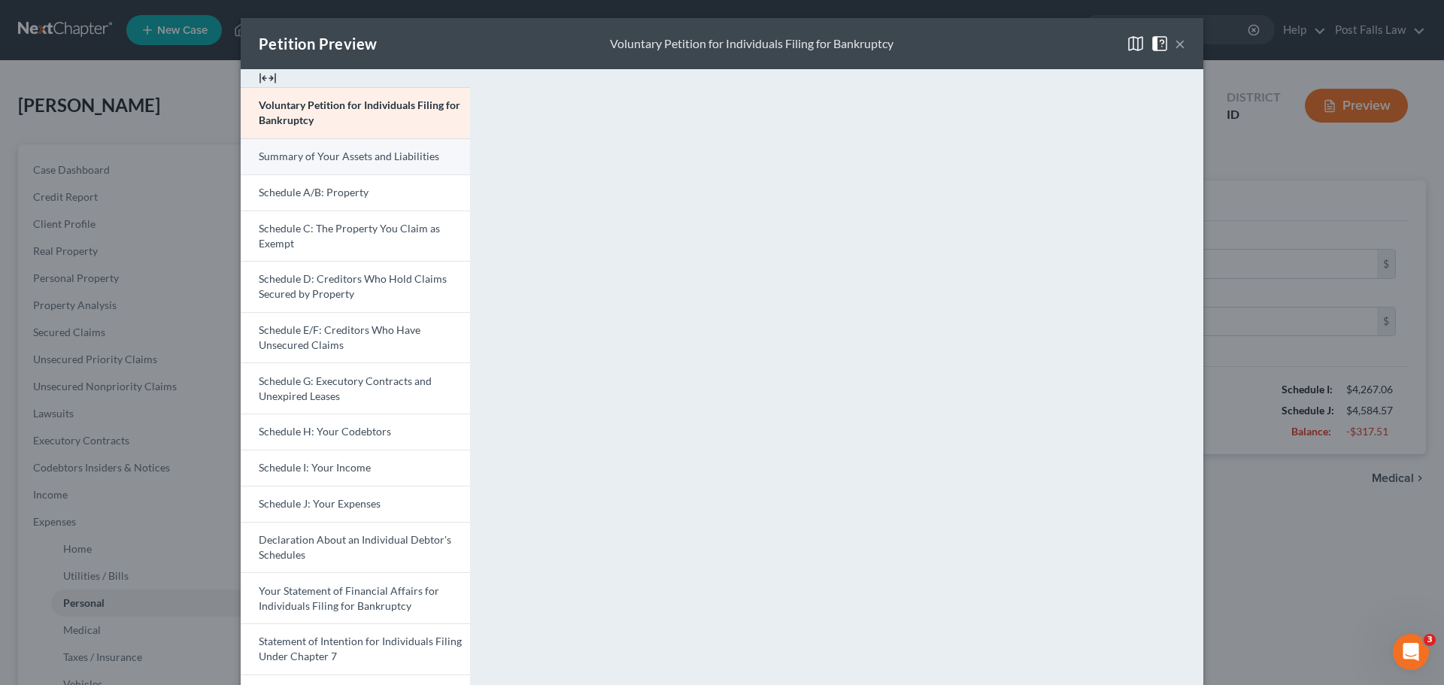
click at [371, 161] on span "Summary of Your Assets and Liabilities" at bounding box center [349, 156] width 180 height 13
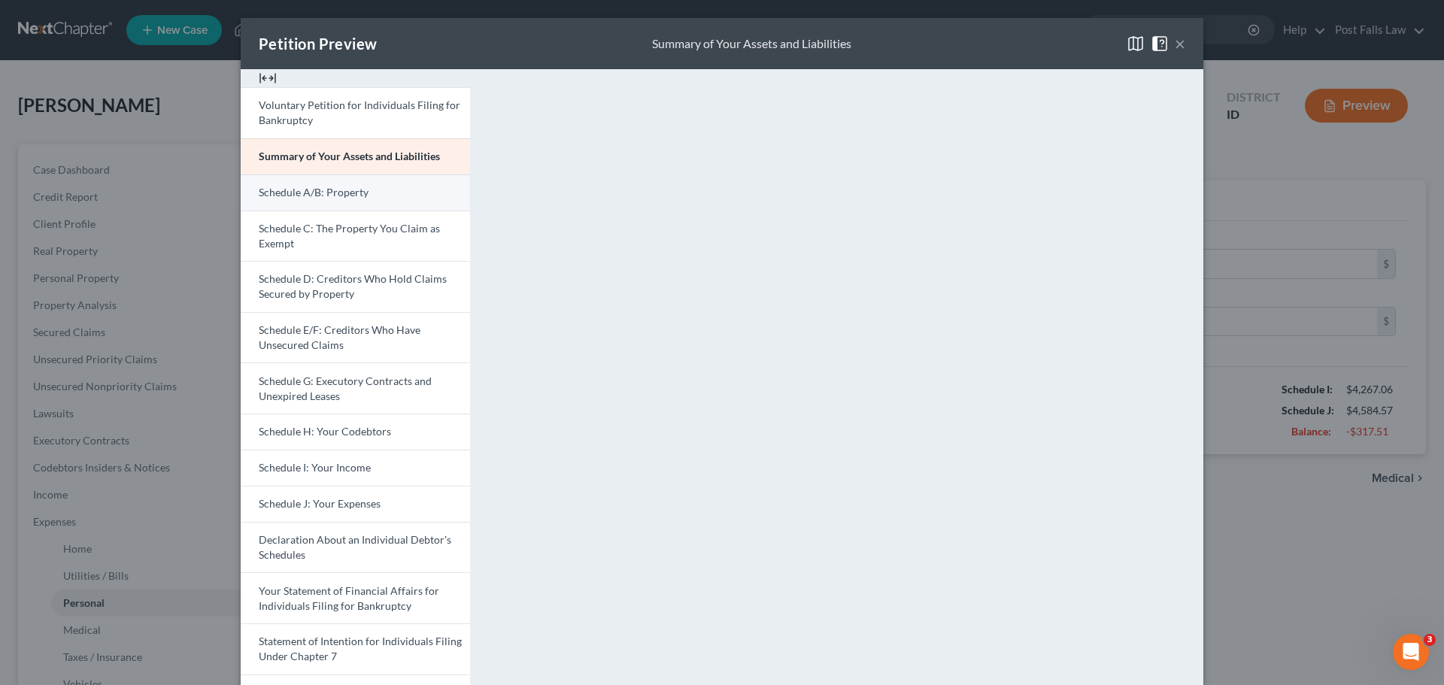
click at [393, 196] on link "Schedule A/B: Property" at bounding box center [355, 192] width 229 height 36
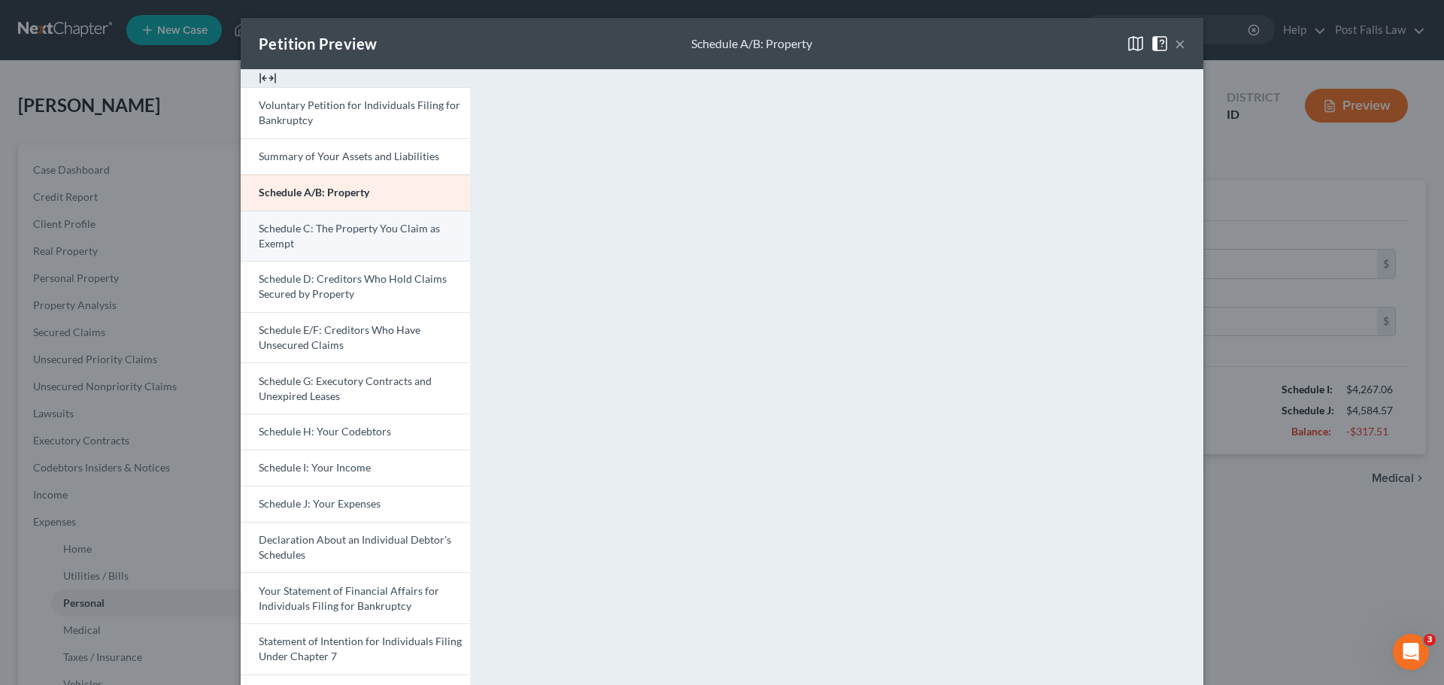
click at [408, 244] on link "Schedule C: The Property You Claim as Exempt" at bounding box center [355, 236] width 229 height 51
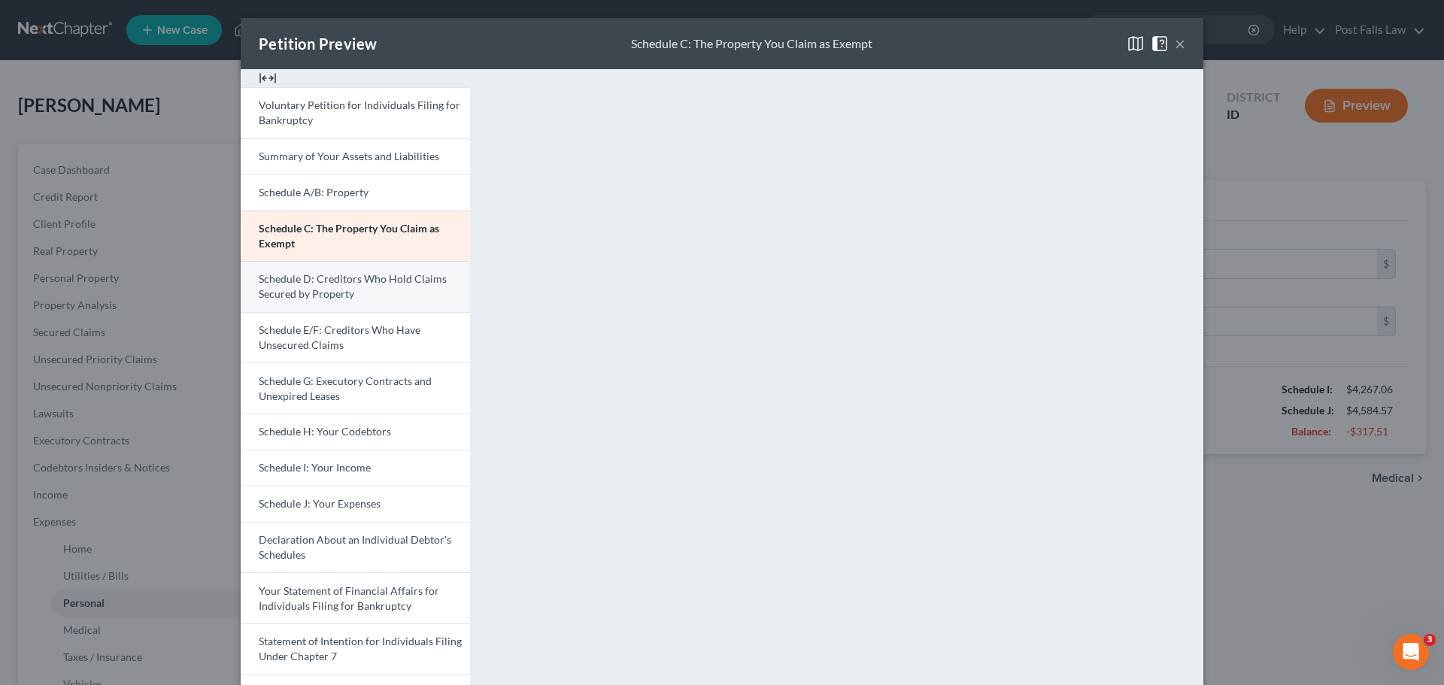
click at [324, 288] on span "Schedule D: Creditors Who Hold Claims Secured by Property" at bounding box center [353, 286] width 188 height 28
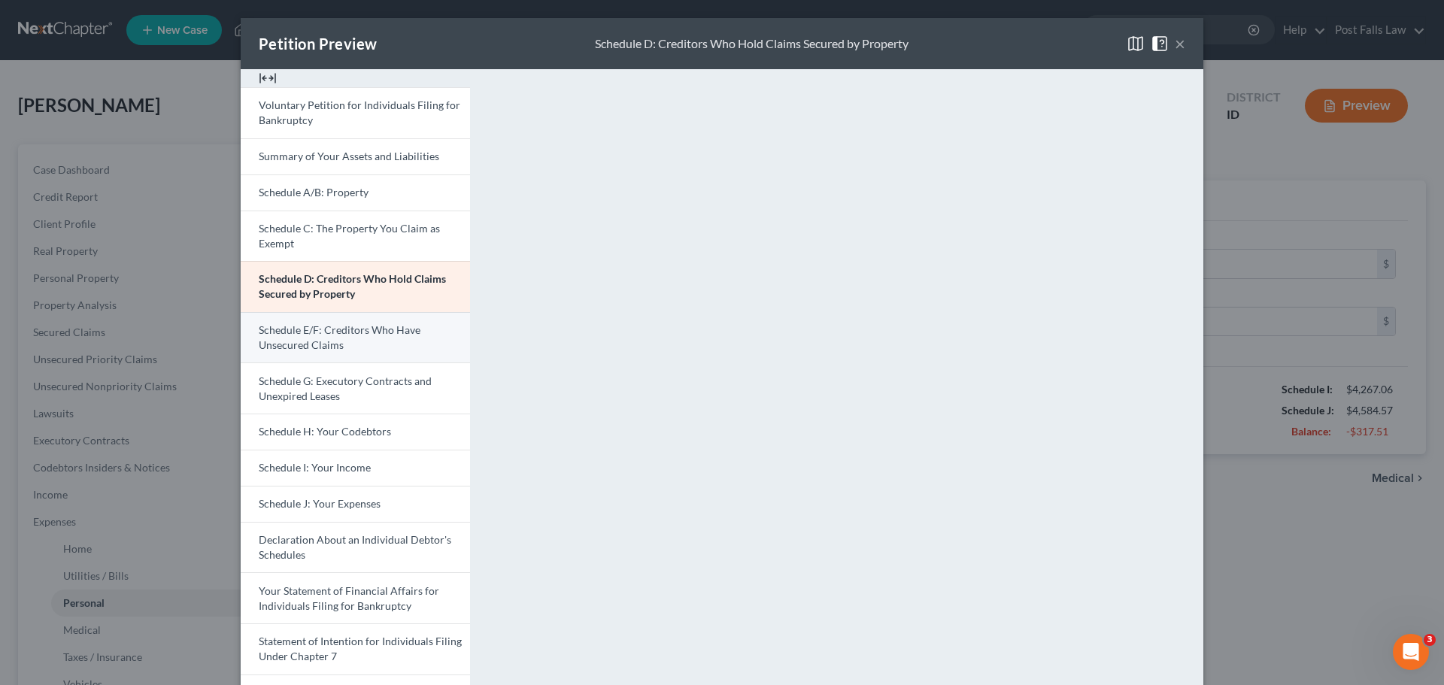
click at [353, 332] on span "Schedule E/F: Creditors Who Have Unsecured Claims" at bounding box center [340, 337] width 162 height 28
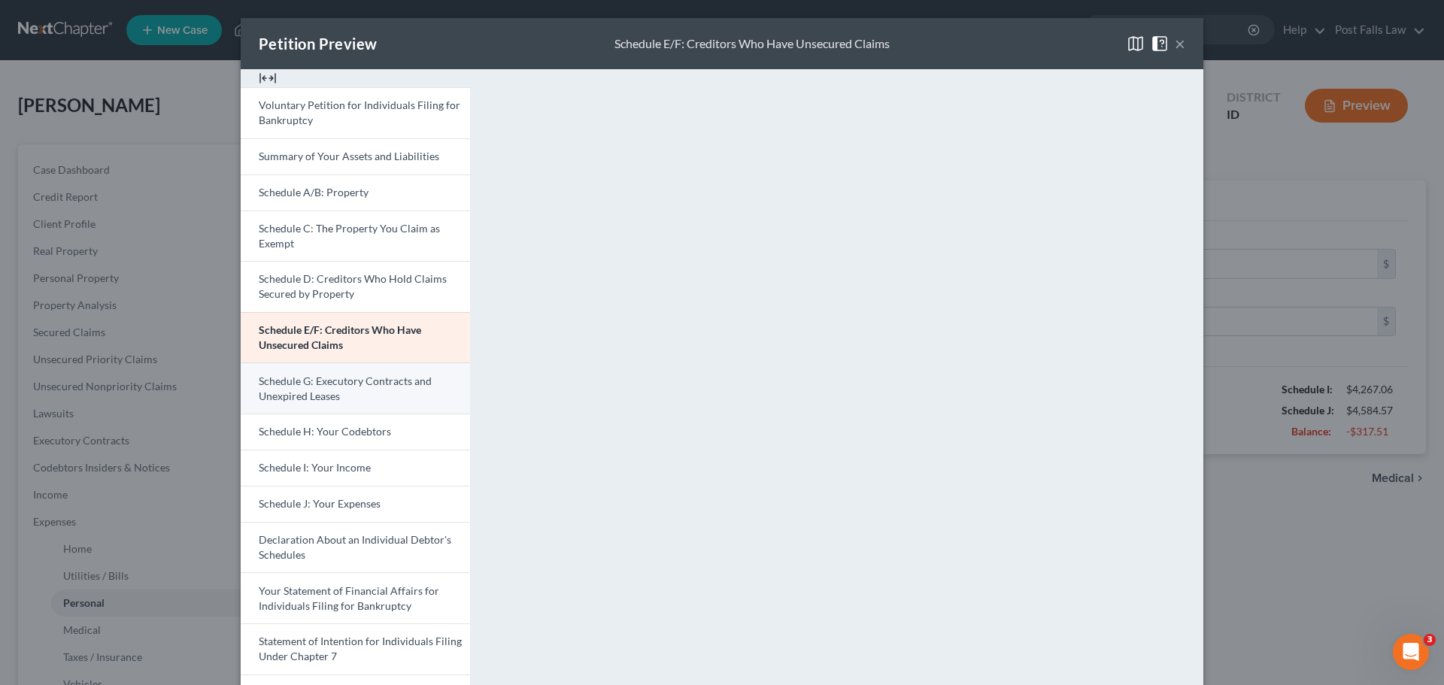
click at [388, 399] on link "Schedule G: Executory Contracts and Unexpired Leases" at bounding box center [355, 387] width 229 height 51
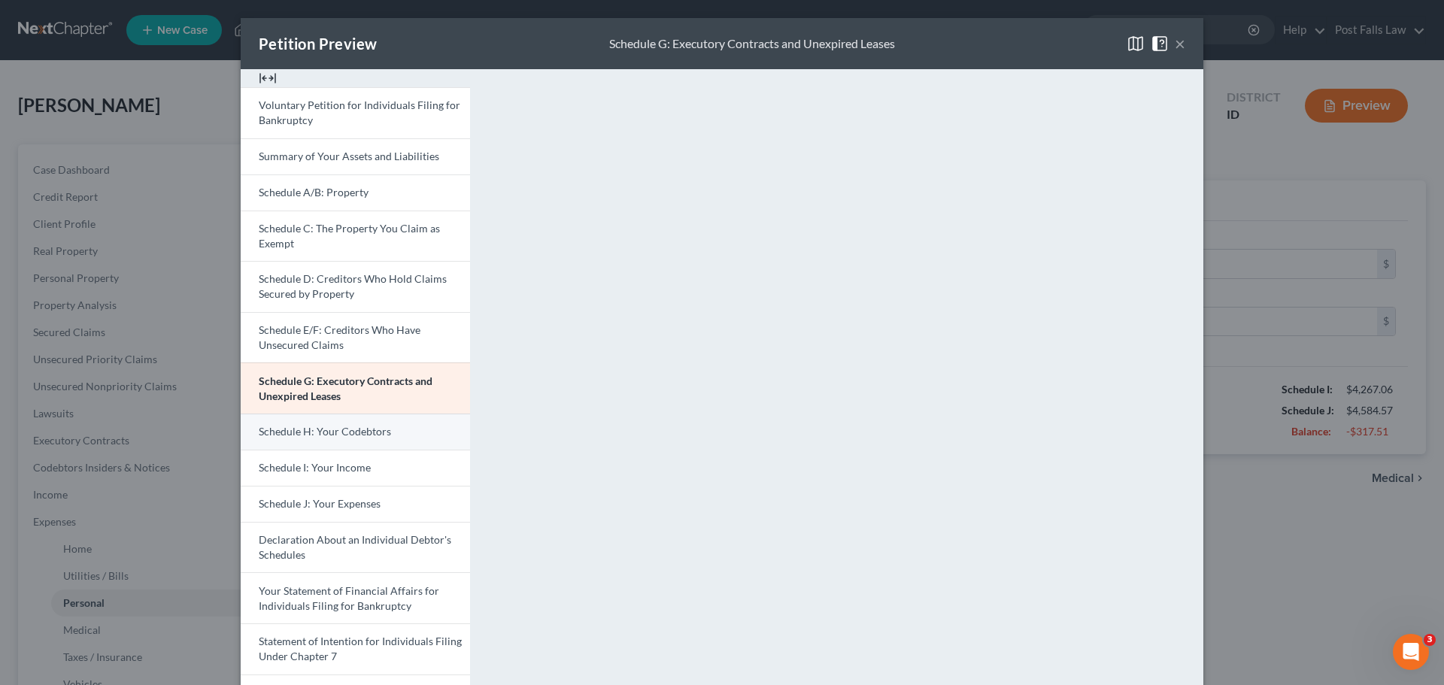
click at [339, 432] on span "Schedule H: Your Codebtors" at bounding box center [325, 431] width 132 height 13
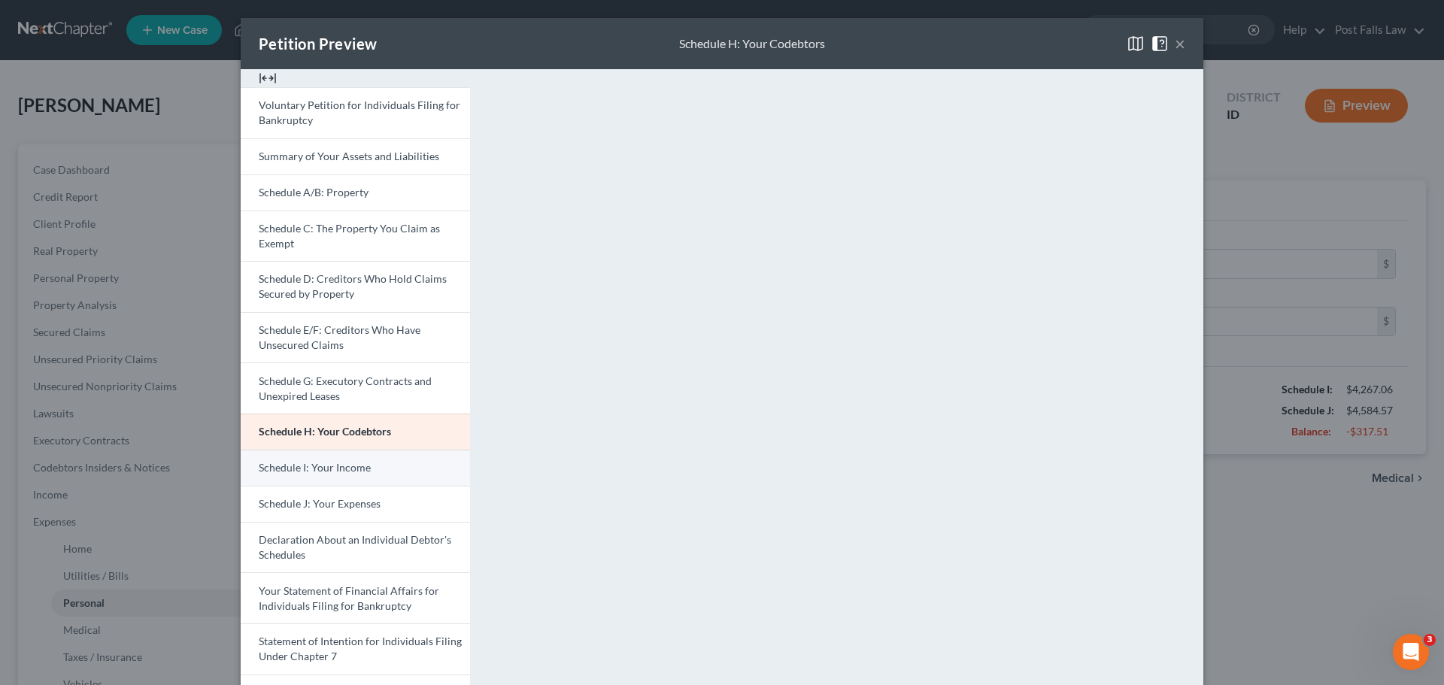
click at [376, 468] on link "Schedule I: Your Income" at bounding box center [355, 468] width 229 height 36
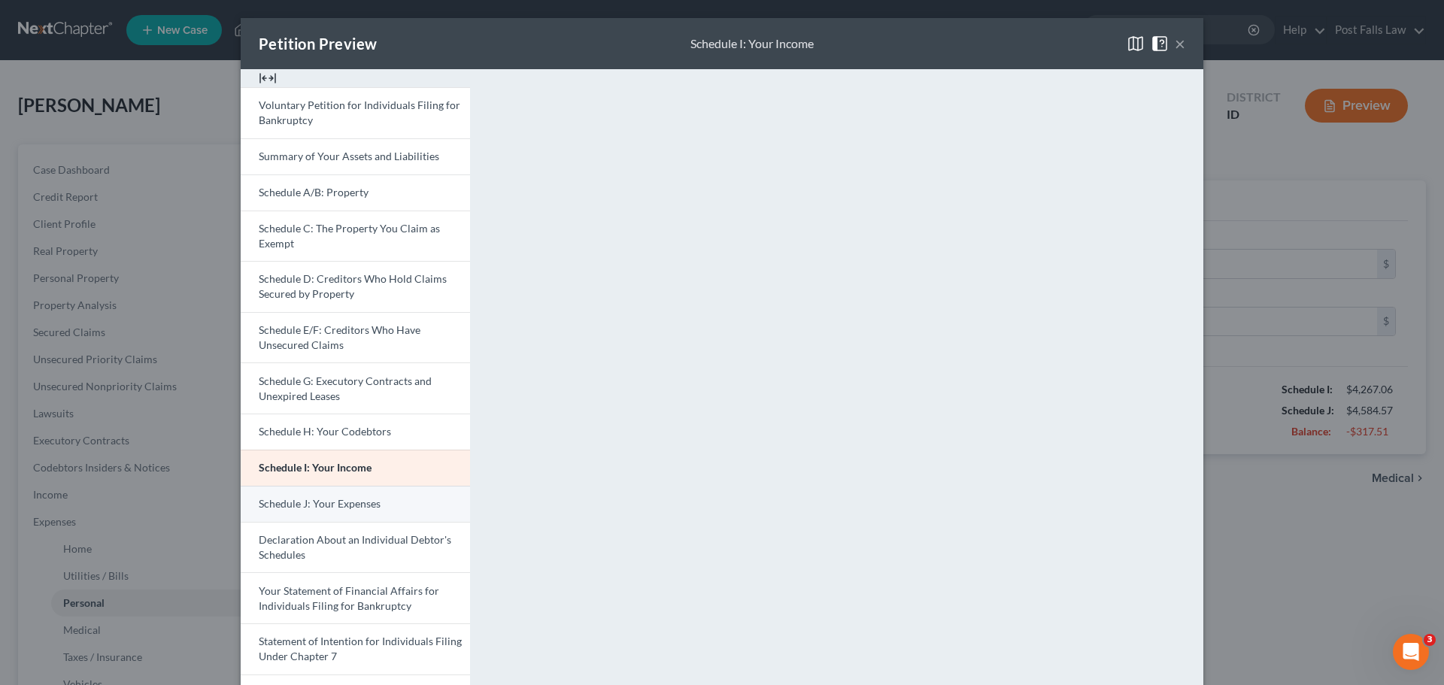
click at [365, 505] on span "Schedule J: Your Expenses" at bounding box center [320, 503] width 122 height 13
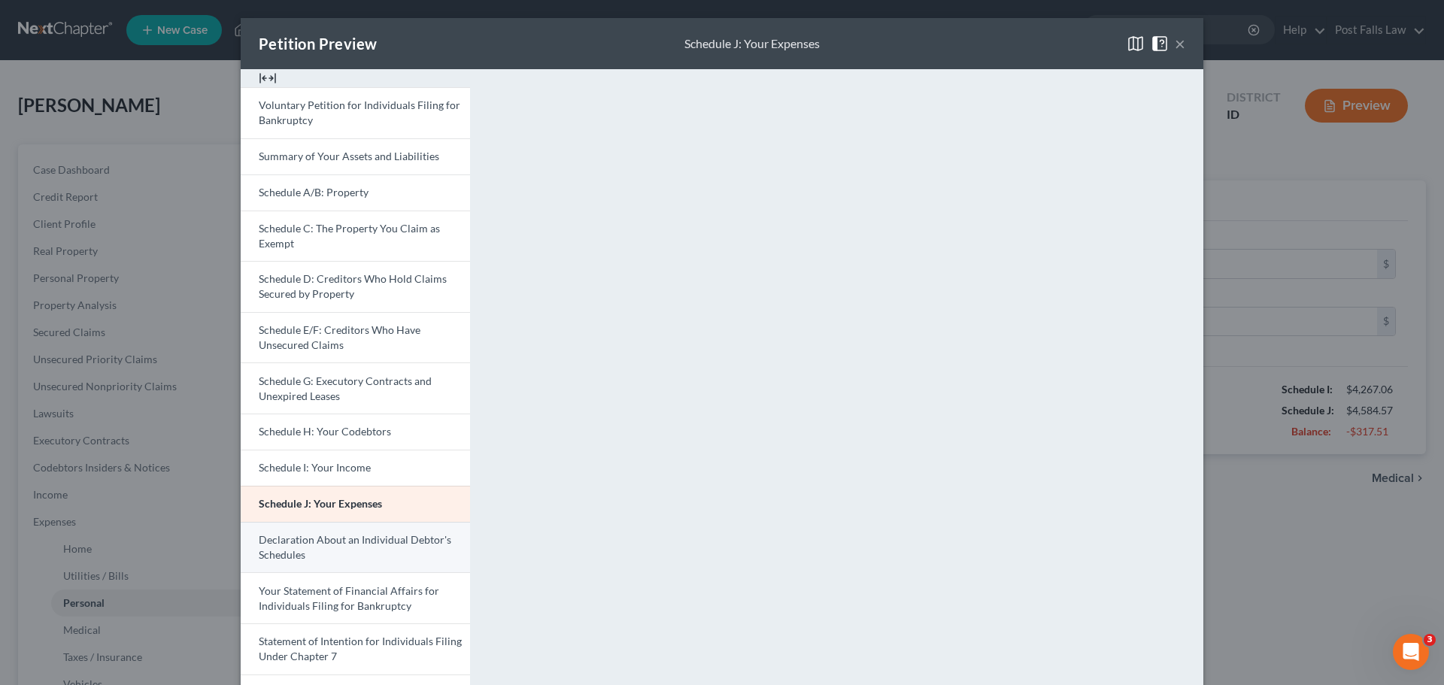
click at [407, 543] on span "Declaration About an Individual Debtor's Schedules" at bounding box center [355, 547] width 193 height 28
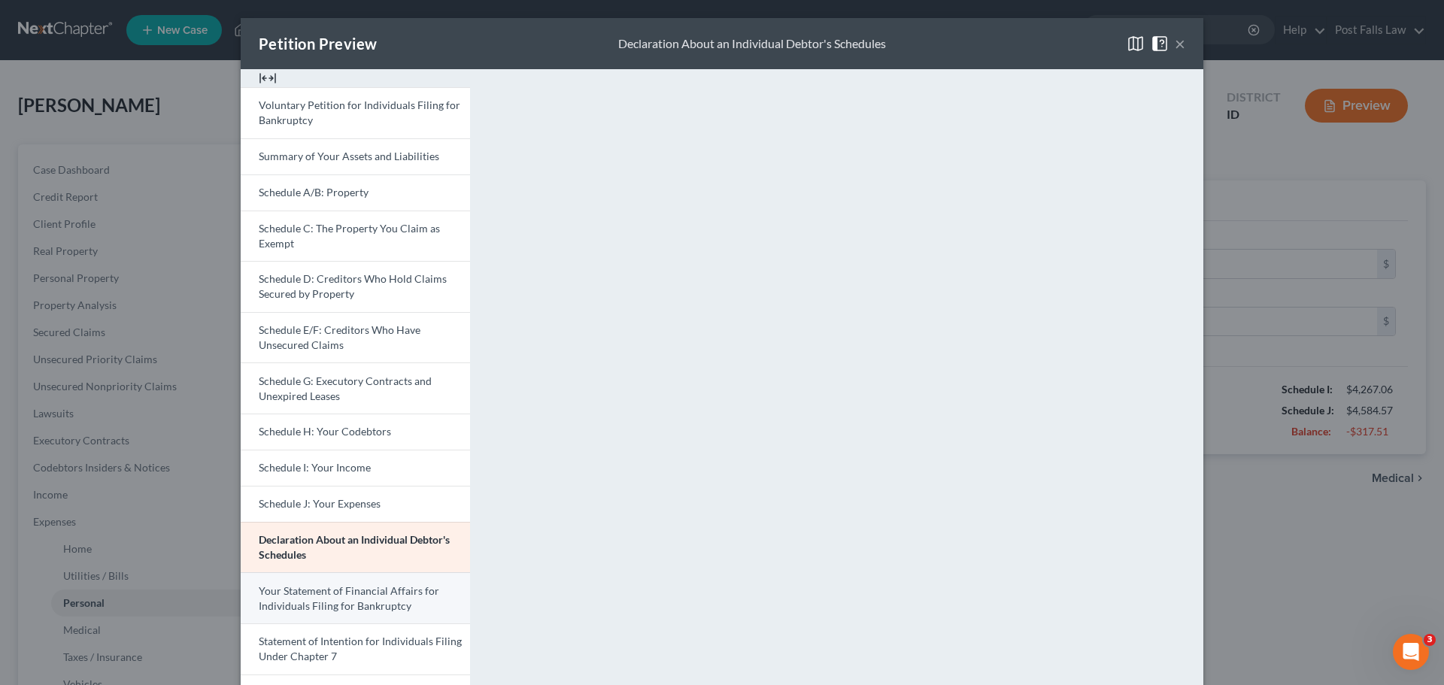
click at [387, 596] on span "Your Statement of Financial Affairs for Individuals Filing for Bankruptcy" at bounding box center [349, 598] width 180 height 28
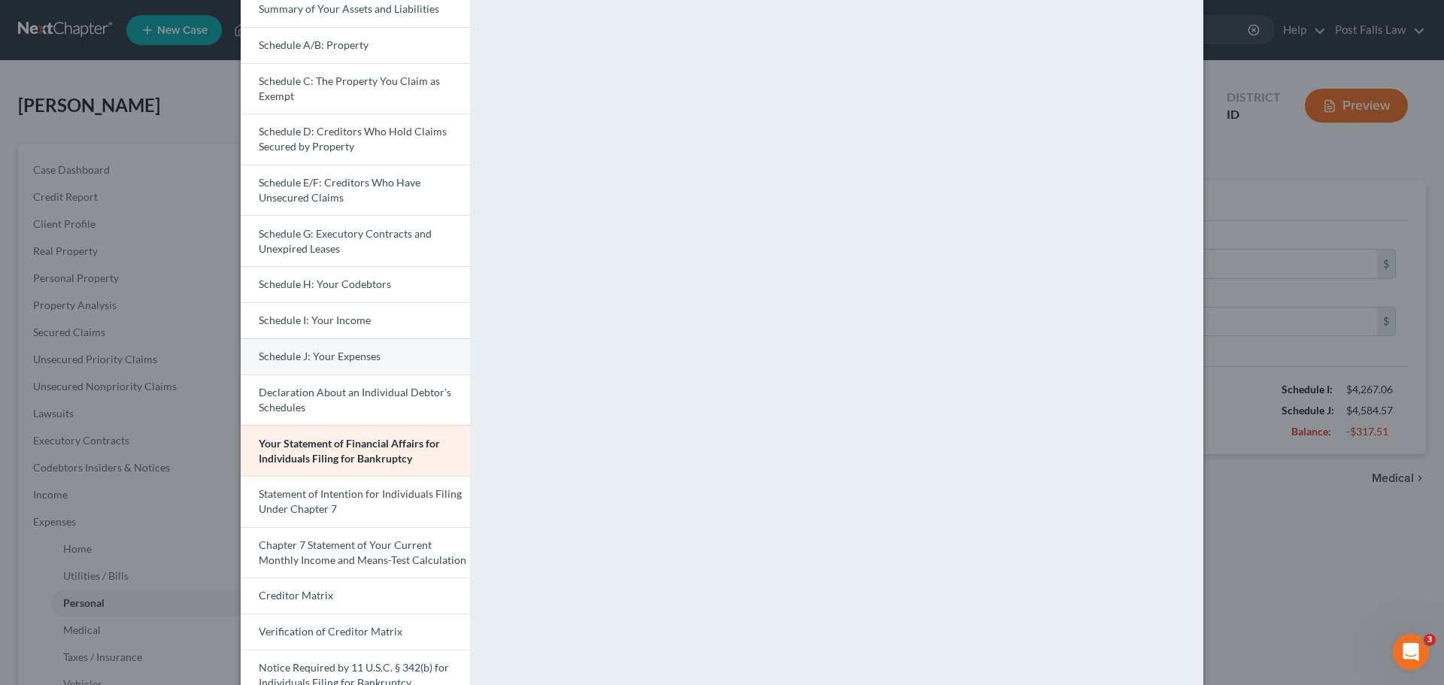
scroll to position [150, 0]
click at [324, 487] on span "Statement of Intention for Individuals Filing Under Chapter 7" at bounding box center [360, 498] width 203 height 28
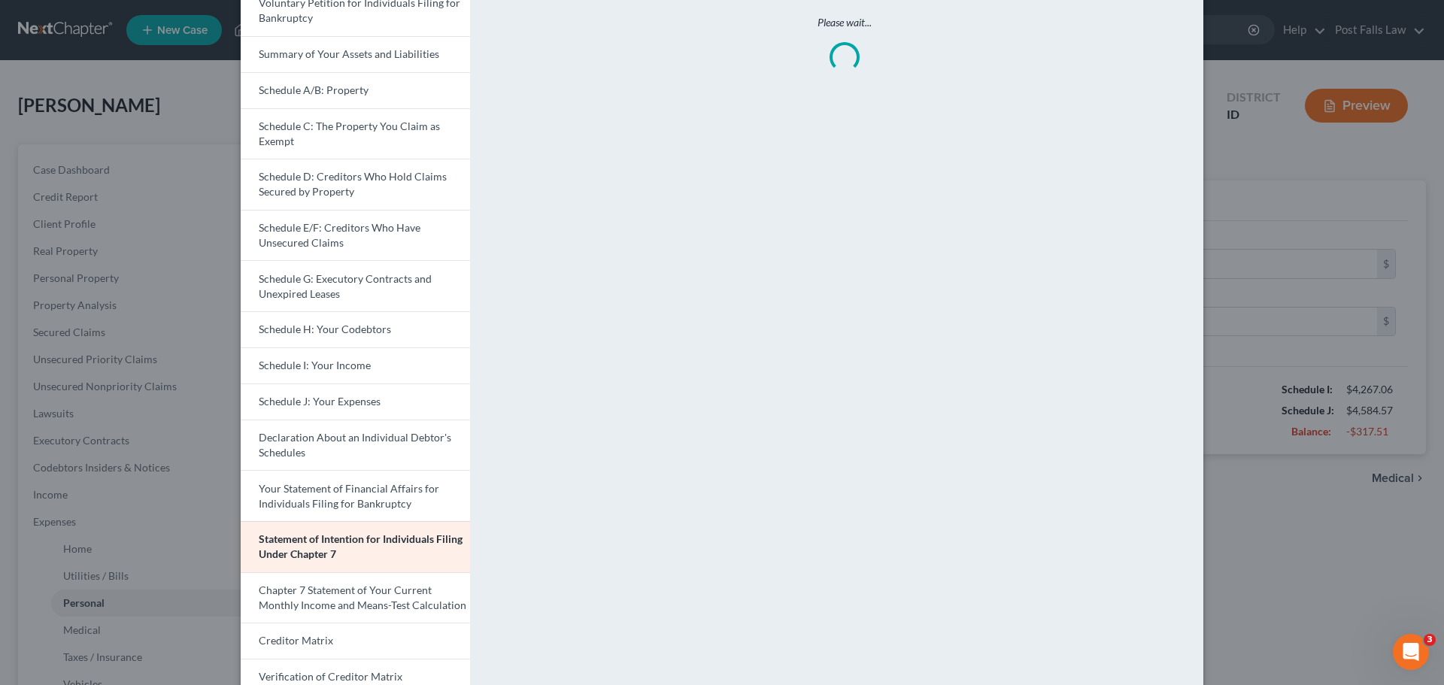
scroll to position [75, 0]
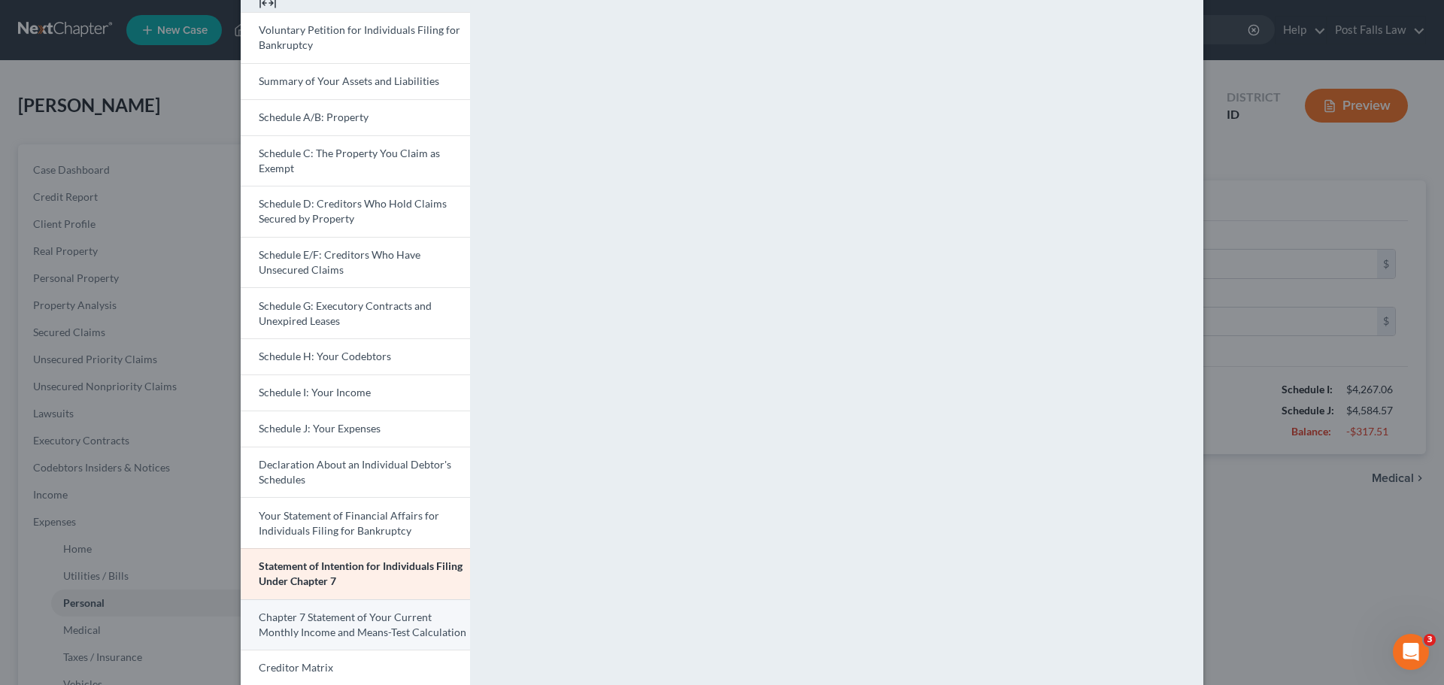
click at [358, 632] on span "Chapter 7 Statement of Your Current Monthly Income and Means-Test Calculation" at bounding box center [363, 625] width 208 height 28
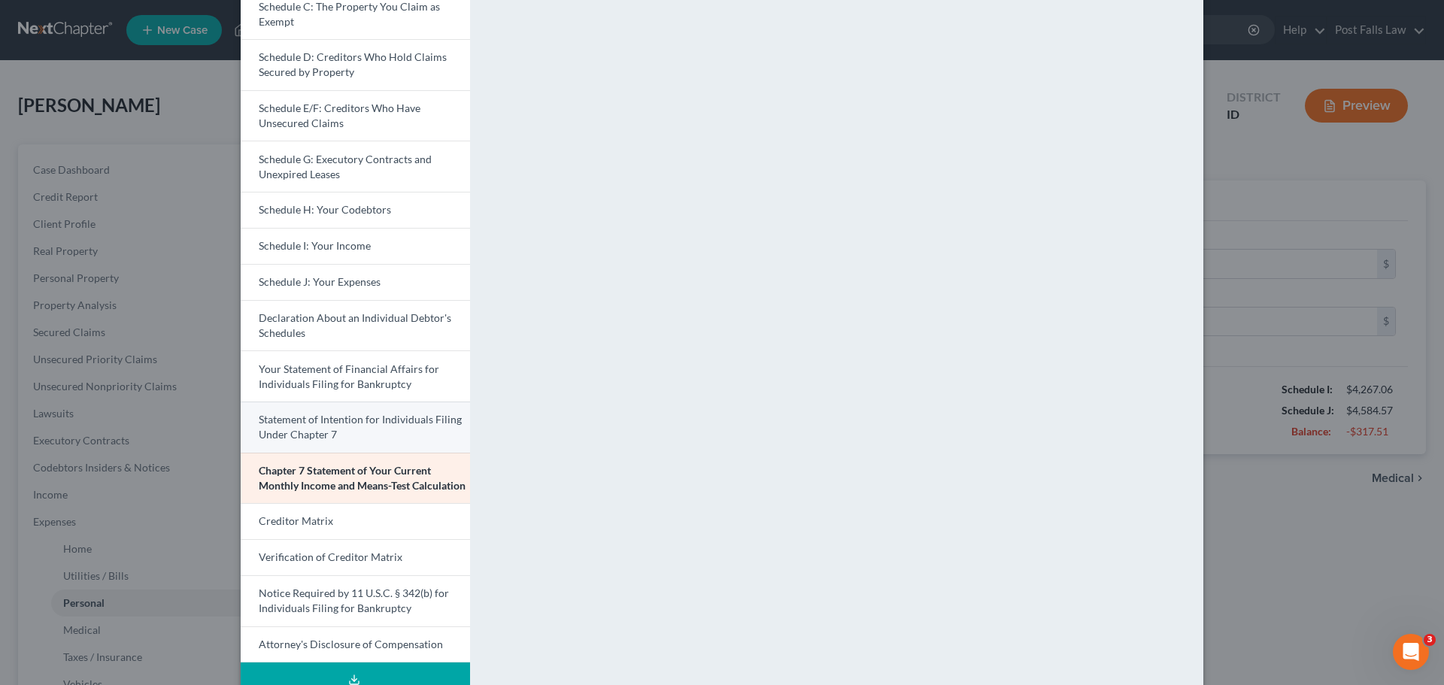
scroll to position [226, 0]
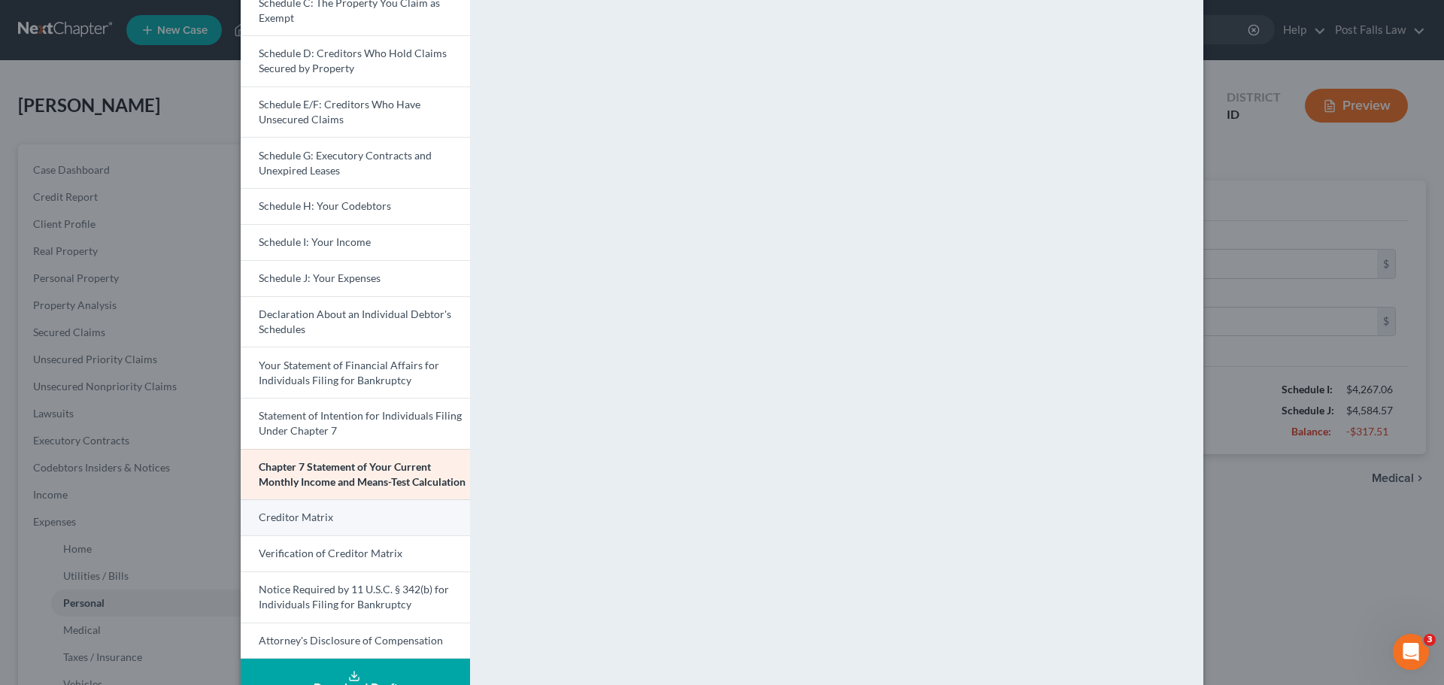
click at [351, 505] on link "Creditor Matrix" at bounding box center [355, 517] width 229 height 36
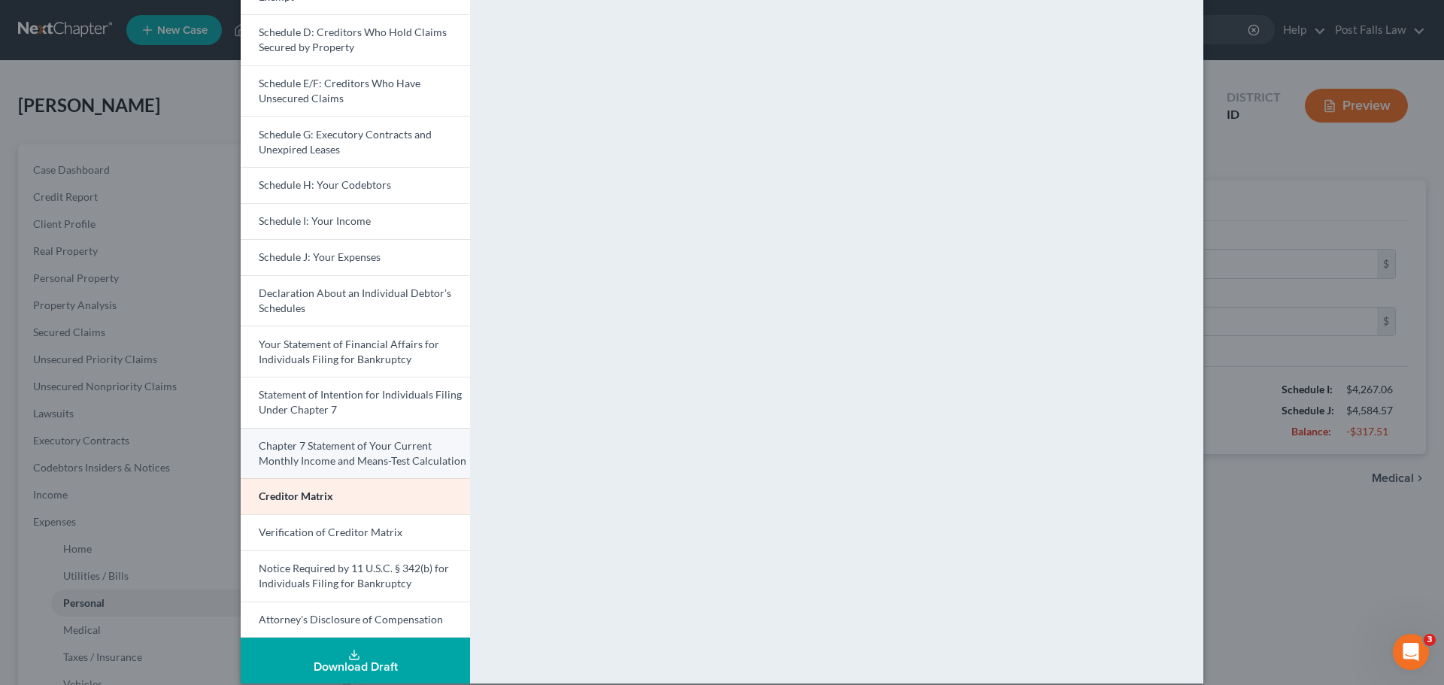
scroll to position [263, 0]
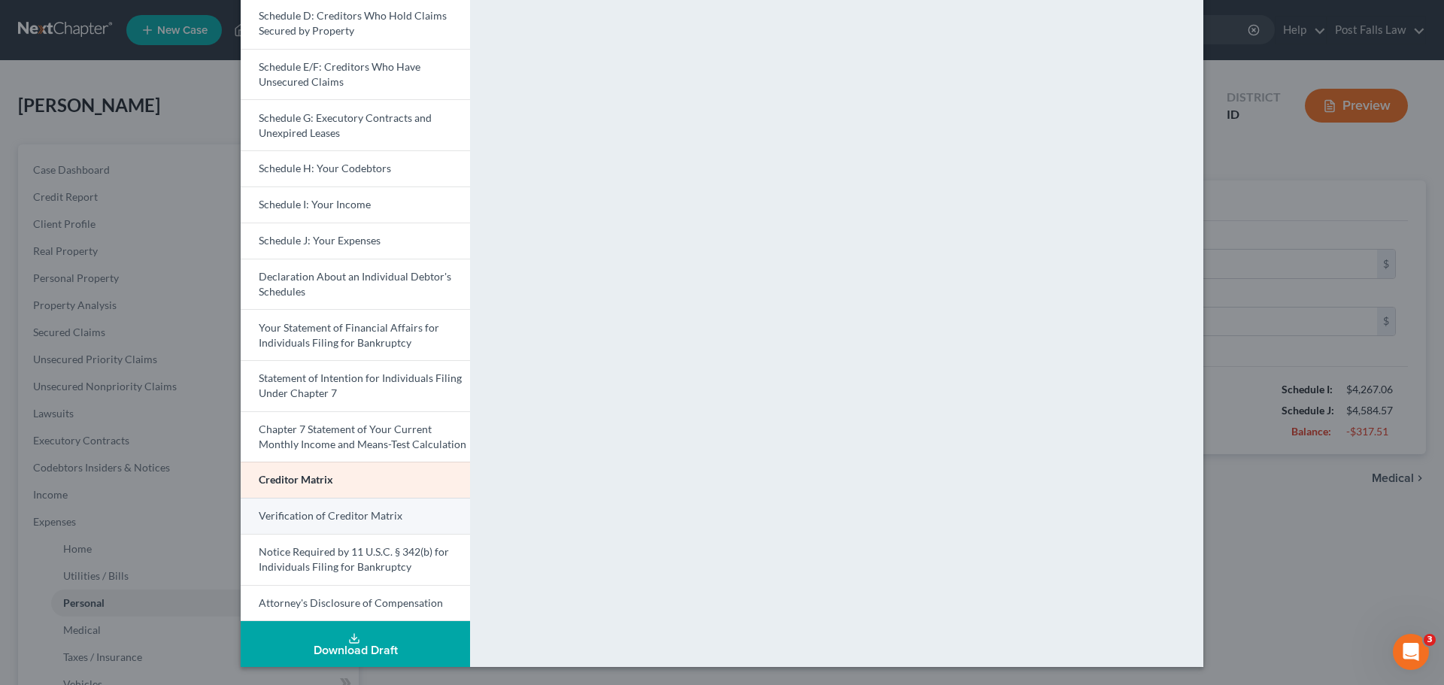
click at [447, 518] on link "Verification of Creditor Matrix" at bounding box center [355, 516] width 229 height 36
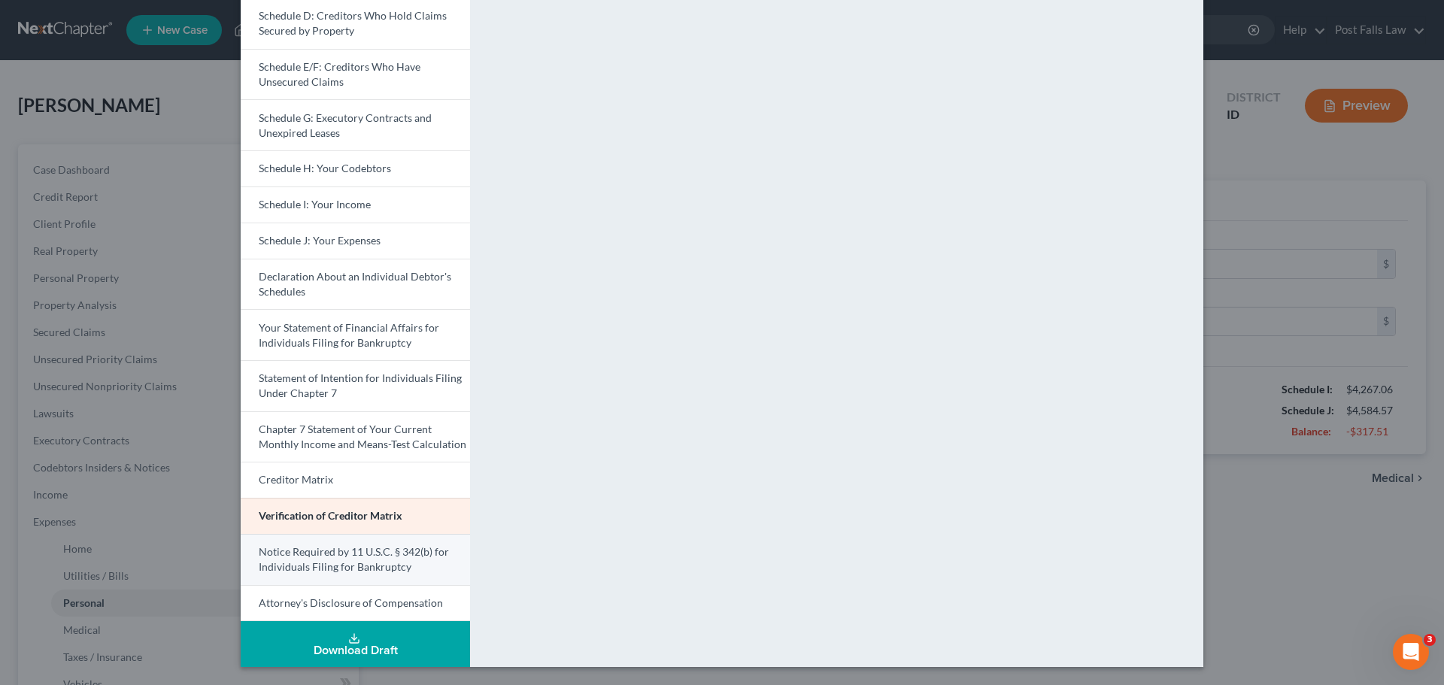
click at [424, 556] on span "Notice Required by 11 U.S.C. § 342(b) for Individuals Filing for Bankruptcy" at bounding box center [354, 559] width 190 height 28
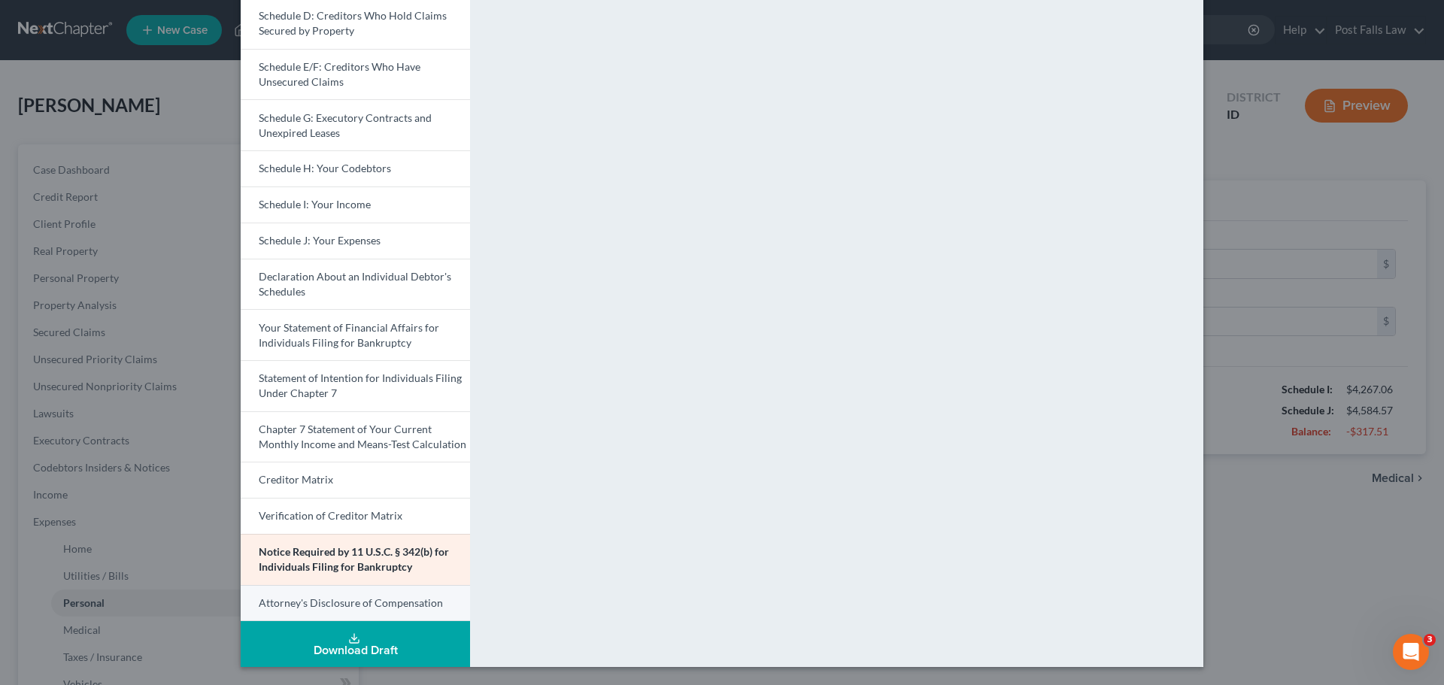
click at [347, 612] on link "Attorney's Disclosure of Compensation" at bounding box center [355, 603] width 229 height 37
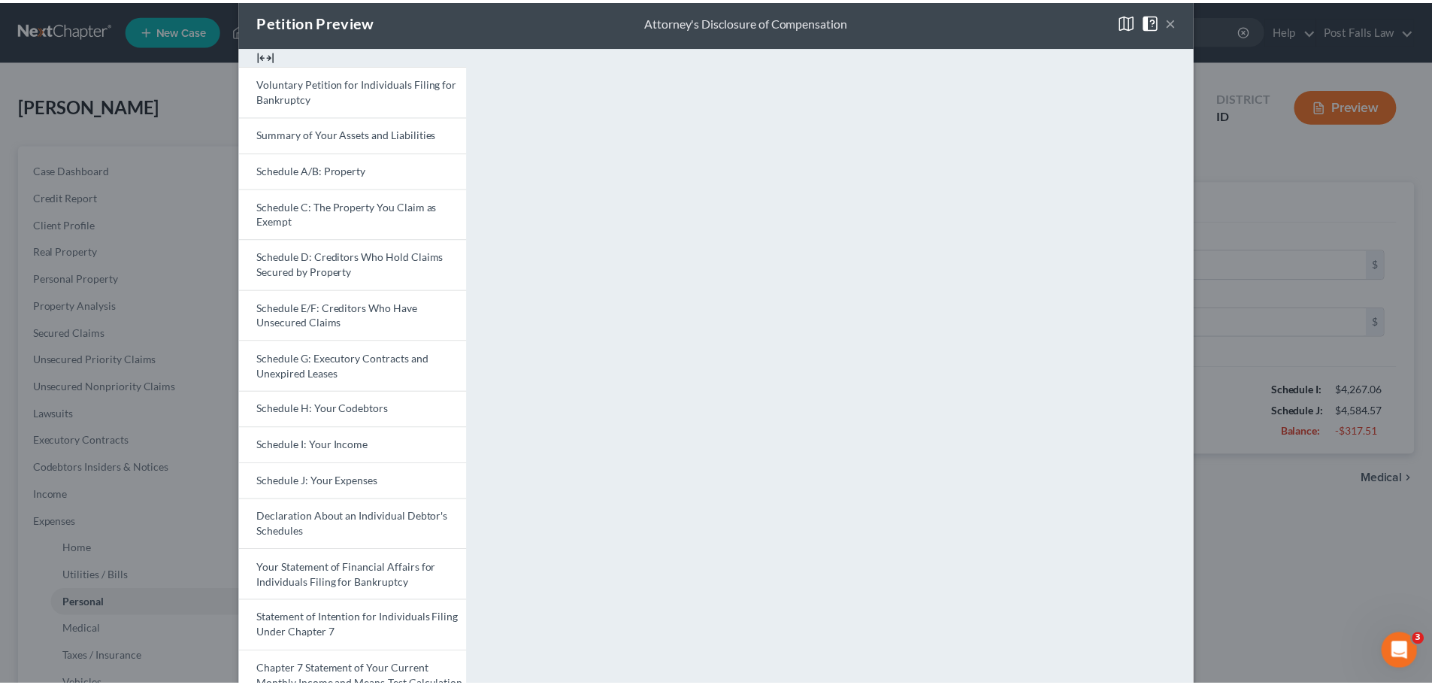
scroll to position [0, 0]
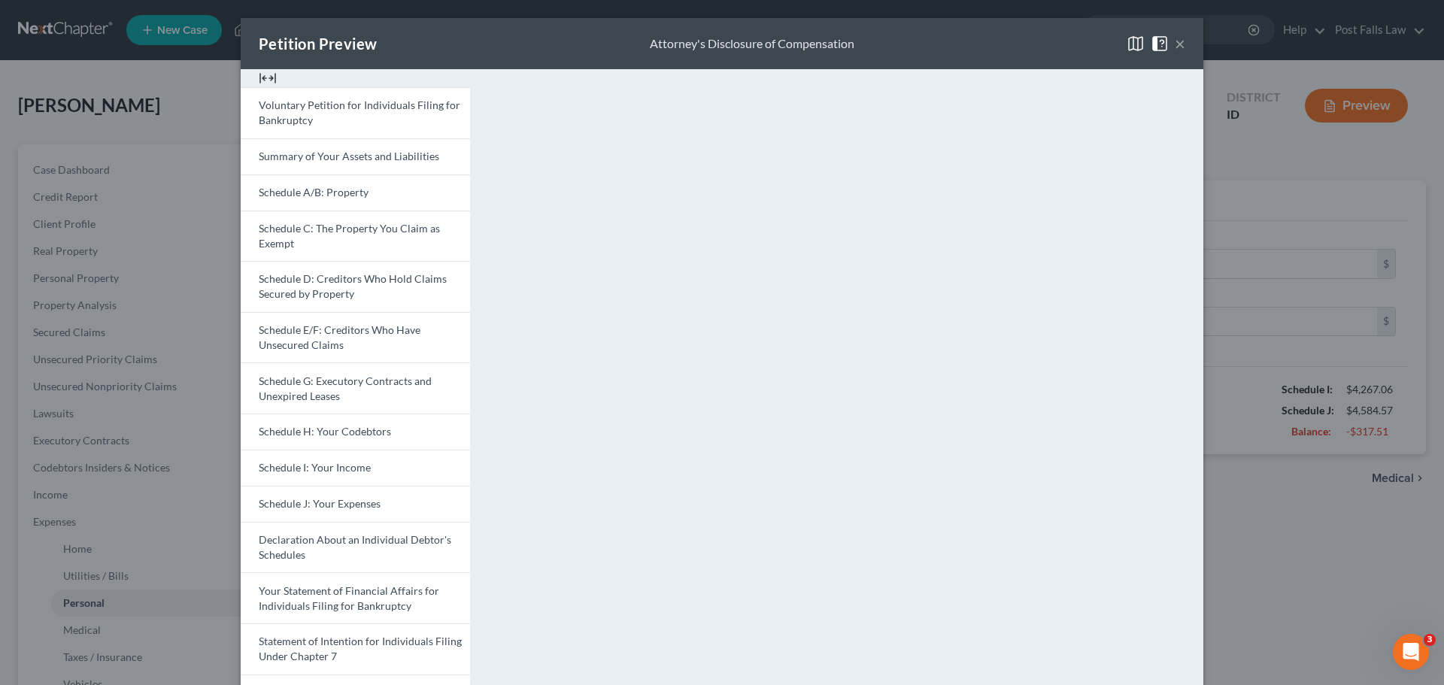
click at [1175, 42] on button "×" at bounding box center [1180, 44] width 11 height 18
